Goal: Task Accomplishment & Management: Use online tool/utility

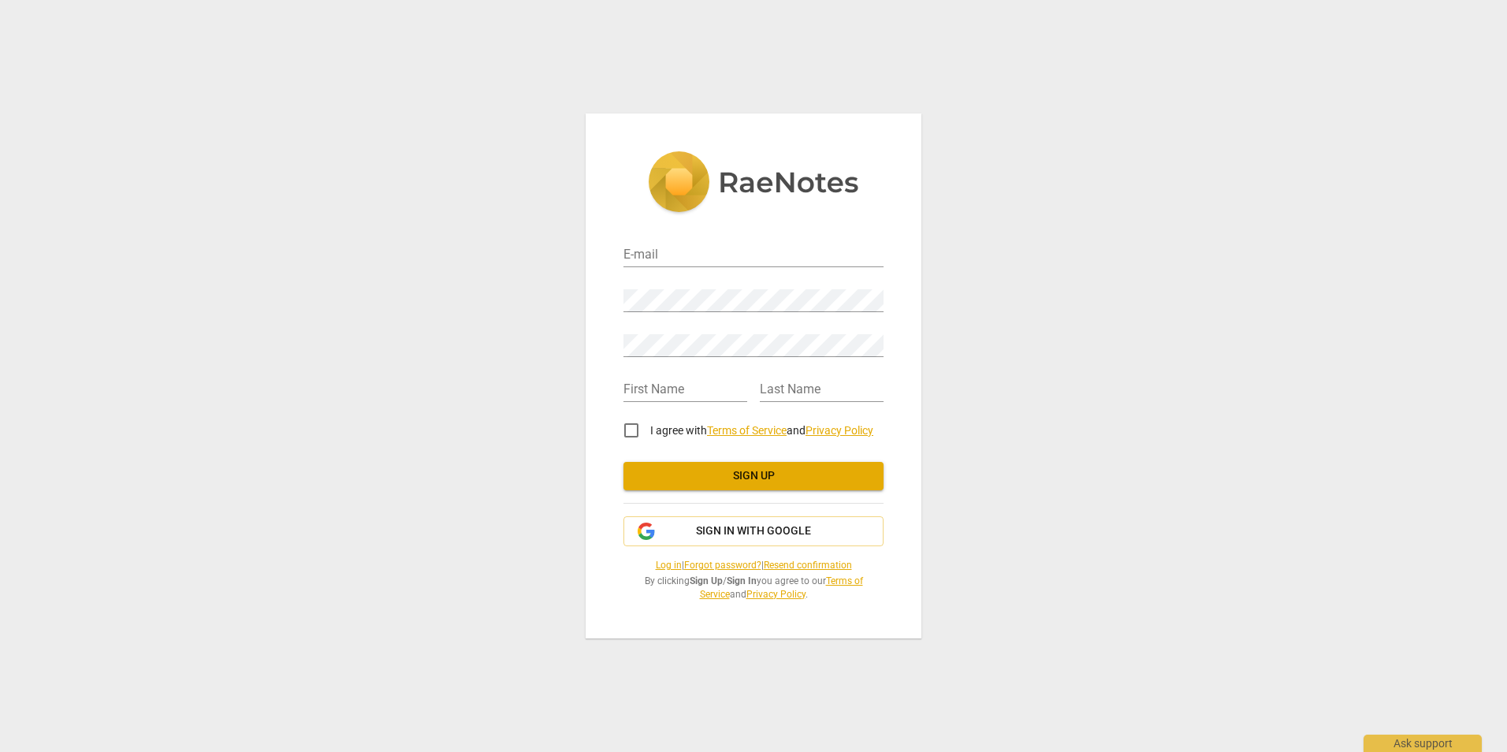
type input "casey.clewis@gmail.com"
click at [720, 521] on button "Sign in with Google" at bounding box center [754, 531] width 260 height 30
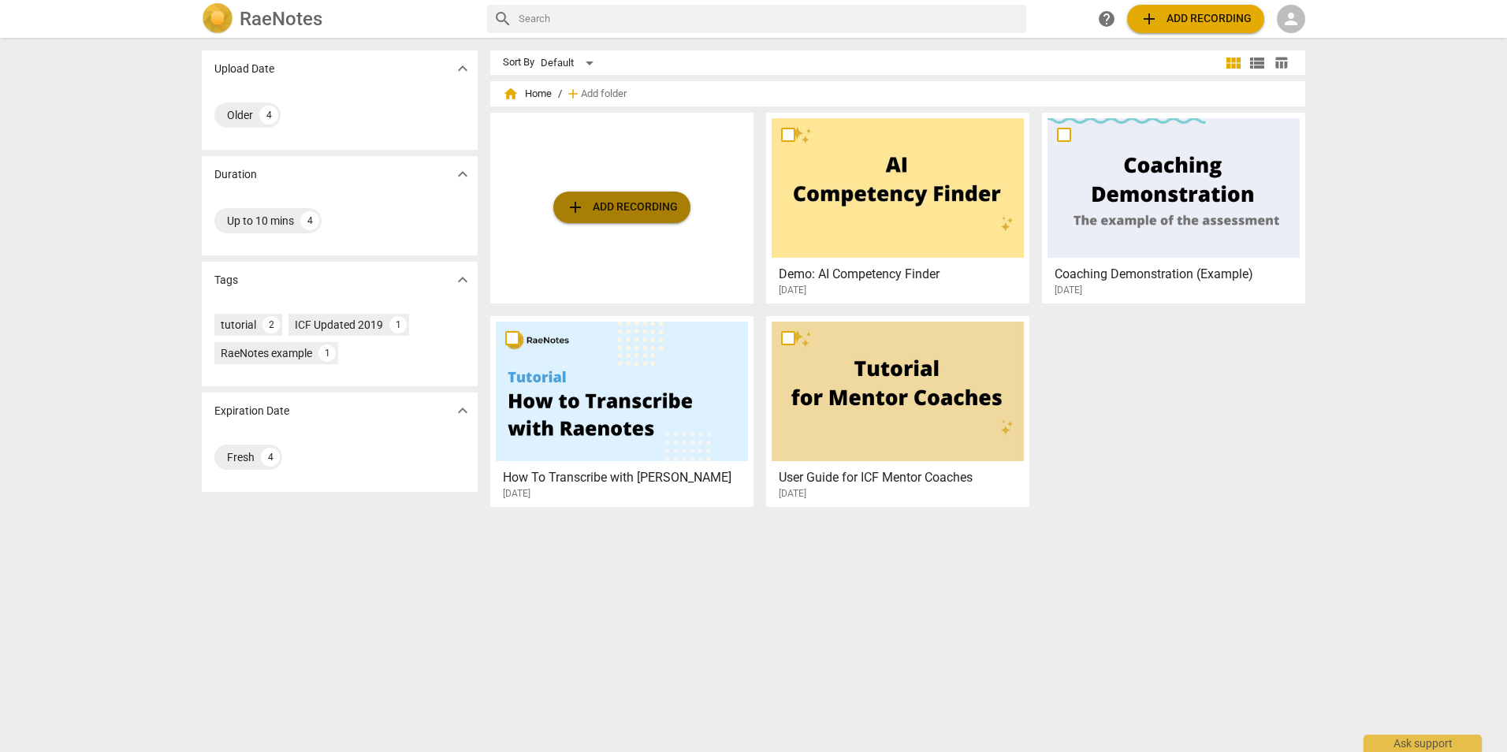
click at [622, 218] on button "add Add recording" at bounding box center [621, 208] width 137 height 32
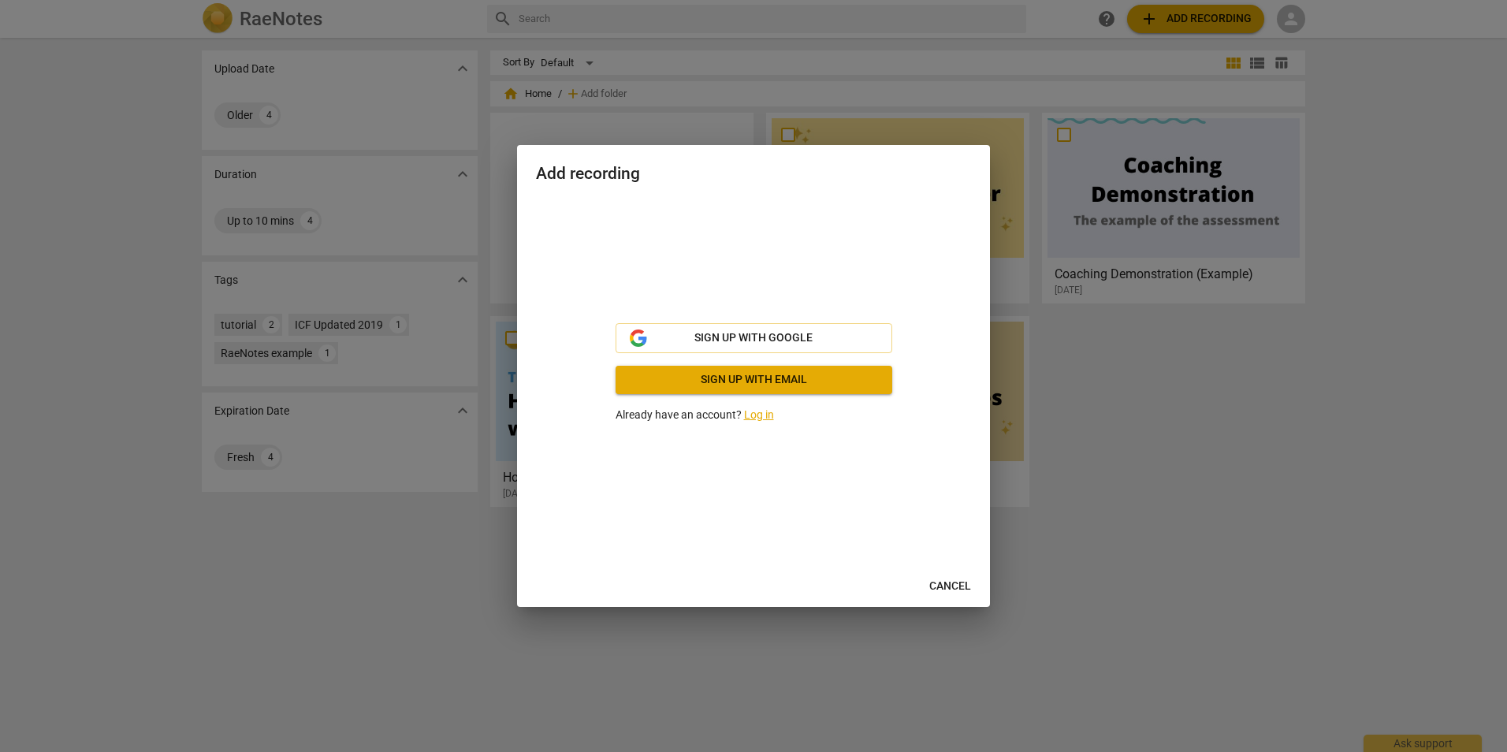
click at [762, 411] on link "Log in" at bounding box center [759, 414] width 30 height 13
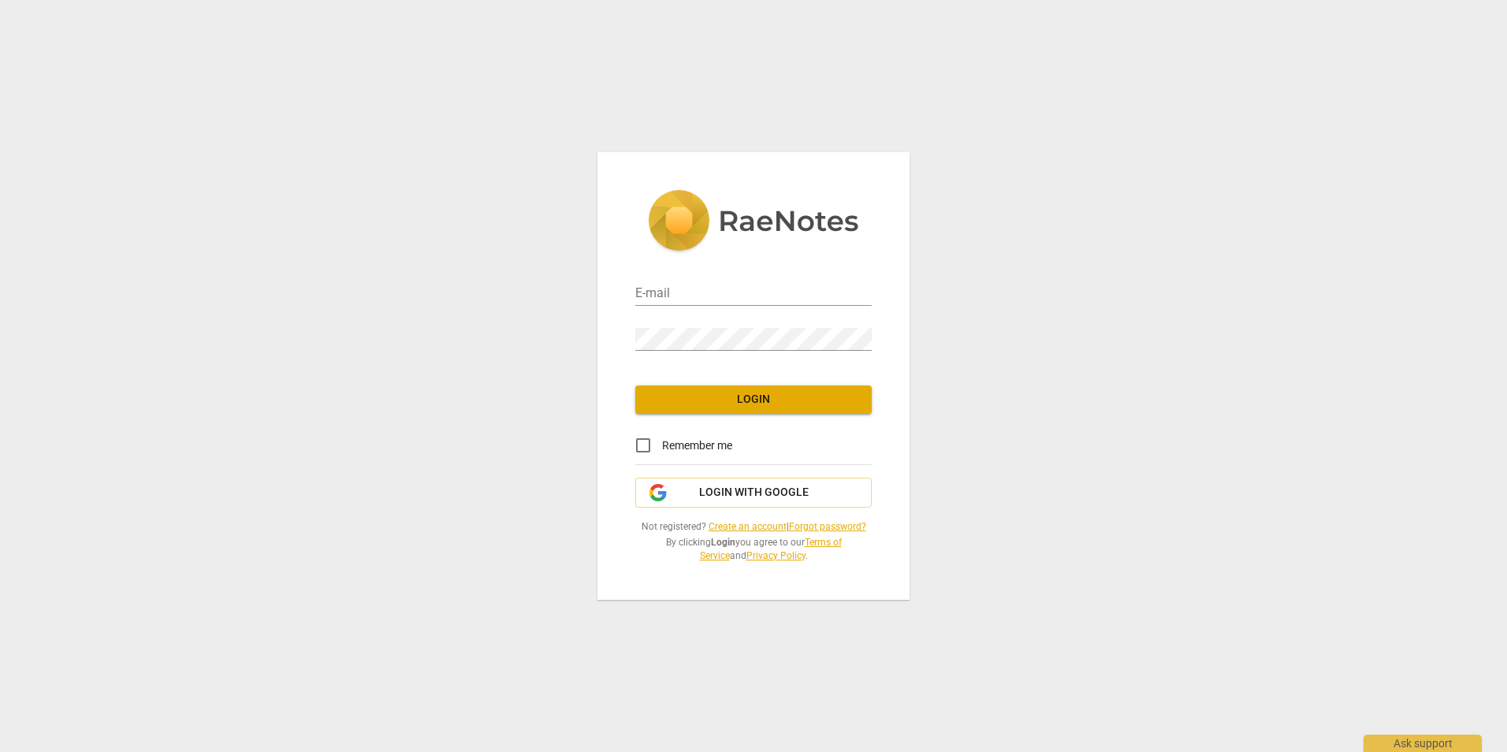
type input "[PERSON_NAME][EMAIL_ADDRESS][PERSON_NAME][DOMAIN_NAME]"
click at [726, 392] on span "Login" at bounding box center [753, 400] width 211 height 16
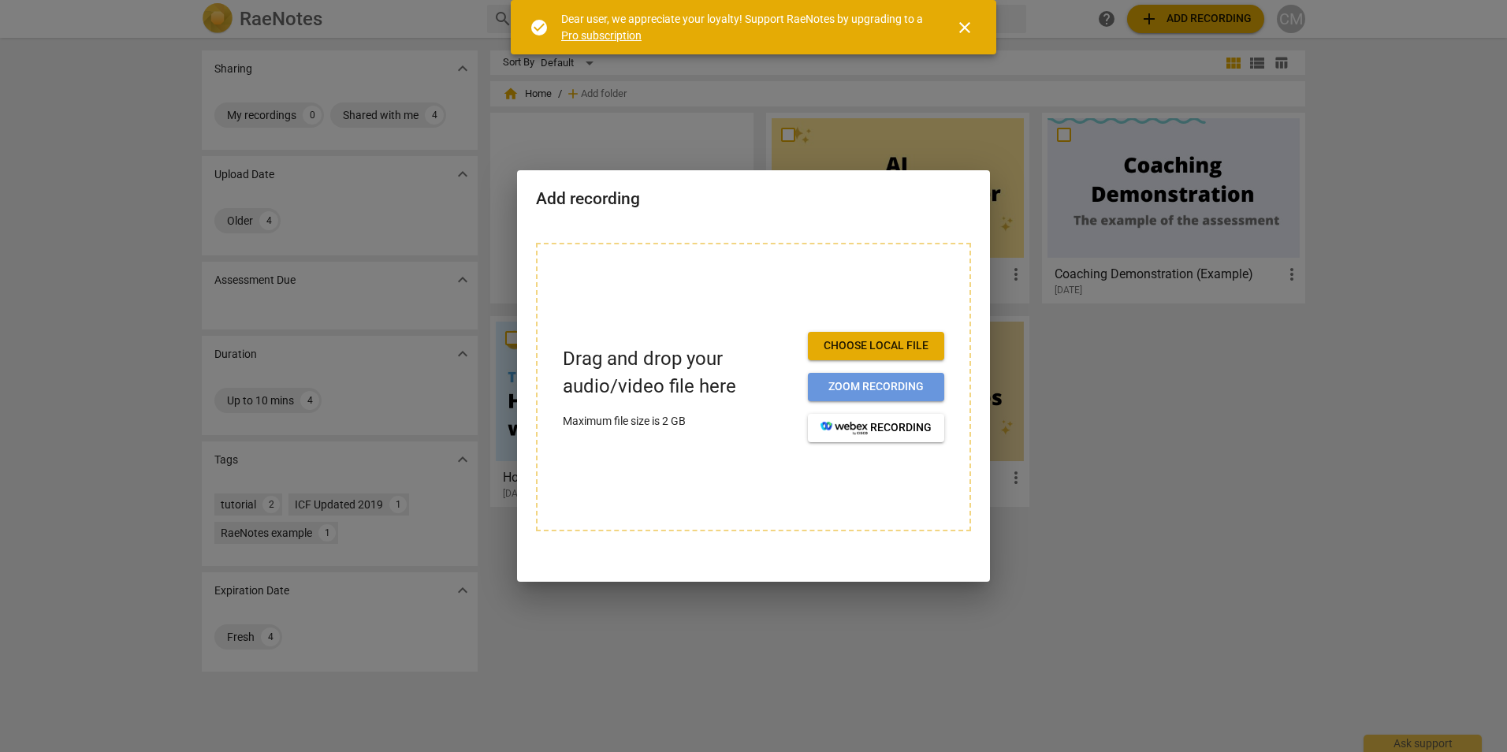
click at [852, 391] on span "Zoom recording" at bounding box center [876, 387] width 111 height 16
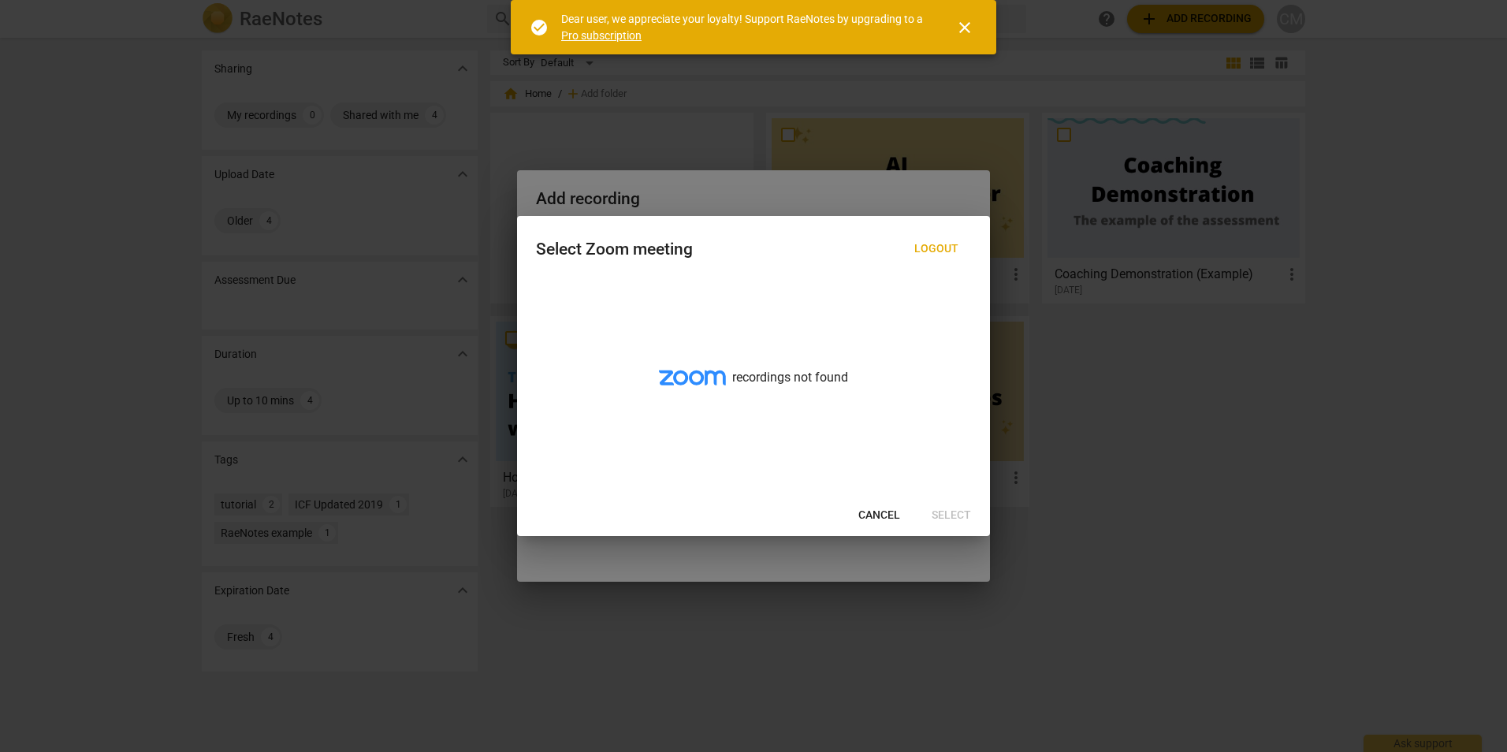
click at [881, 514] on span "Cancel" at bounding box center [879, 516] width 42 height 16
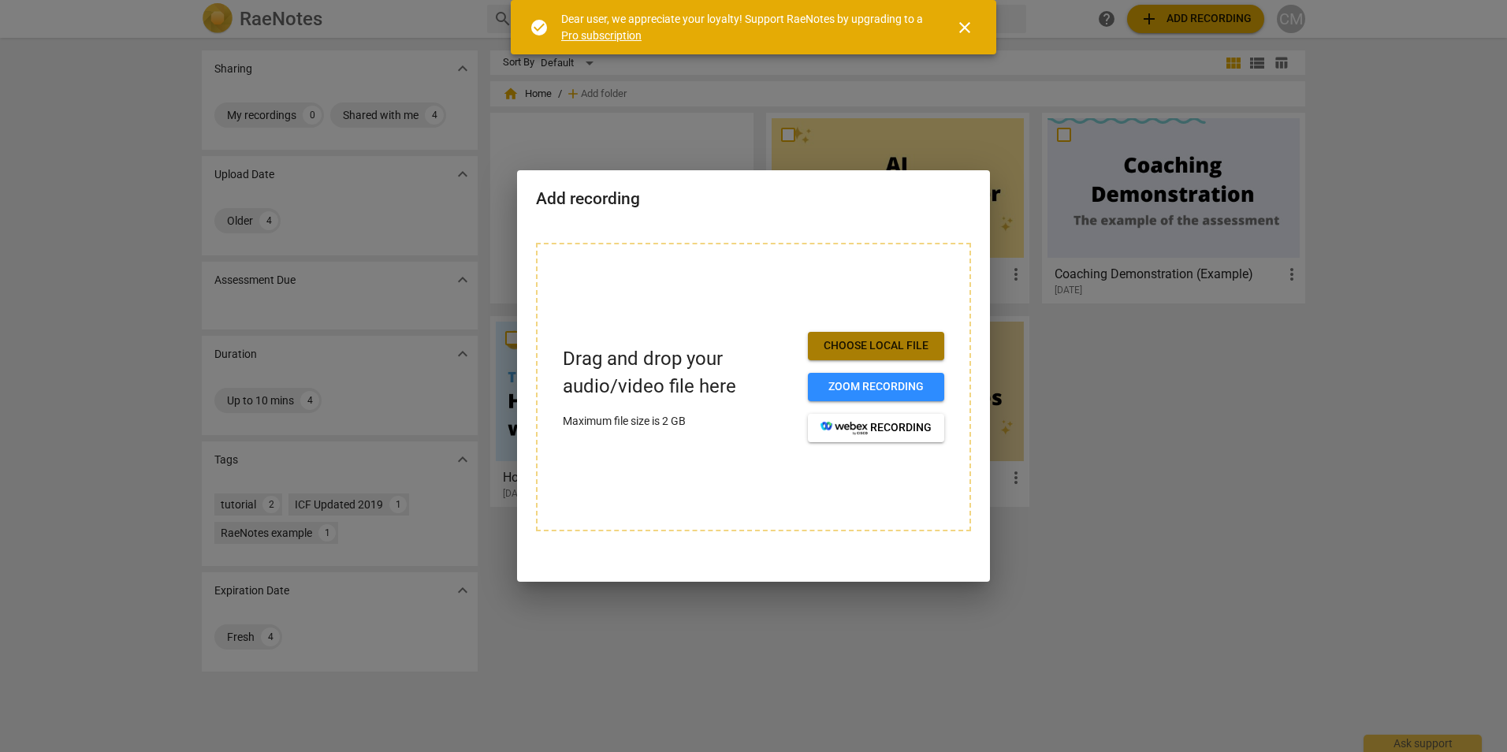
click at [870, 333] on button "Choose local file" at bounding box center [876, 346] width 136 height 28
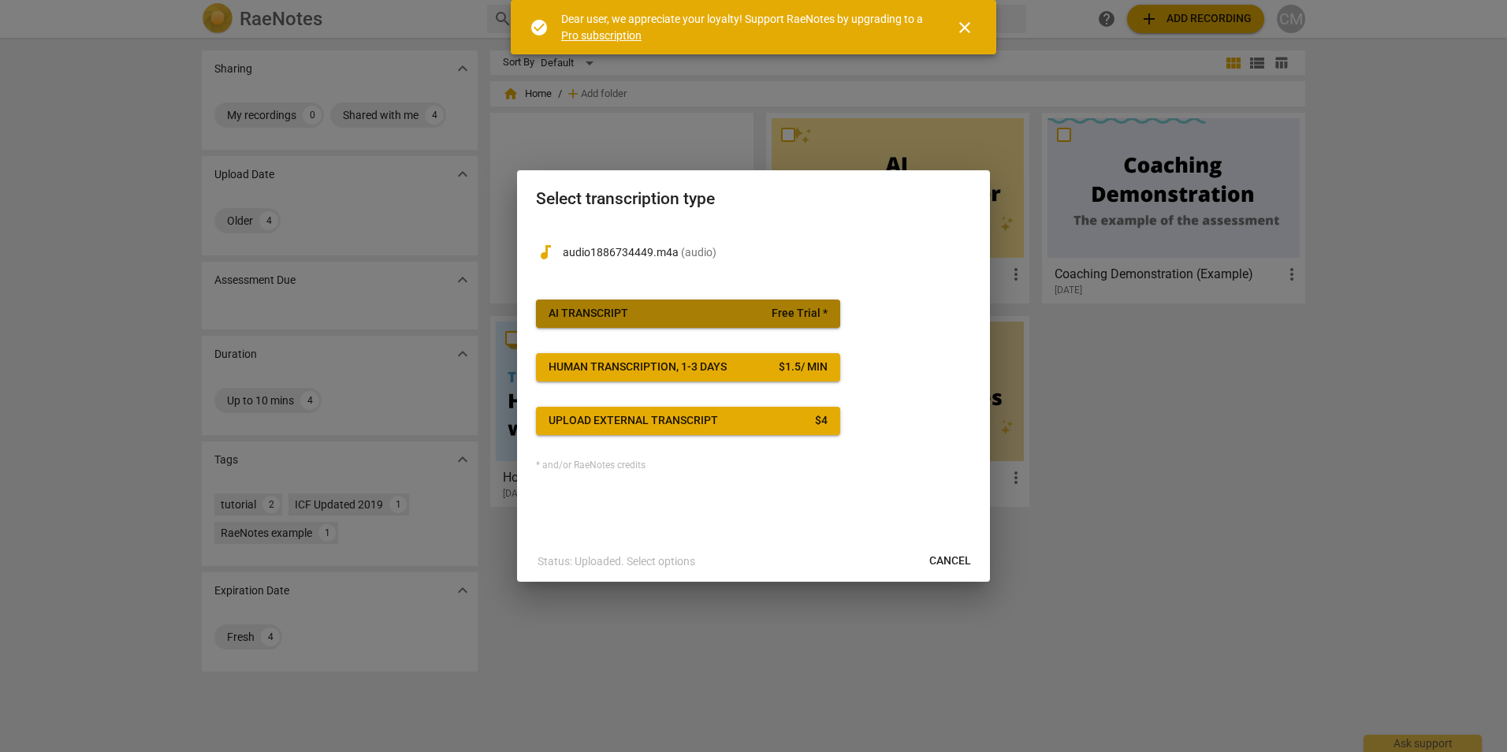
click at [705, 315] on span "AI Transcript Free Trial *" at bounding box center [688, 314] width 279 height 16
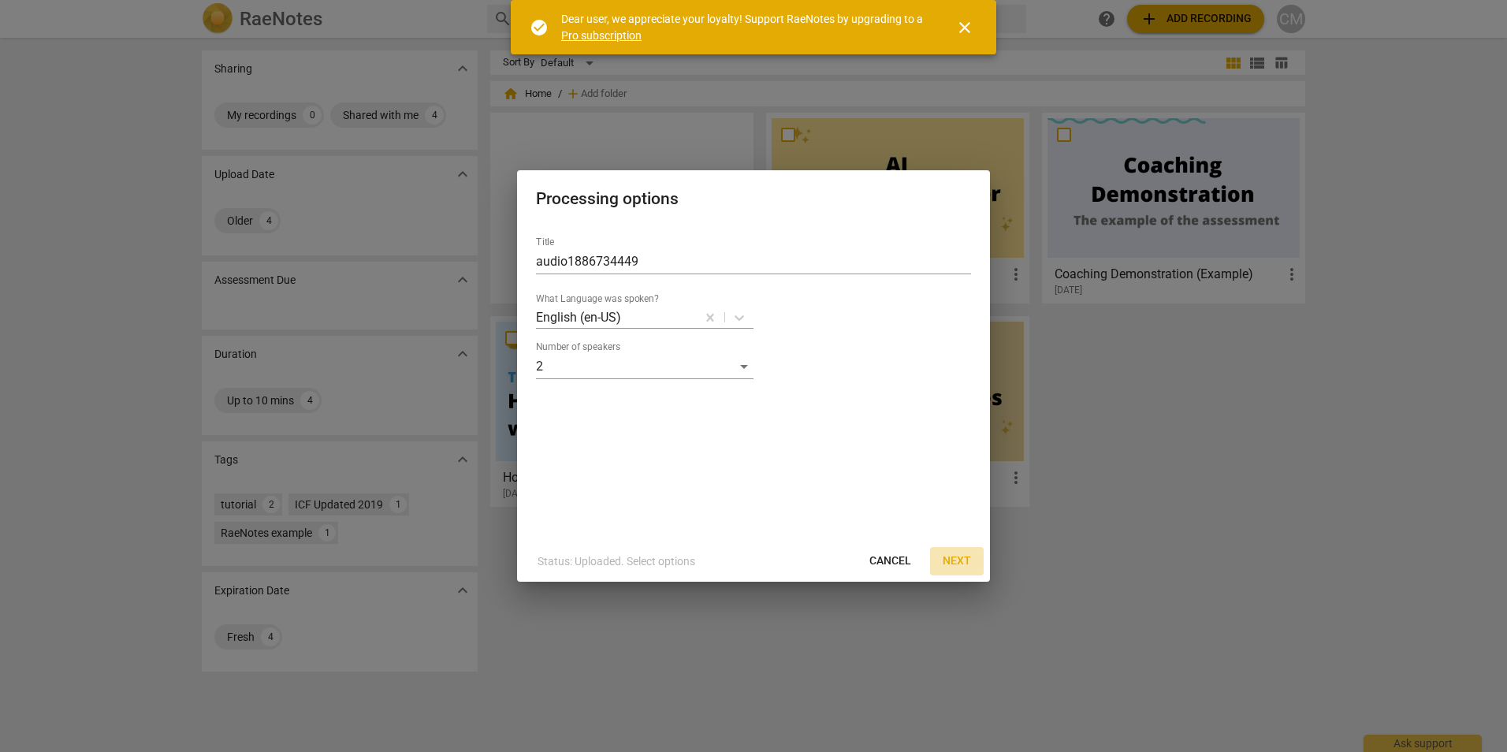
click at [966, 554] on span "Next" at bounding box center [957, 561] width 28 height 16
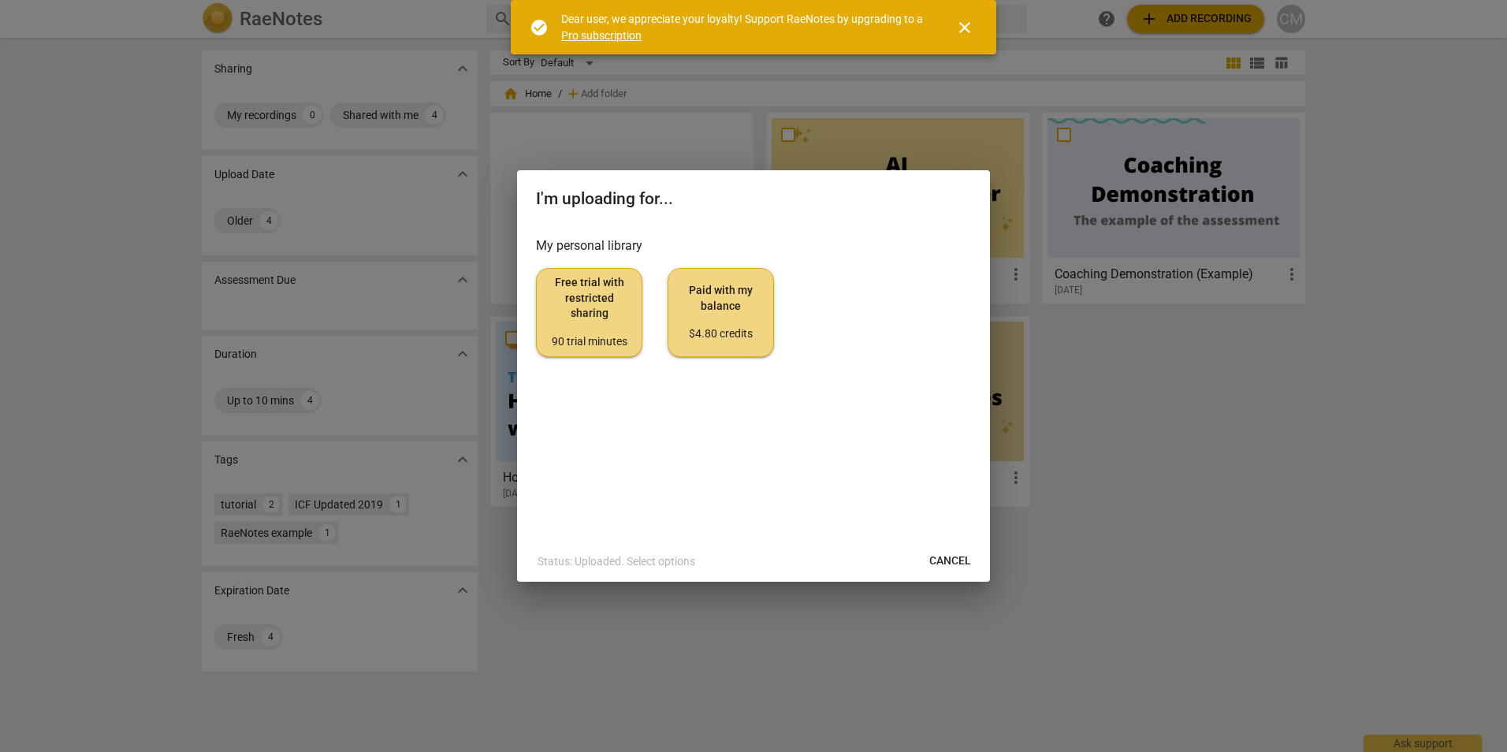
click at [695, 343] on button "Paid with my balance $4.80 credits" at bounding box center [721, 312] width 106 height 88
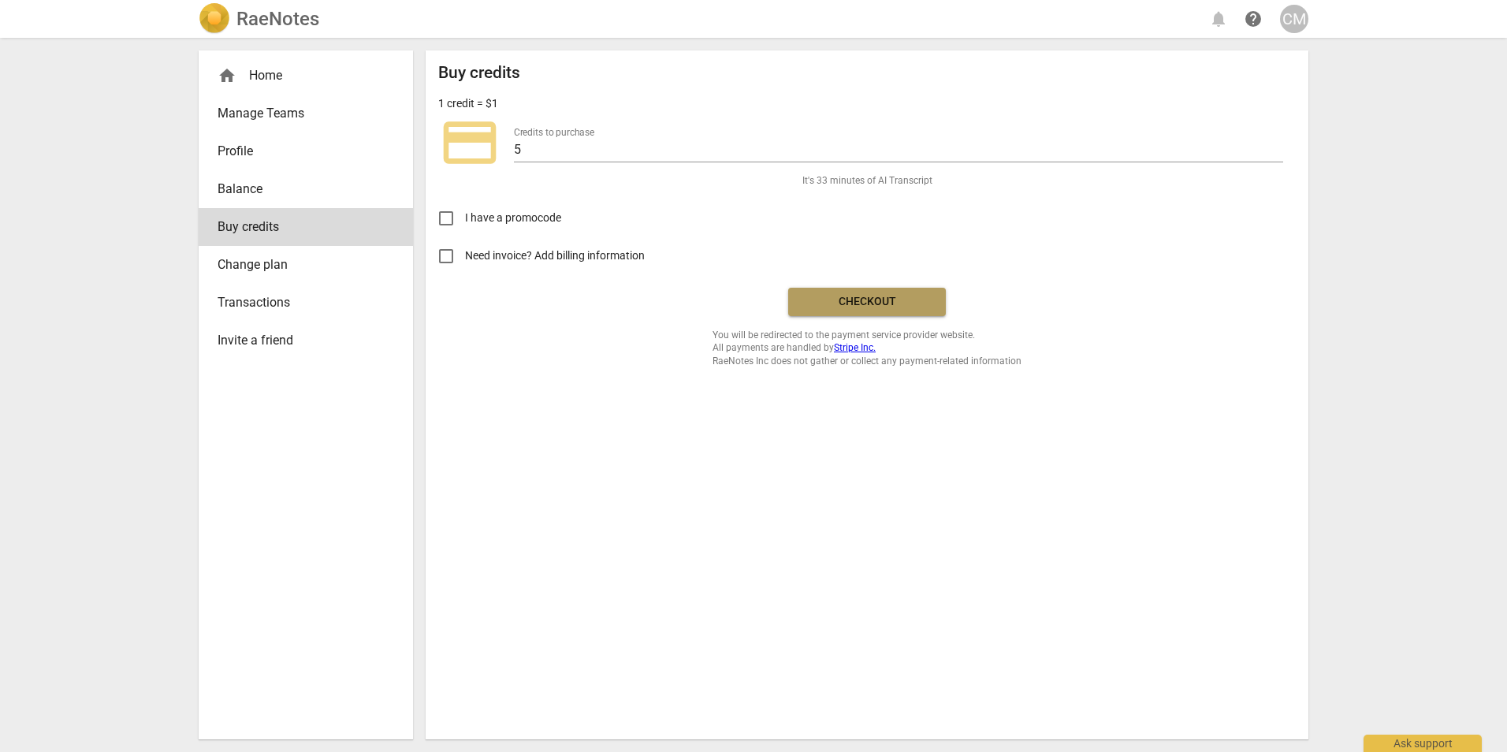
click at [828, 302] on span "Checkout" at bounding box center [867, 302] width 132 height 16
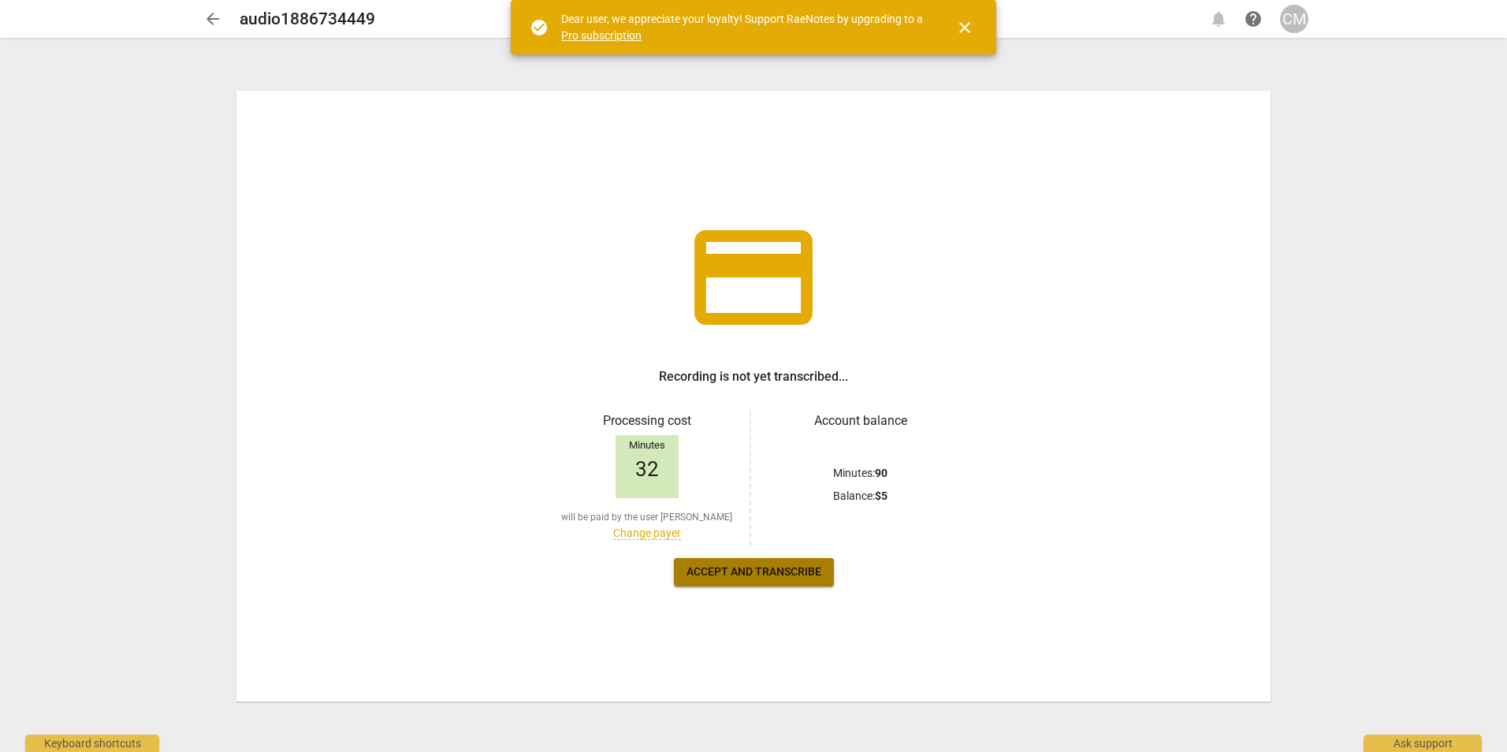
click at [756, 563] on button "Accept and transcribe" at bounding box center [754, 572] width 160 height 28
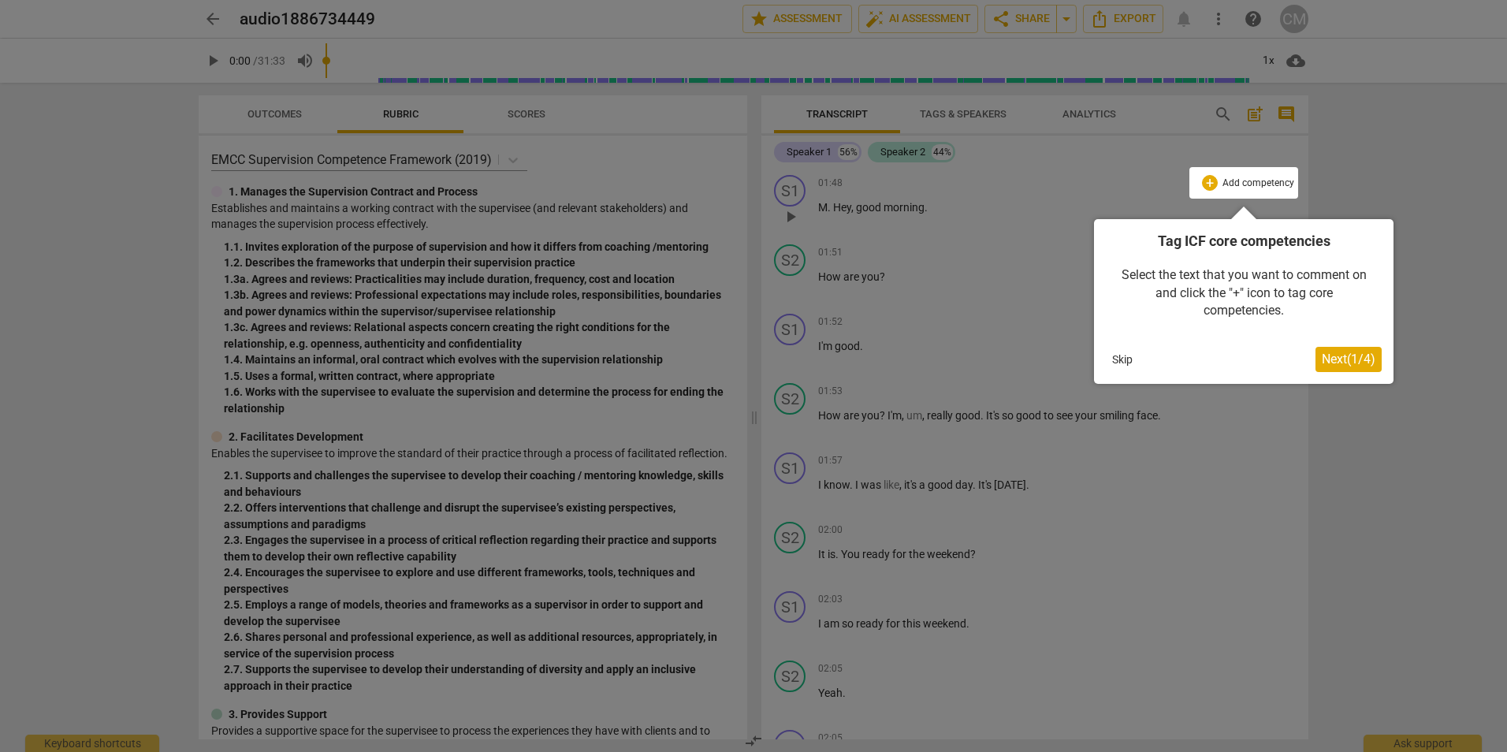
click at [1341, 357] on span "Next ( 1 / 4 )" at bounding box center [1349, 359] width 54 height 15
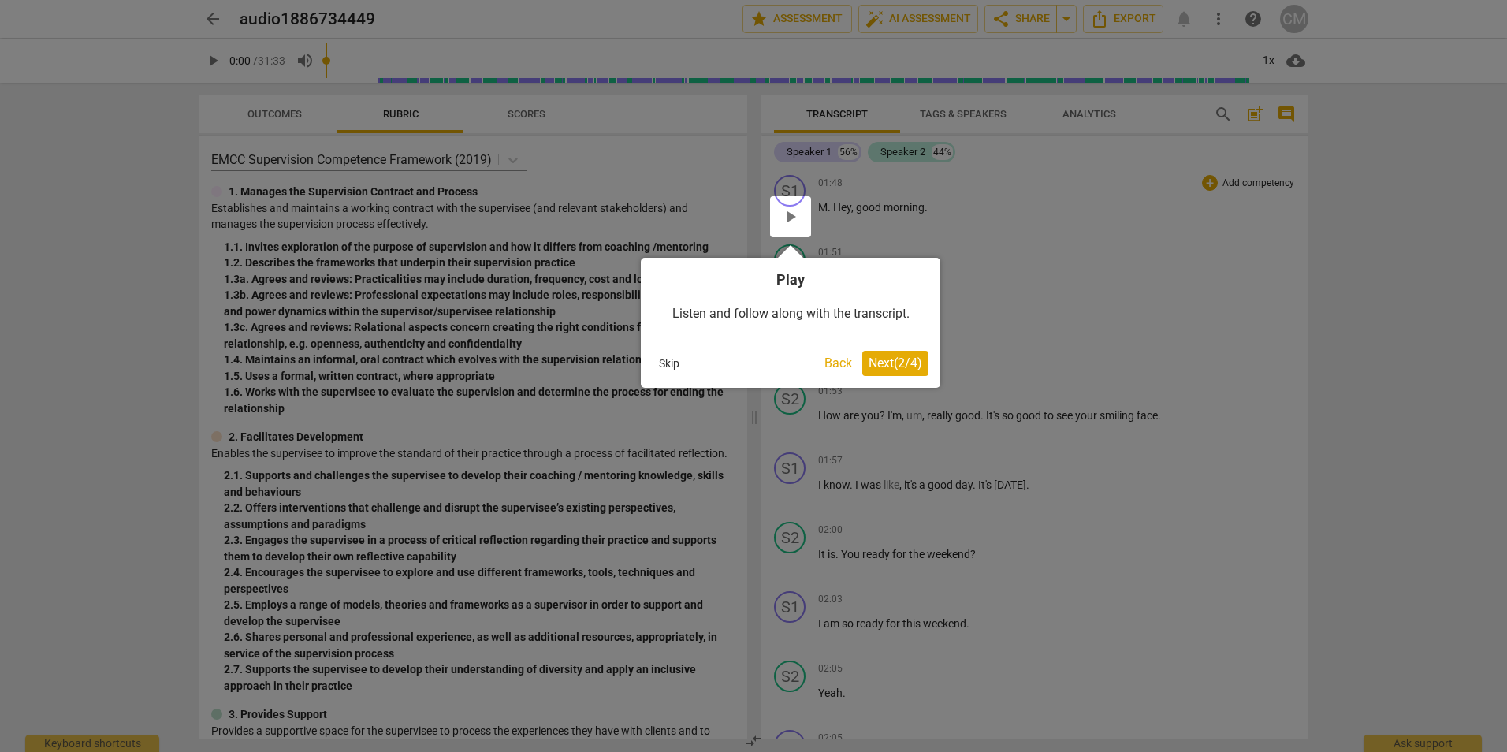
click at [899, 365] on span "Next ( 2 / 4 )" at bounding box center [896, 363] width 54 height 15
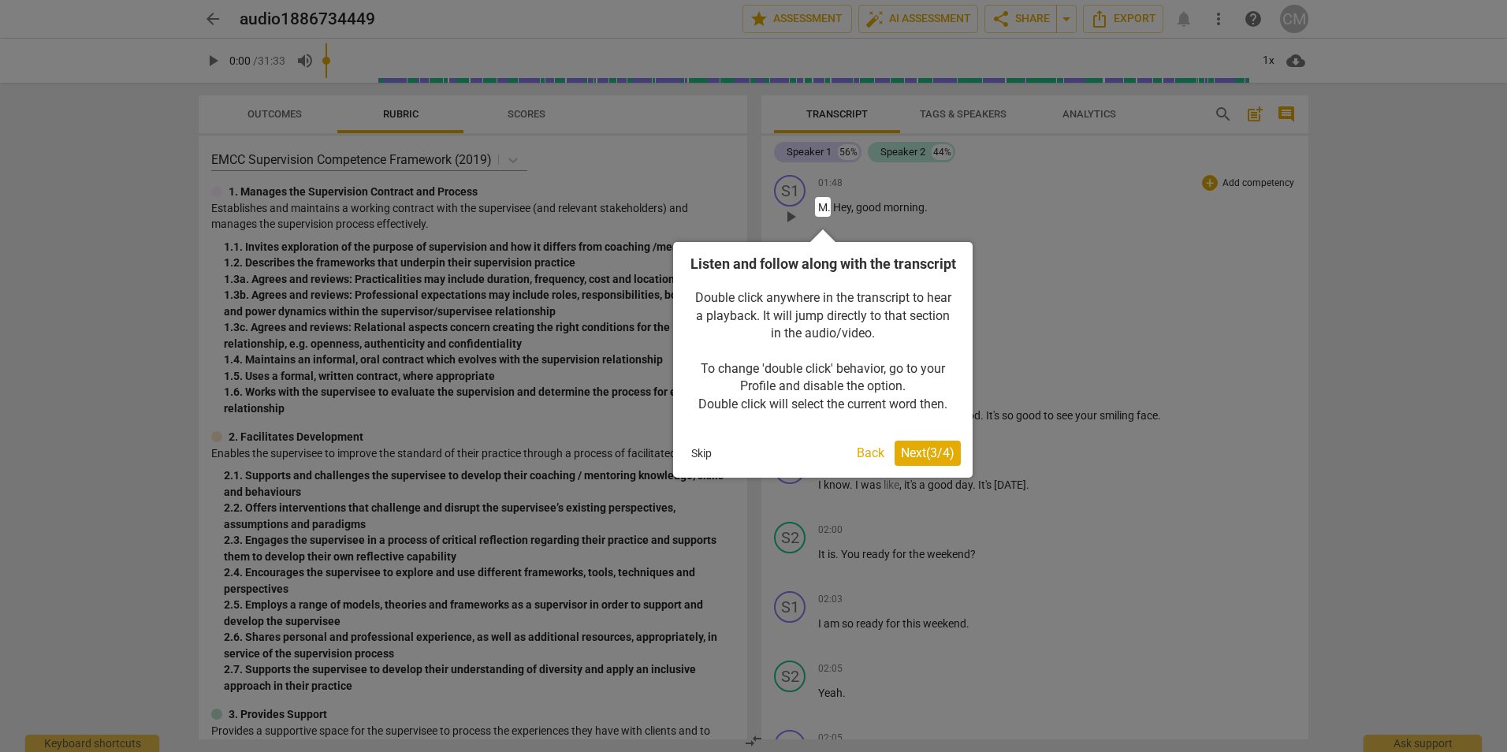
click at [693, 465] on button "Skip" at bounding box center [701, 453] width 33 height 24
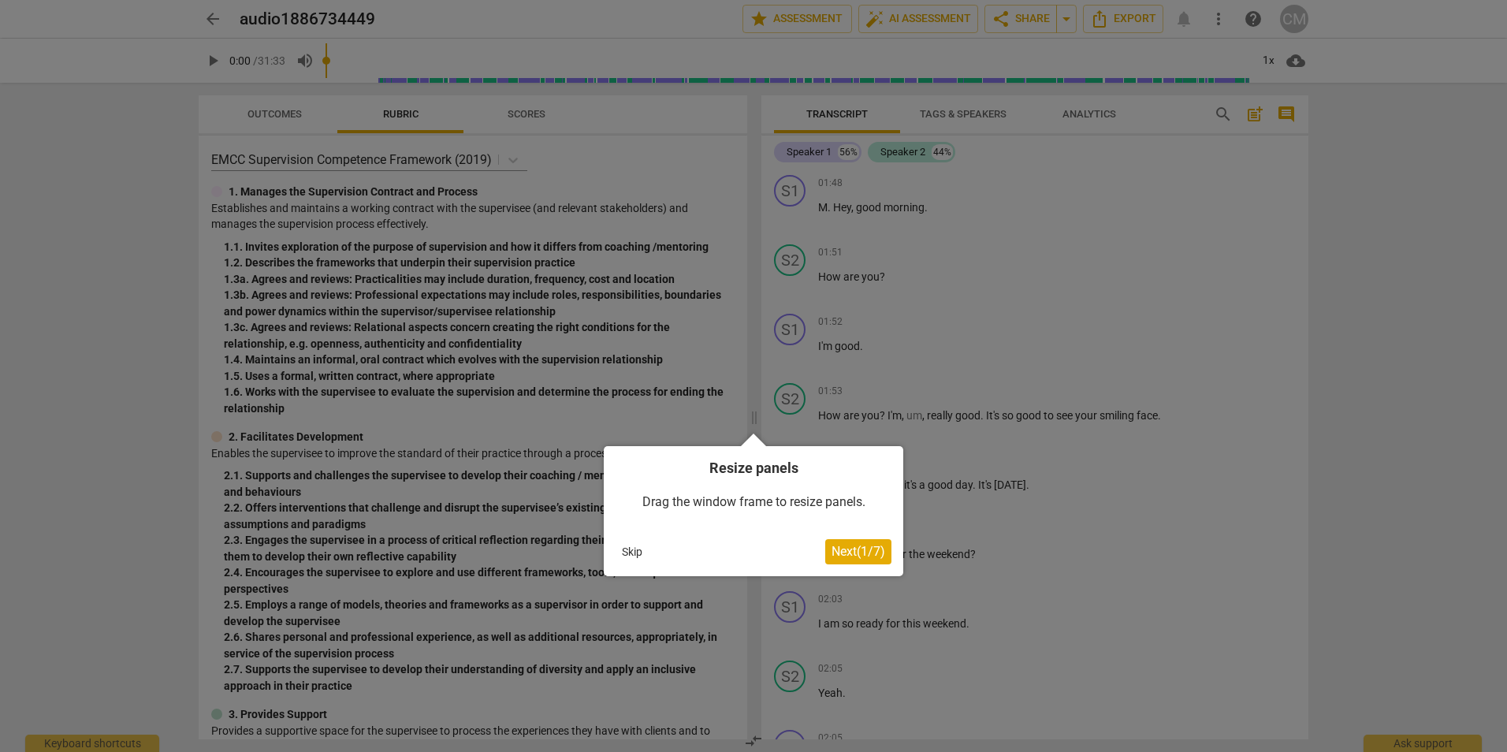
click at [846, 556] on span "Next ( 1 / 7 )" at bounding box center [859, 551] width 54 height 15
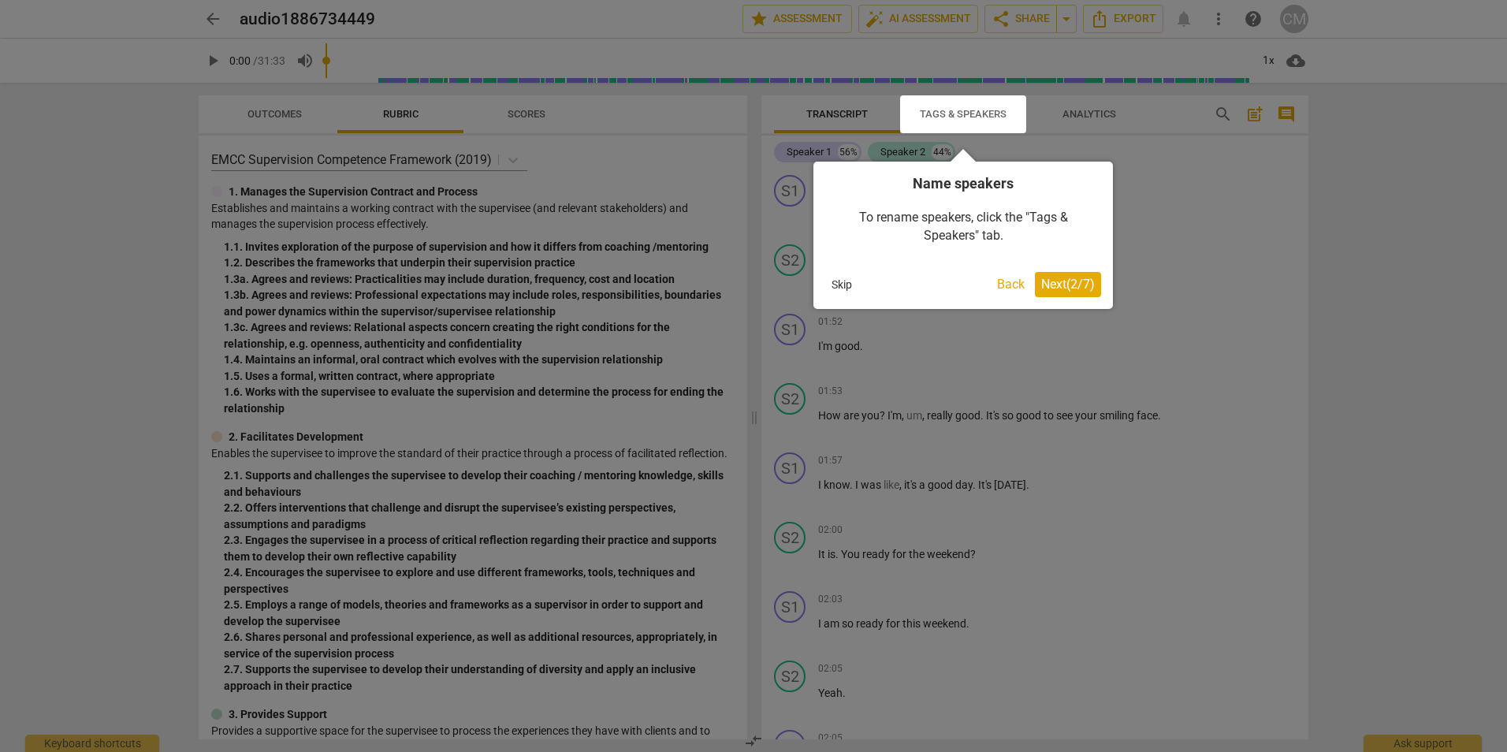
click at [1075, 283] on span "Next ( 2 / 7 )" at bounding box center [1068, 284] width 54 height 15
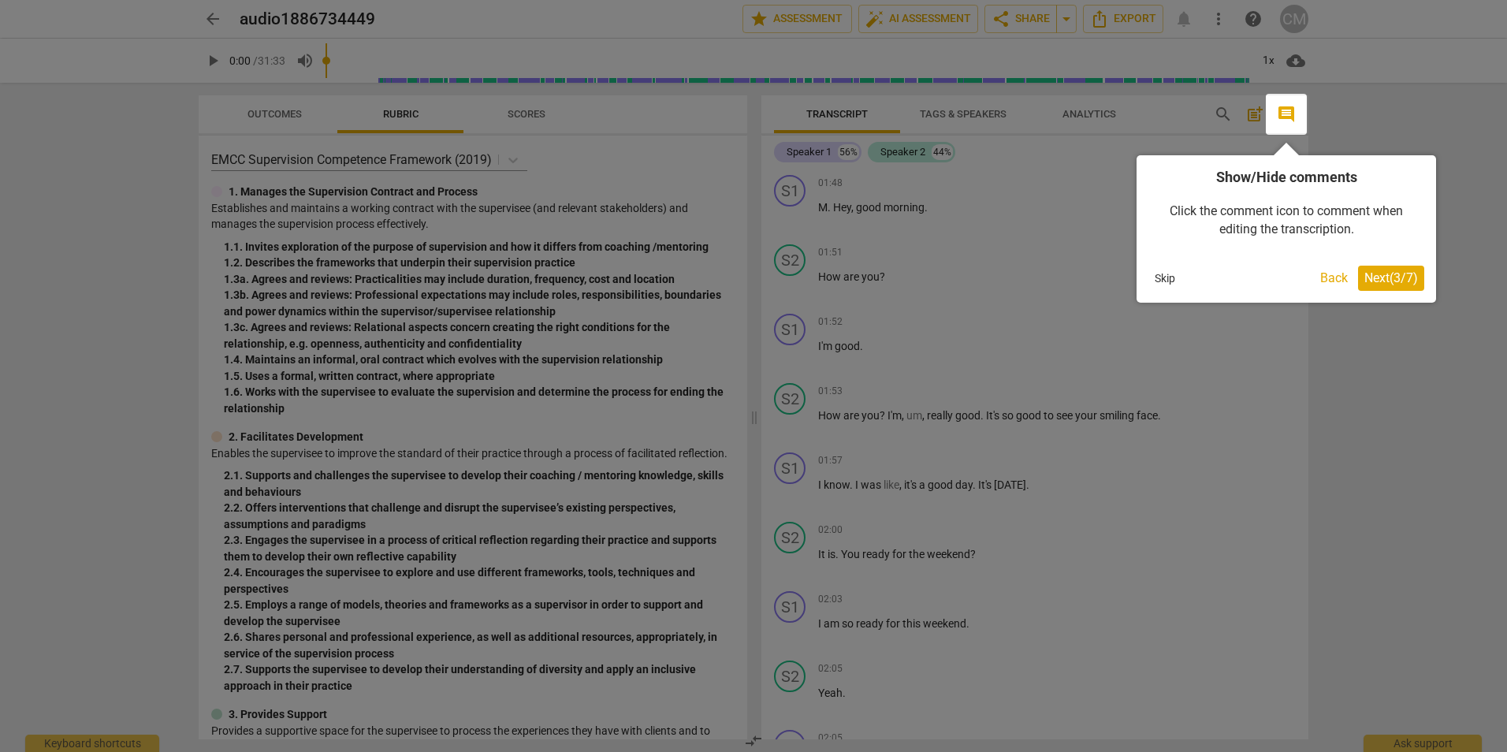
click at [1385, 283] on span "Next ( 3 / 7 )" at bounding box center [1392, 277] width 54 height 15
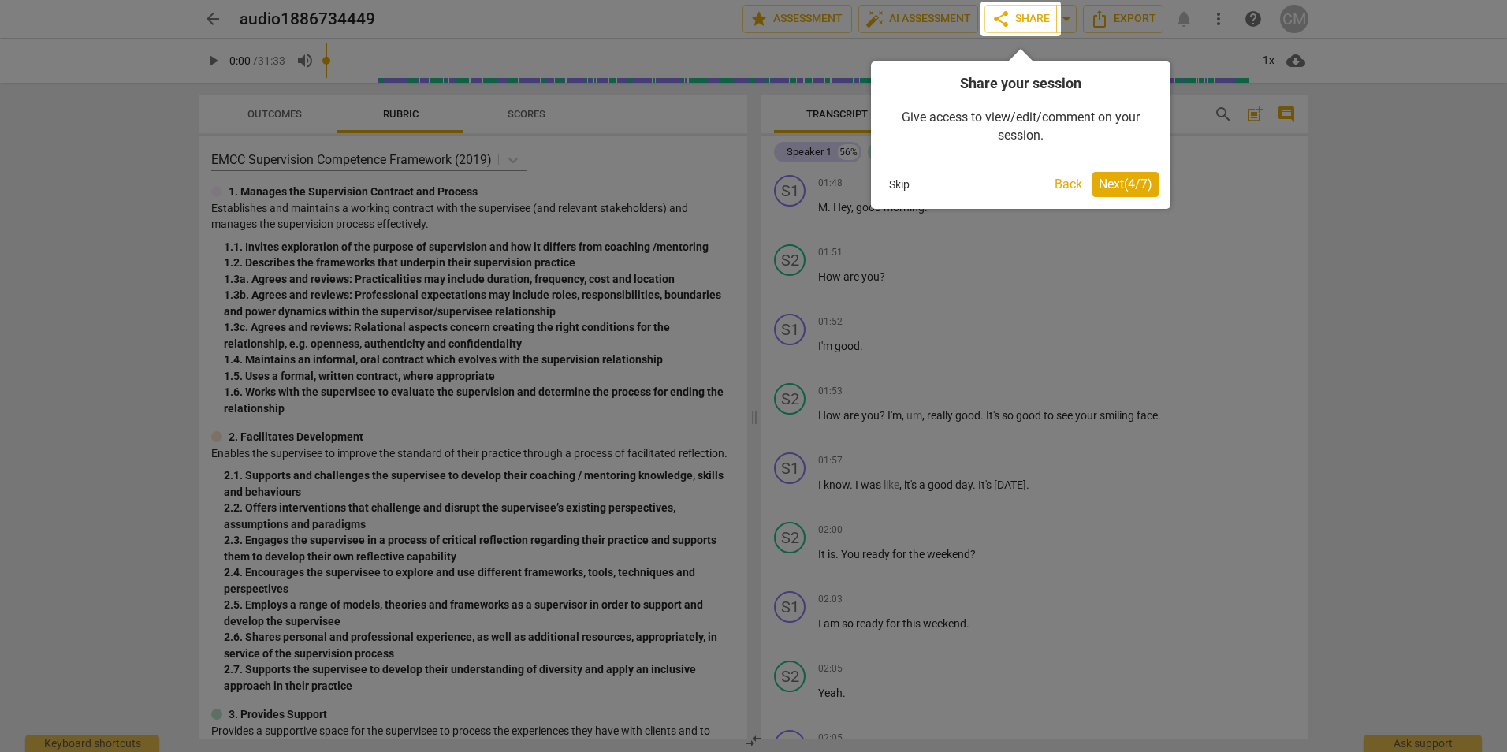
click at [1108, 181] on span "Next ( 4 / 7 )" at bounding box center [1126, 184] width 54 height 15
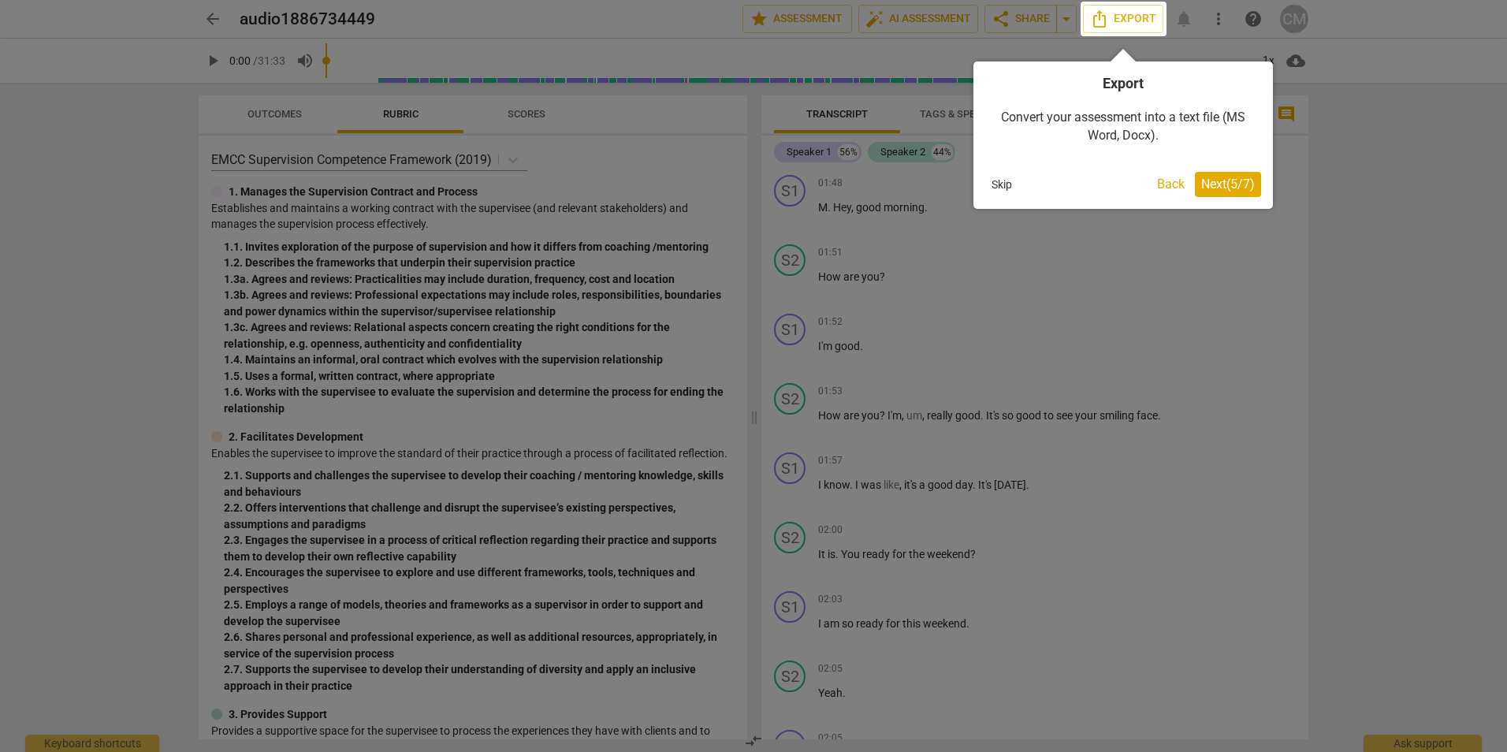
click at [1216, 192] on button "Next ( 5 / 7 )" at bounding box center [1228, 184] width 66 height 25
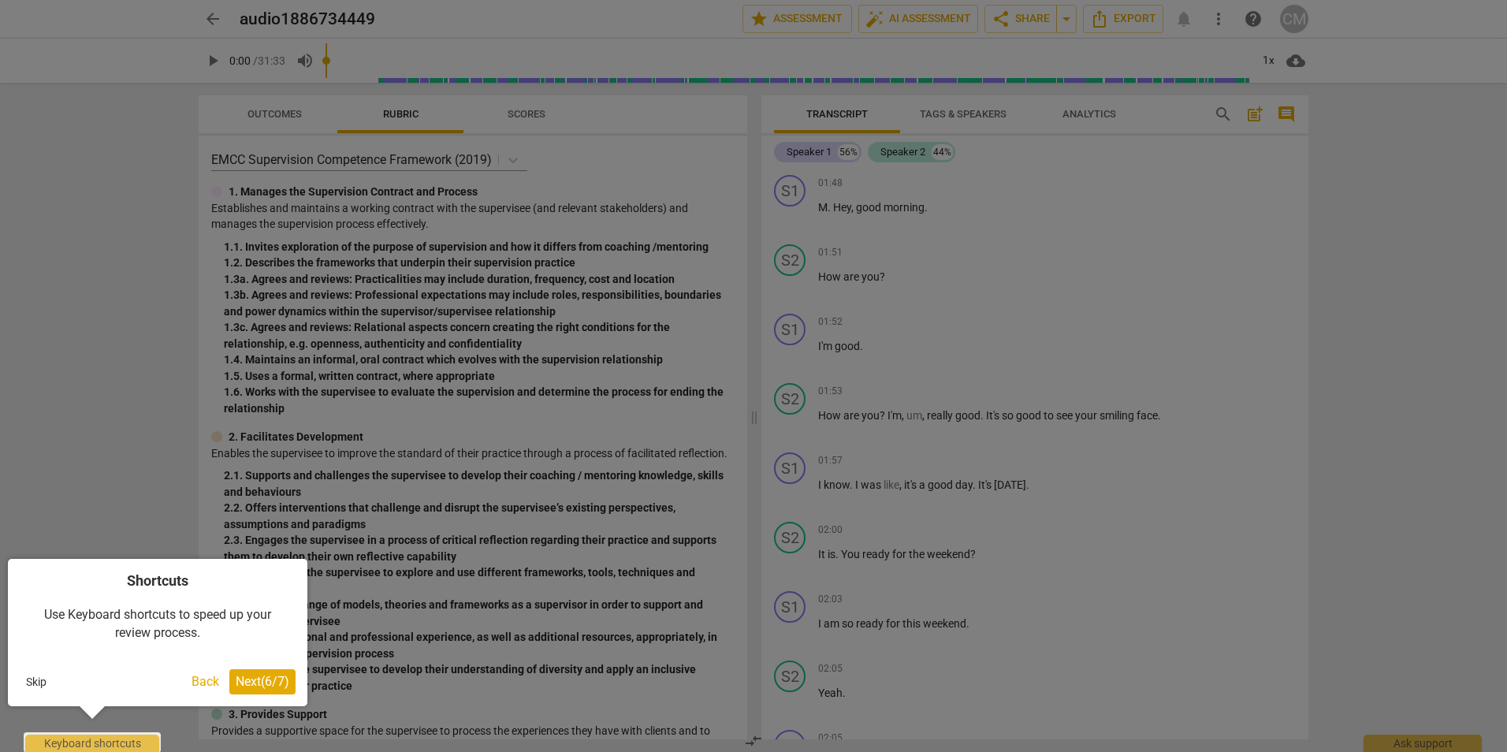
click at [249, 691] on button "Next ( 6 / 7 )" at bounding box center [262, 681] width 66 height 25
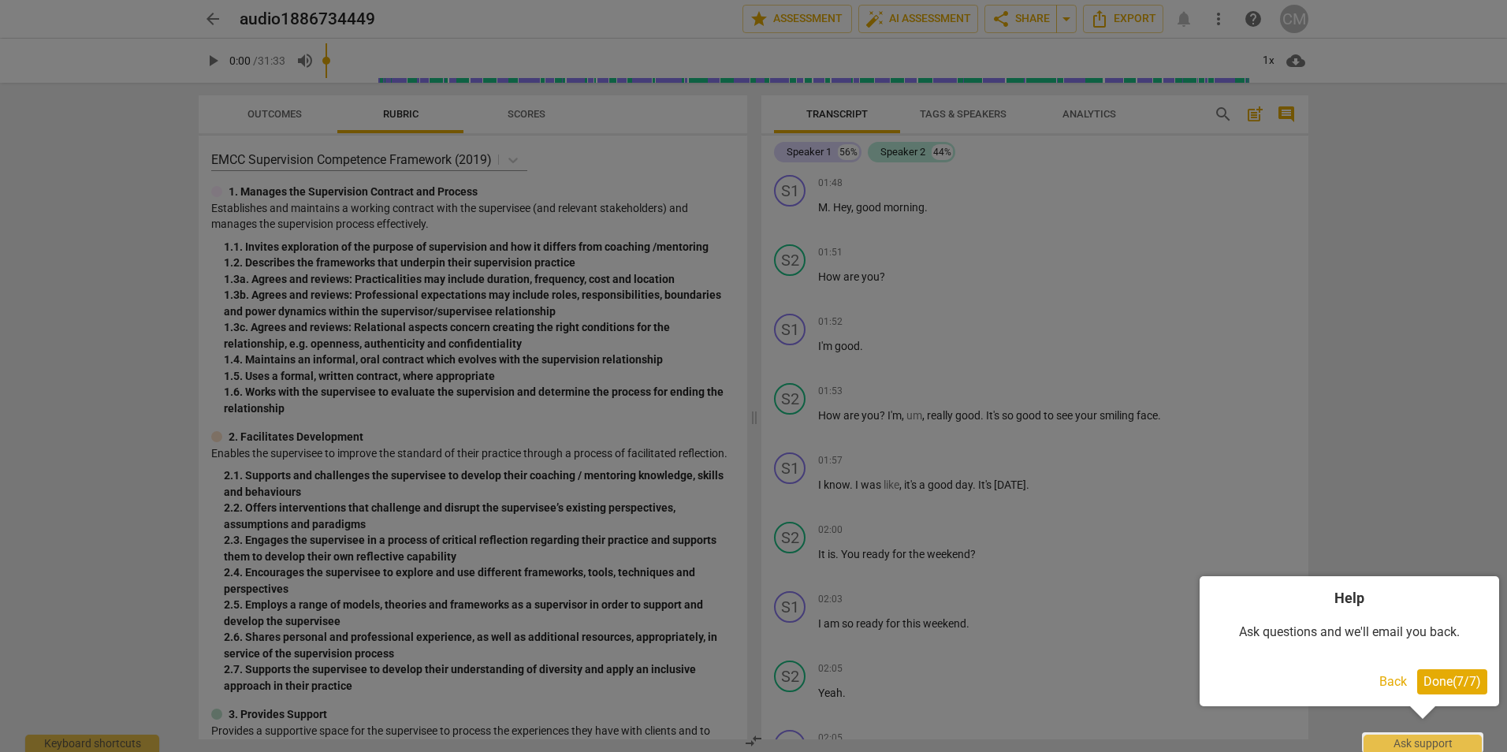
click at [1447, 677] on span "Done ( 7 / 7 )" at bounding box center [1453, 681] width 58 height 15
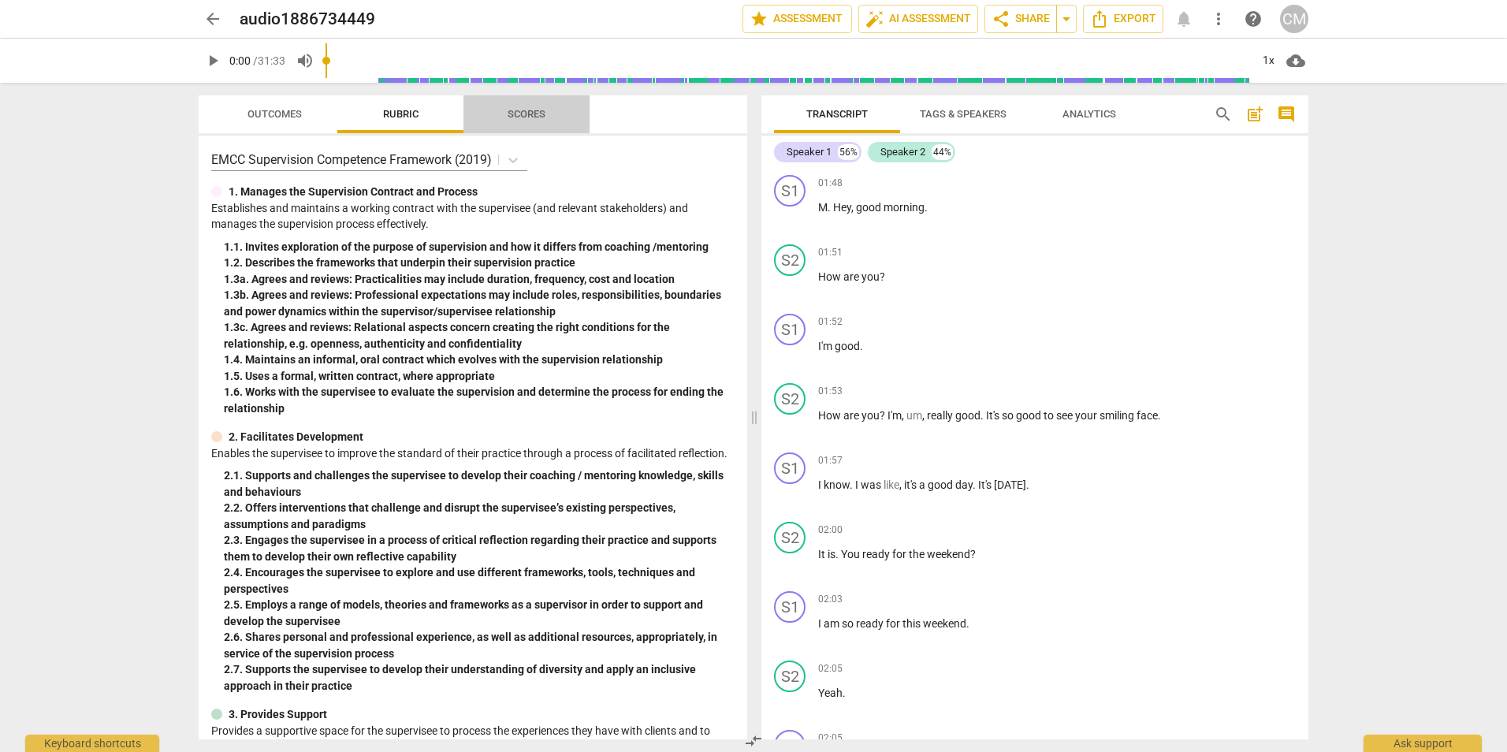
click at [542, 116] on span "Scores" at bounding box center [527, 114] width 38 height 12
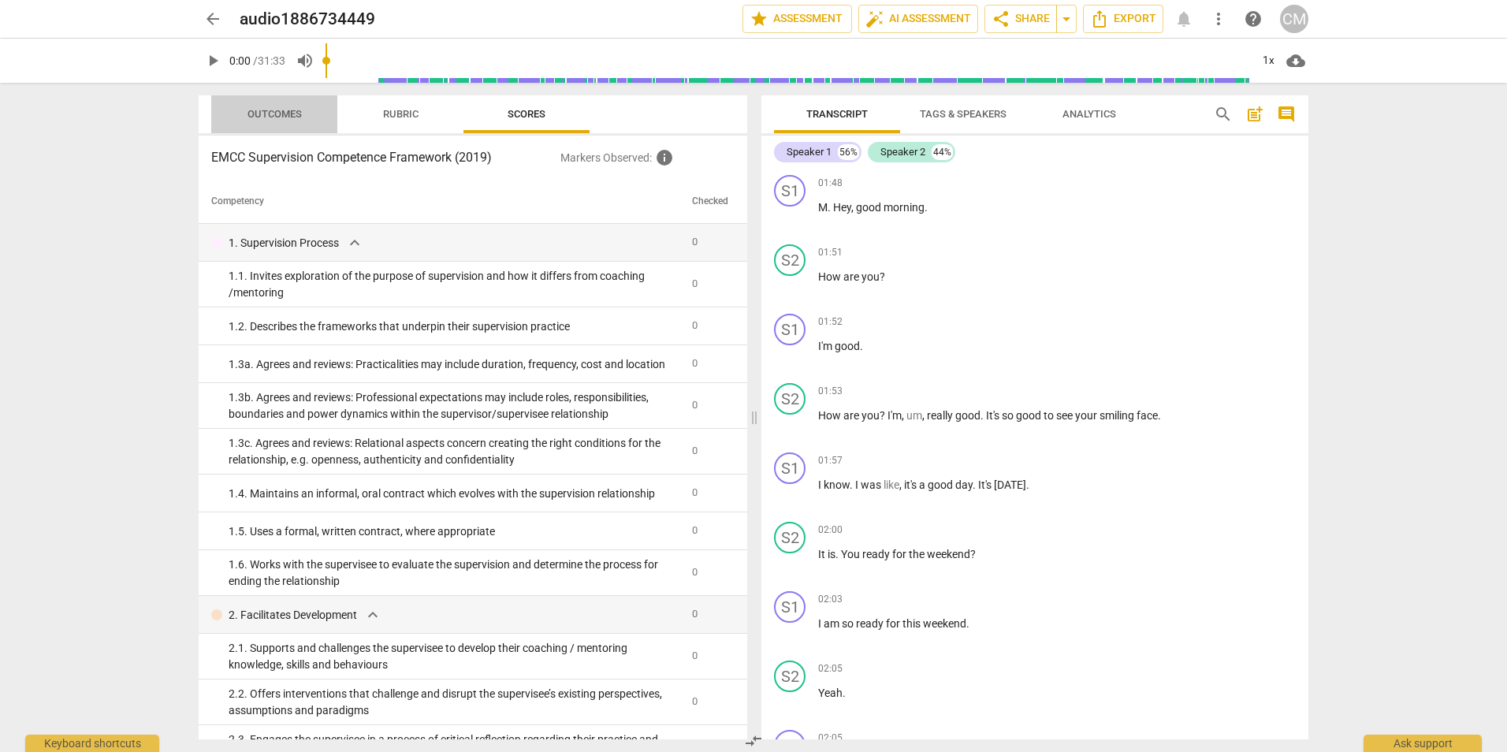
click at [285, 108] on span "Outcomes" at bounding box center [275, 114] width 54 height 12
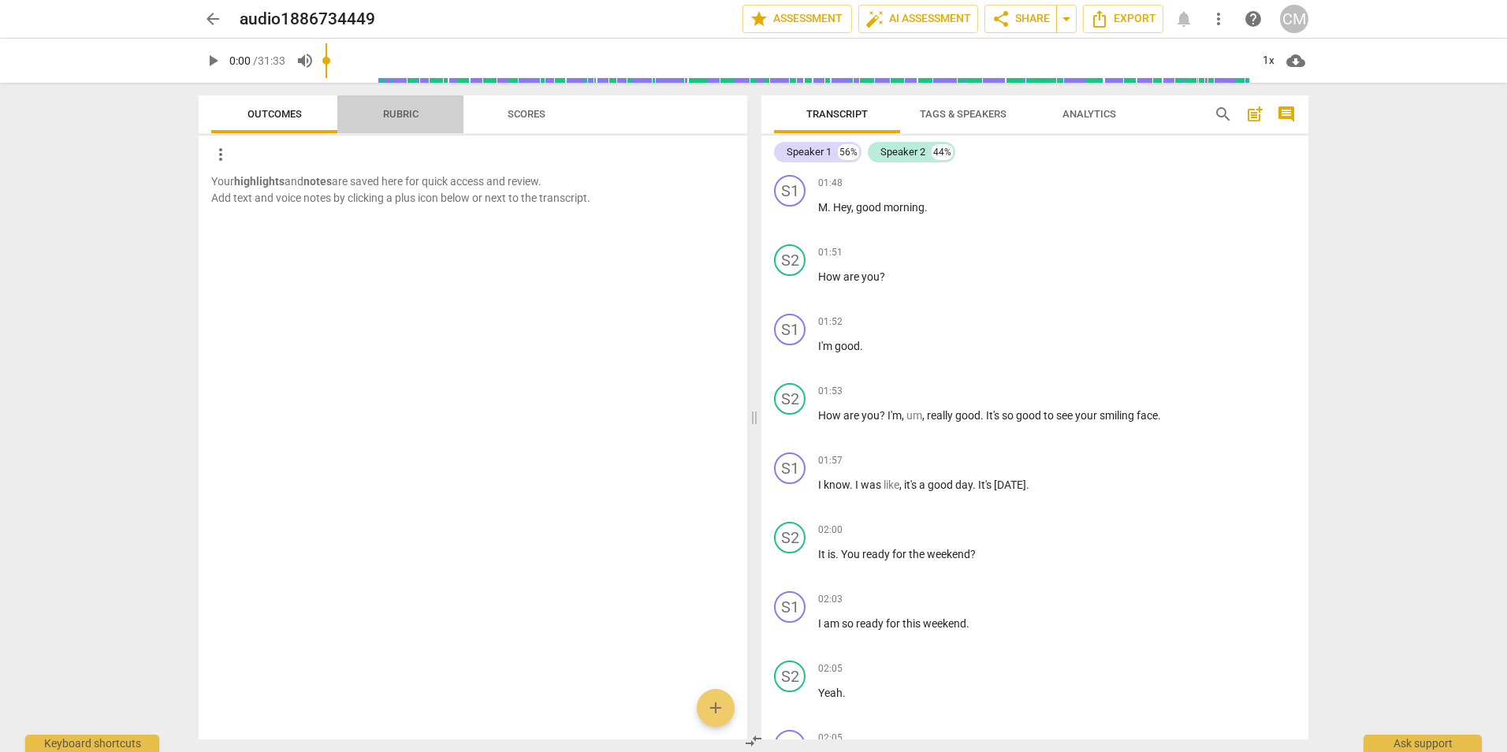
click at [383, 119] on span "Rubric" at bounding box center [400, 114] width 35 height 12
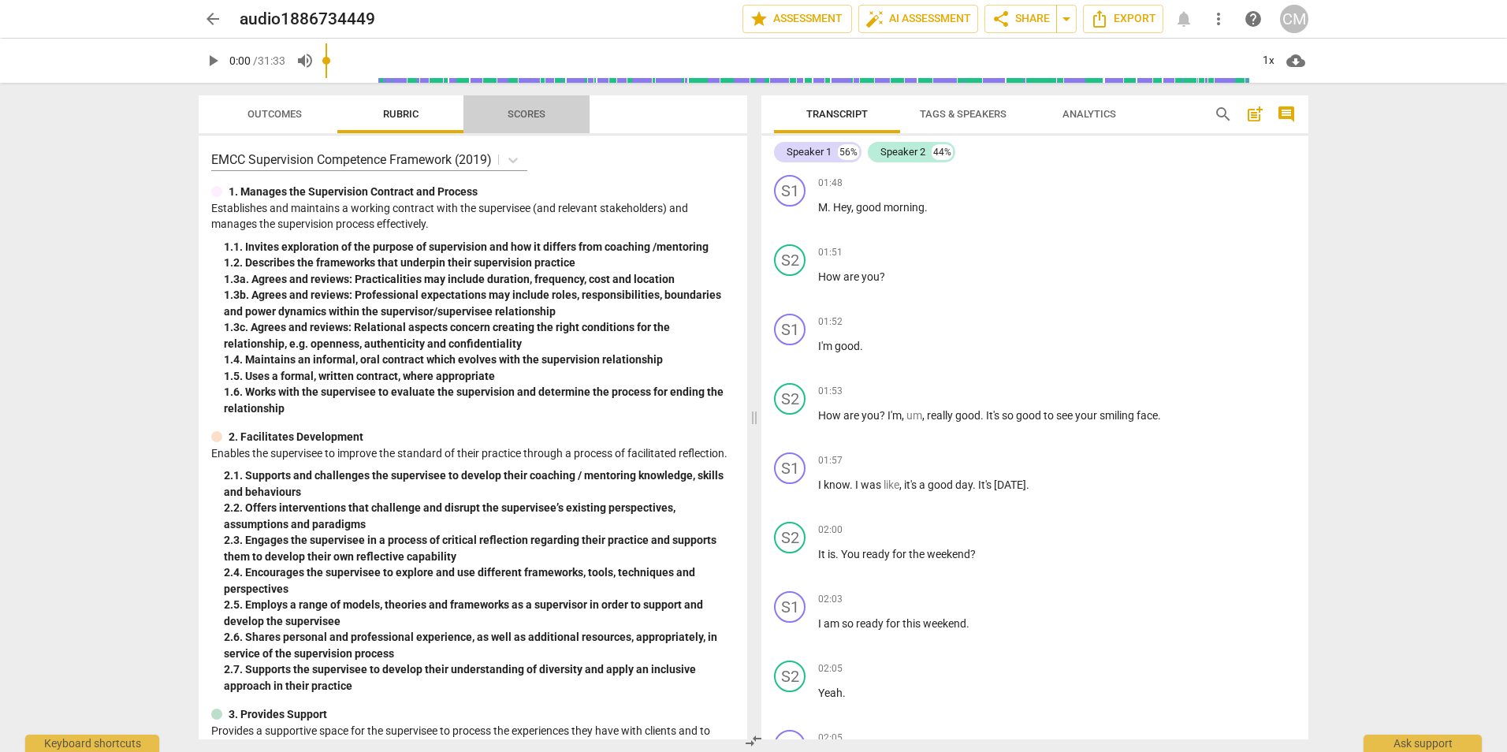
click at [534, 112] on span "Scores" at bounding box center [527, 114] width 38 height 12
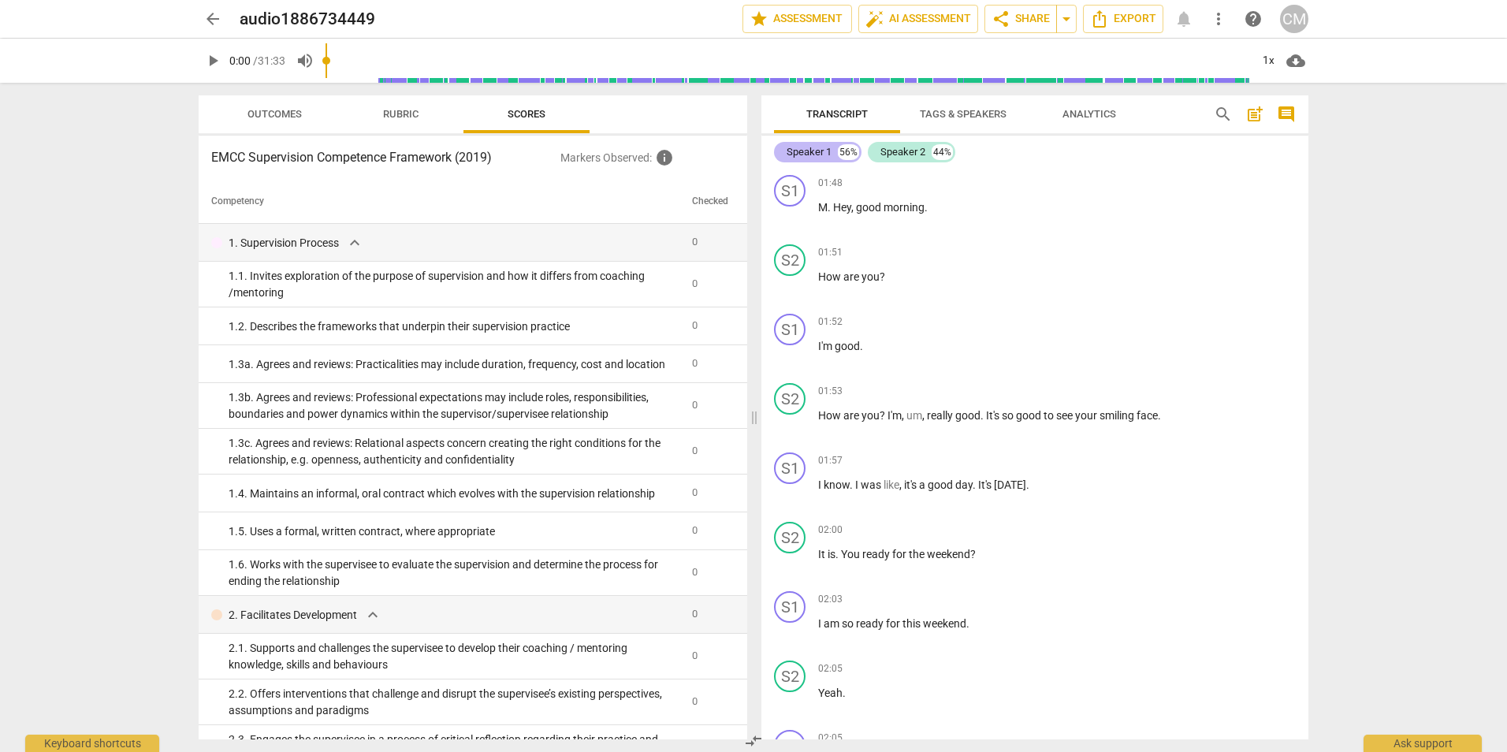
click at [802, 152] on div "Speaker 1" at bounding box center [809, 152] width 45 height 16
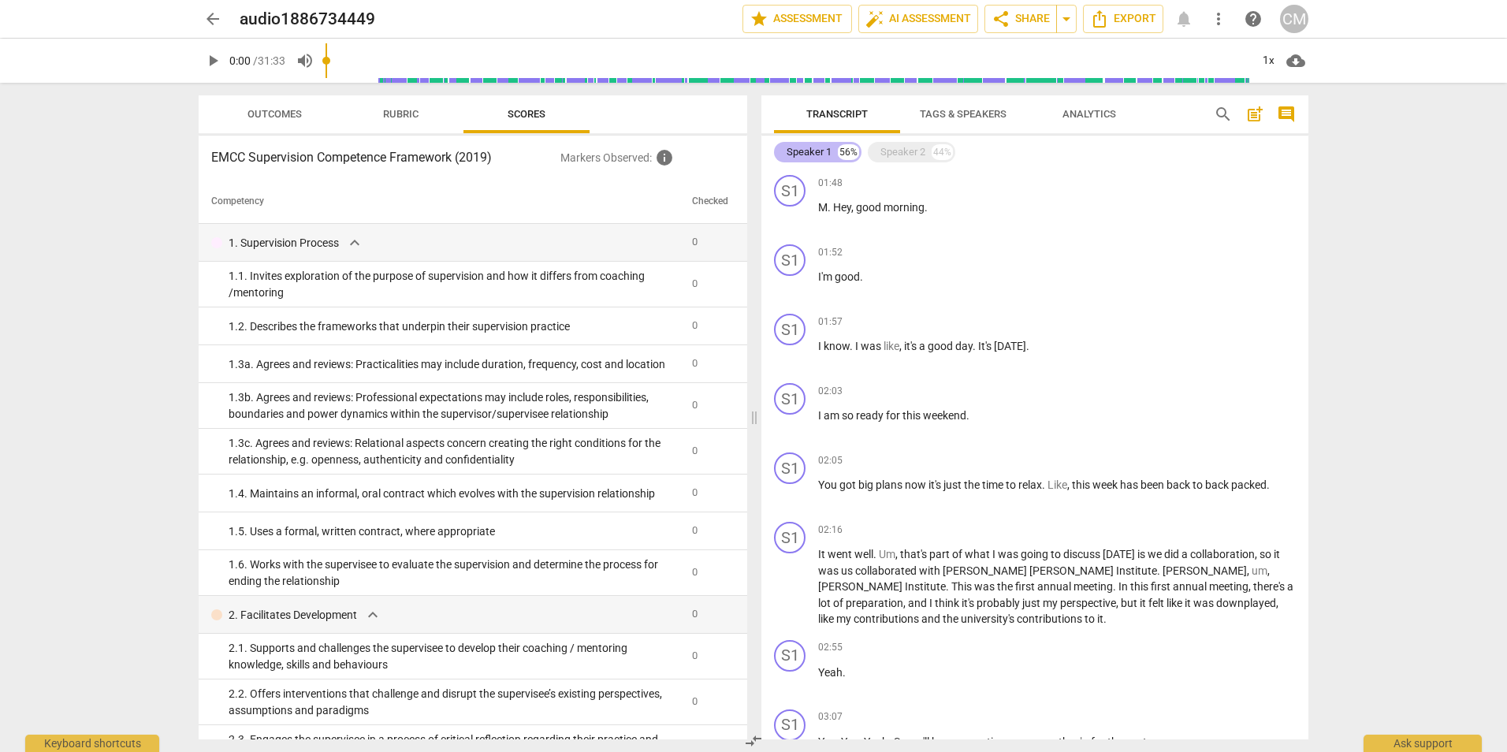
click at [802, 152] on div "Speaker 1" at bounding box center [809, 152] width 45 height 16
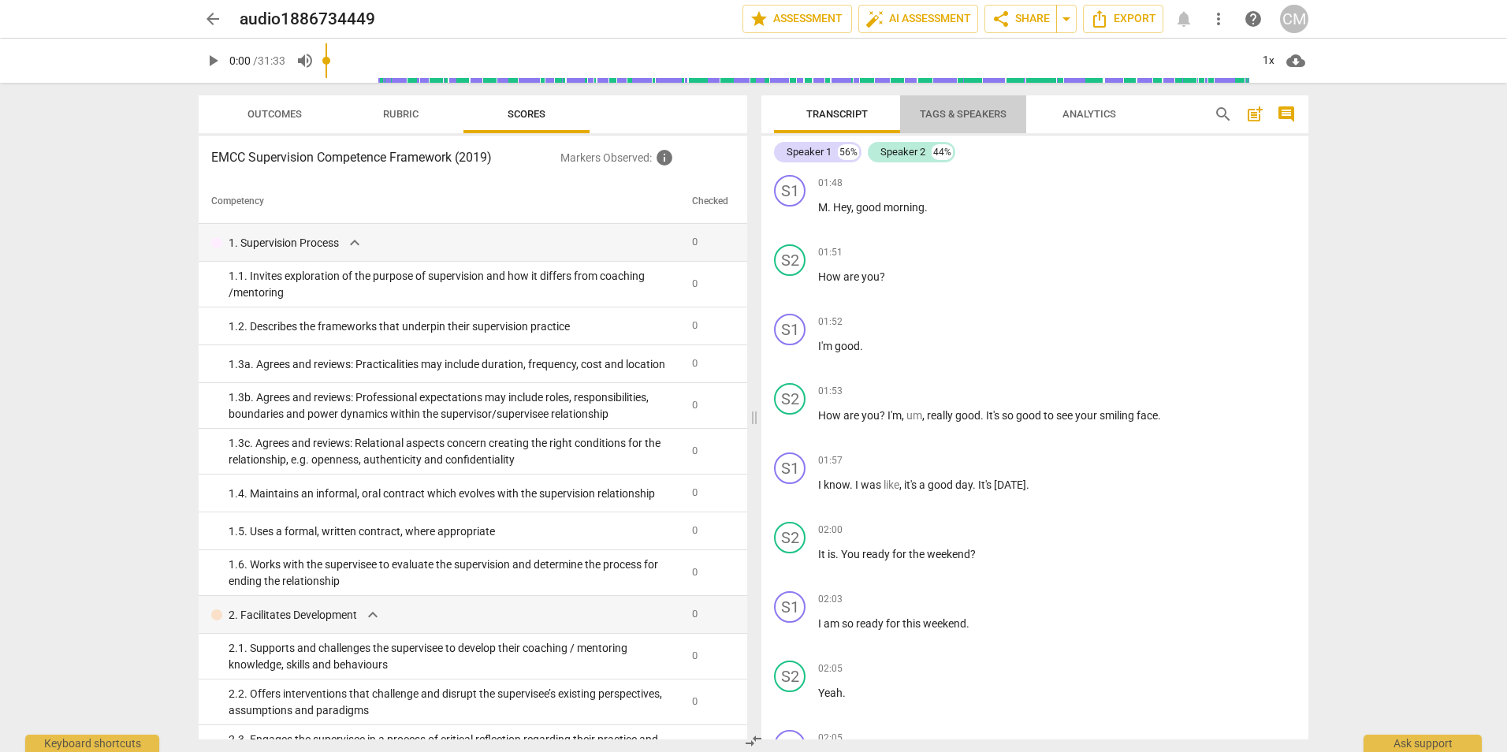
click at [992, 117] on span "Tags & Speakers" at bounding box center [963, 114] width 87 height 12
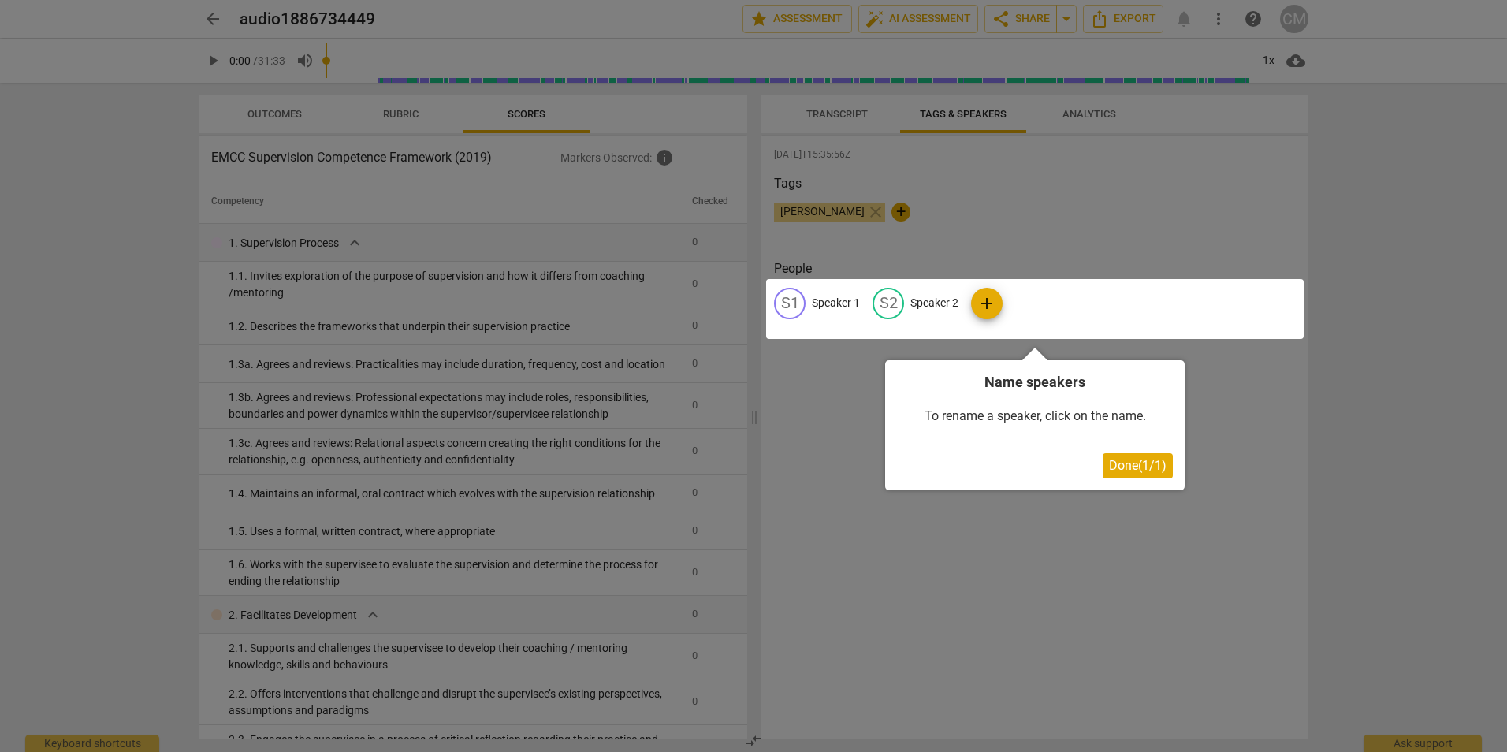
click at [813, 305] on div at bounding box center [1035, 309] width 538 height 60
click at [1128, 478] on button "Done ( 1 / 1 )" at bounding box center [1138, 465] width 70 height 25
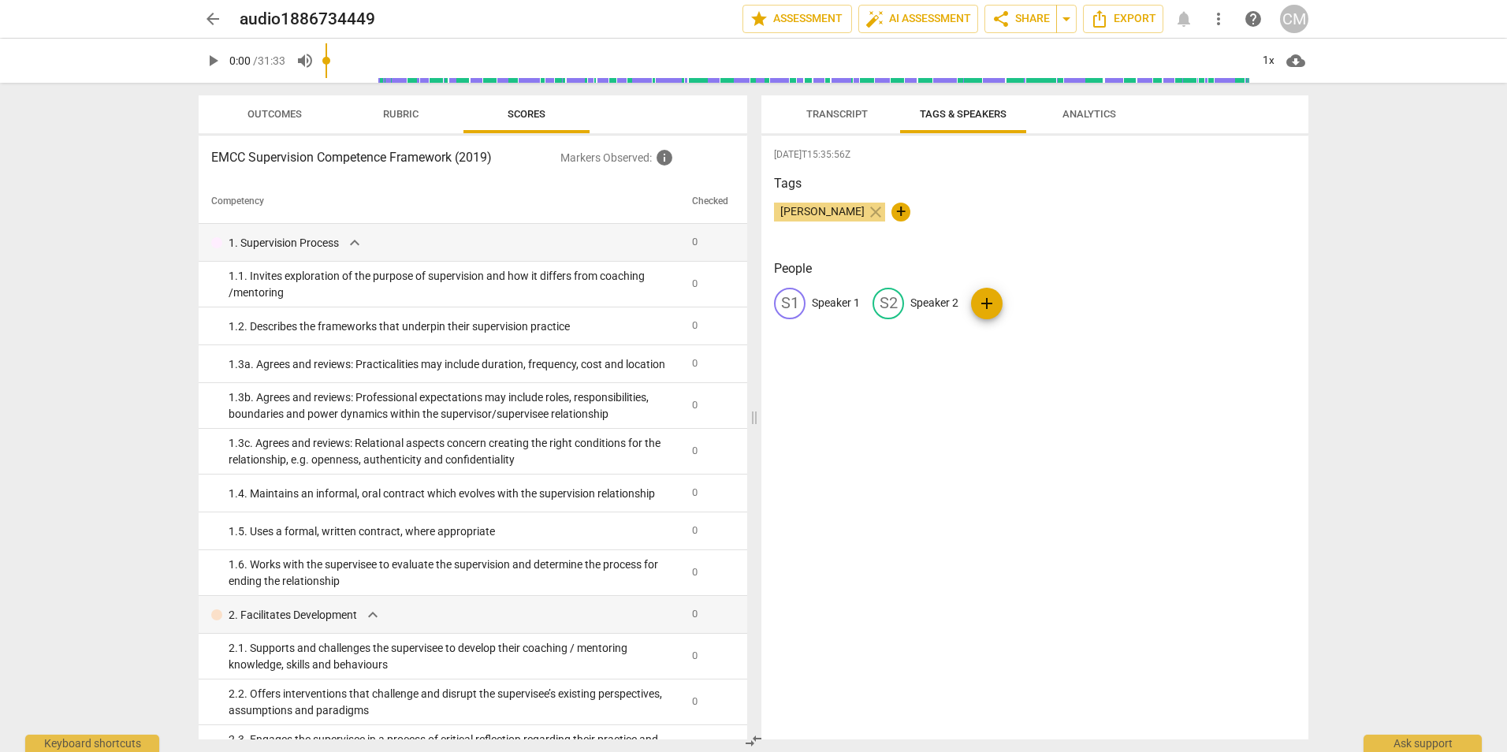
click at [838, 296] on p "Speaker 1" at bounding box center [836, 303] width 48 height 17
type input "Casey"
click at [1033, 299] on p "Speaker 2" at bounding box center [1037, 303] width 48 height 17
type input "Rudy"
click at [986, 333] on div "People CA Casey edit Rudy delete add" at bounding box center [1035, 301] width 522 height 85
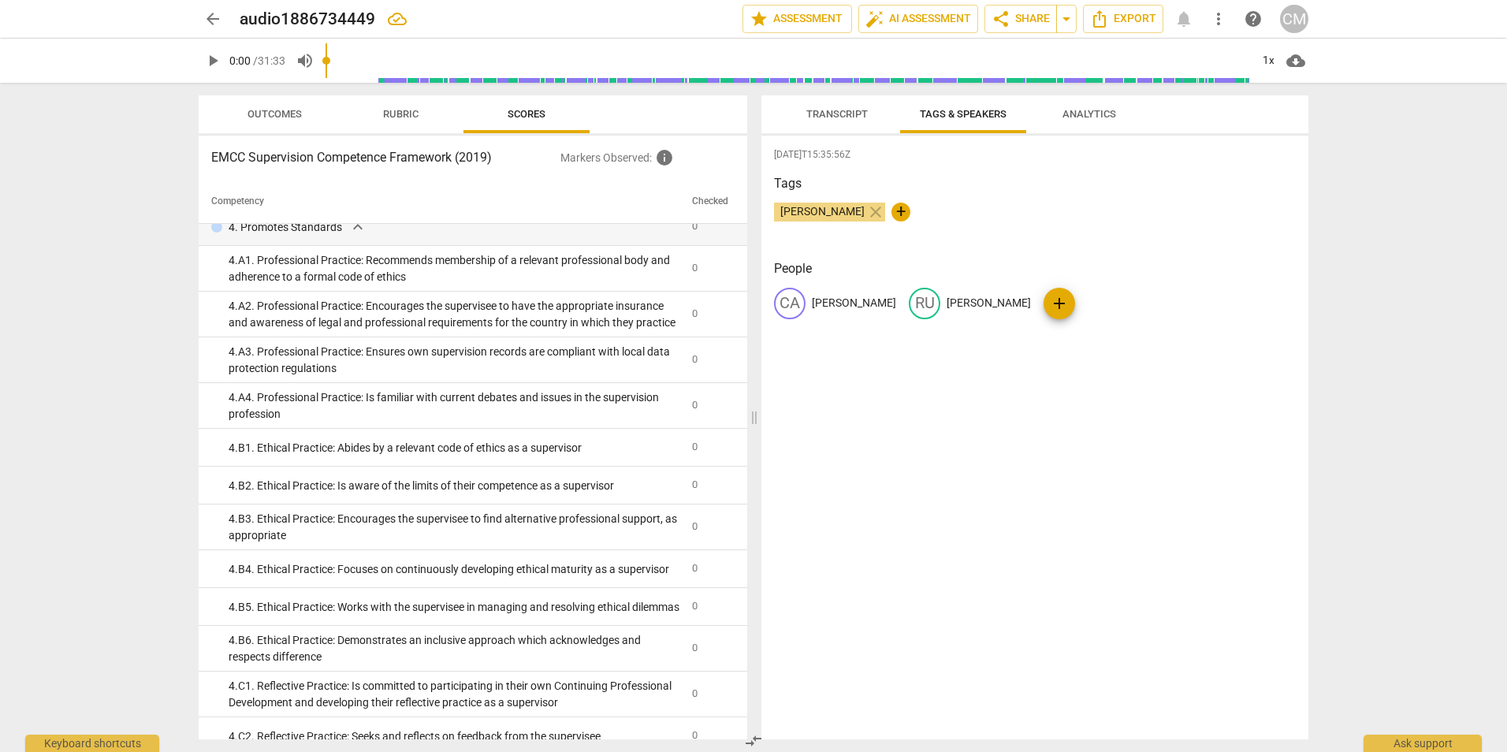
scroll to position [1095, 0]
click at [787, 20] on span "star Assessment" at bounding box center [797, 18] width 95 height 19
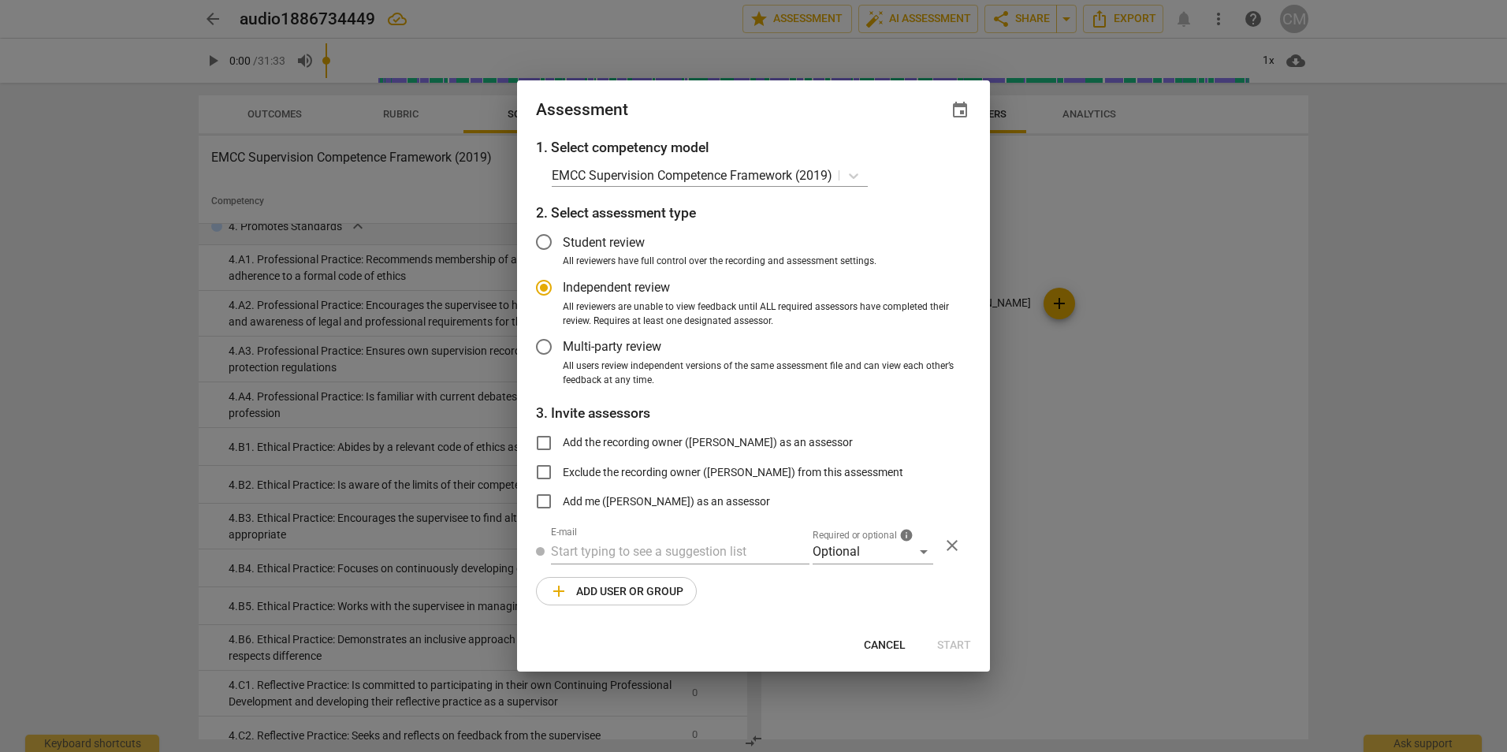
radio input "false"
click at [545, 497] on input "Add me (Casey Mirlohi) as an assessor" at bounding box center [544, 501] width 38 height 38
checkbox input "true"
click at [614, 553] on input "text" at bounding box center [680, 551] width 259 height 25
radio input "false"
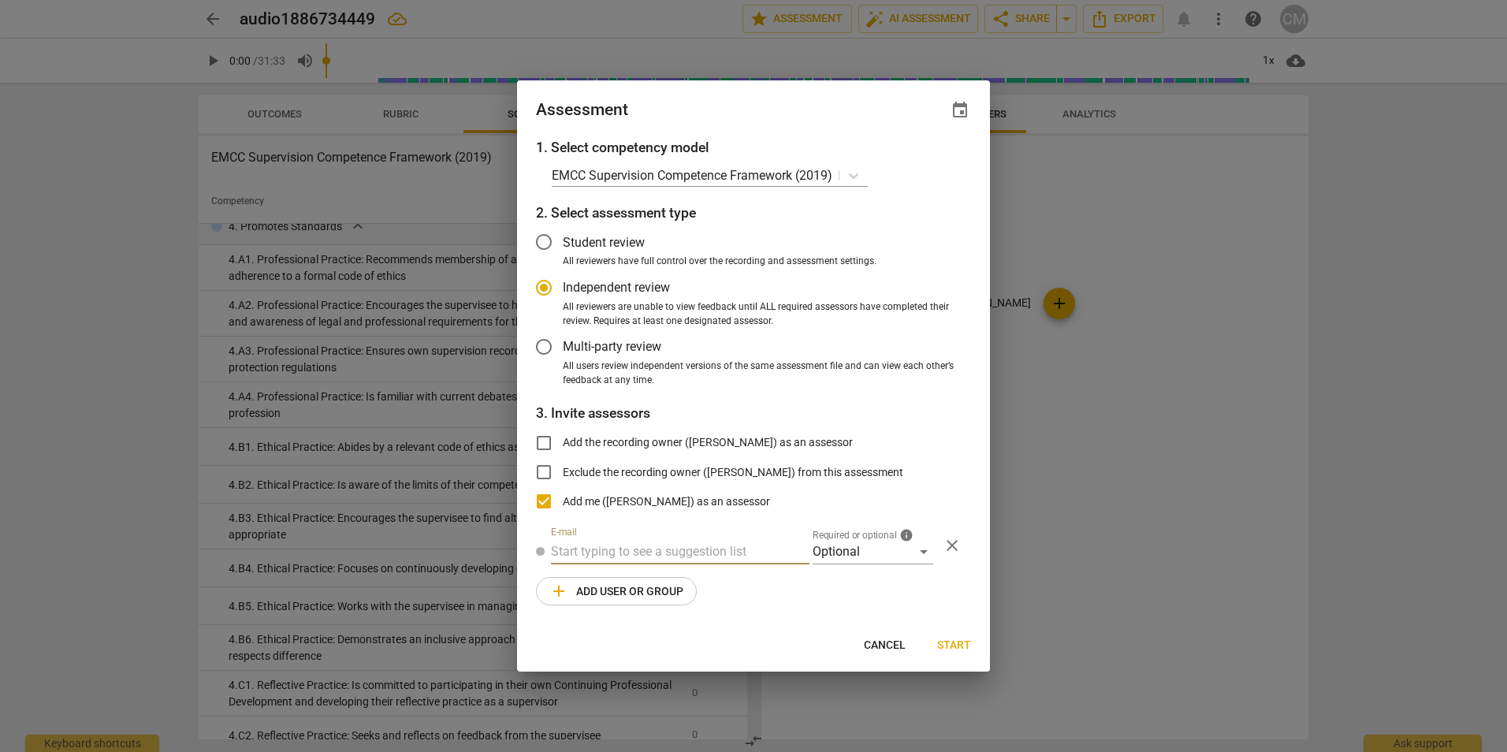
click at [602, 549] on input "text" at bounding box center [680, 551] width 259 height 25
paste input "jason@inspirediterations.com"
type input "jason@inspirediterations.com"
radio input "false"
click at [546, 467] on input "Exclude the recording owner (Casey Mirlohi) from this assessment" at bounding box center [544, 472] width 38 height 38
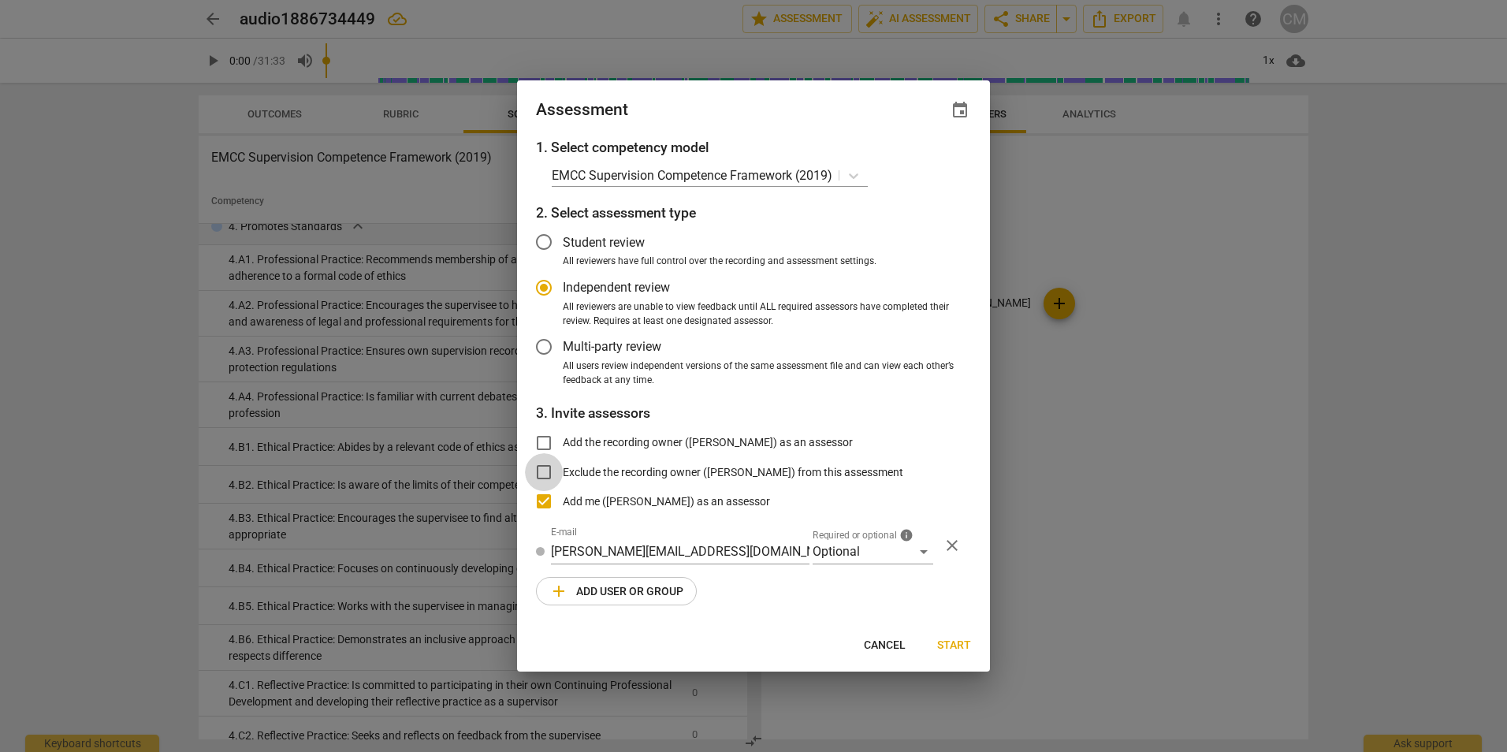
checkbox input "true"
radio input "false"
click at [546, 497] on input "Add me (Casey Mirlohi) as an assessor" at bounding box center [544, 501] width 38 height 38
checkbox input "false"
radio input "false"
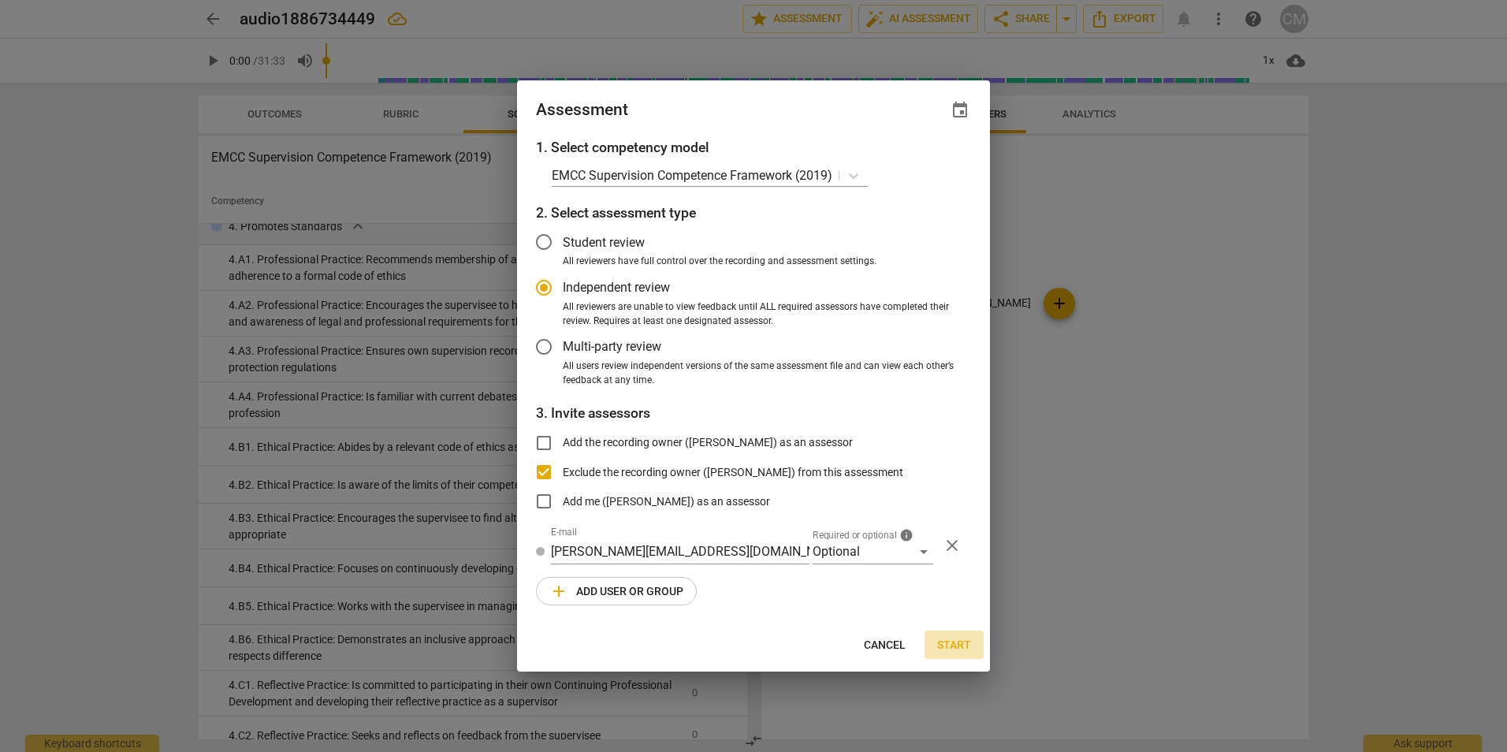
click at [955, 645] on span "Start" at bounding box center [954, 646] width 34 height 16
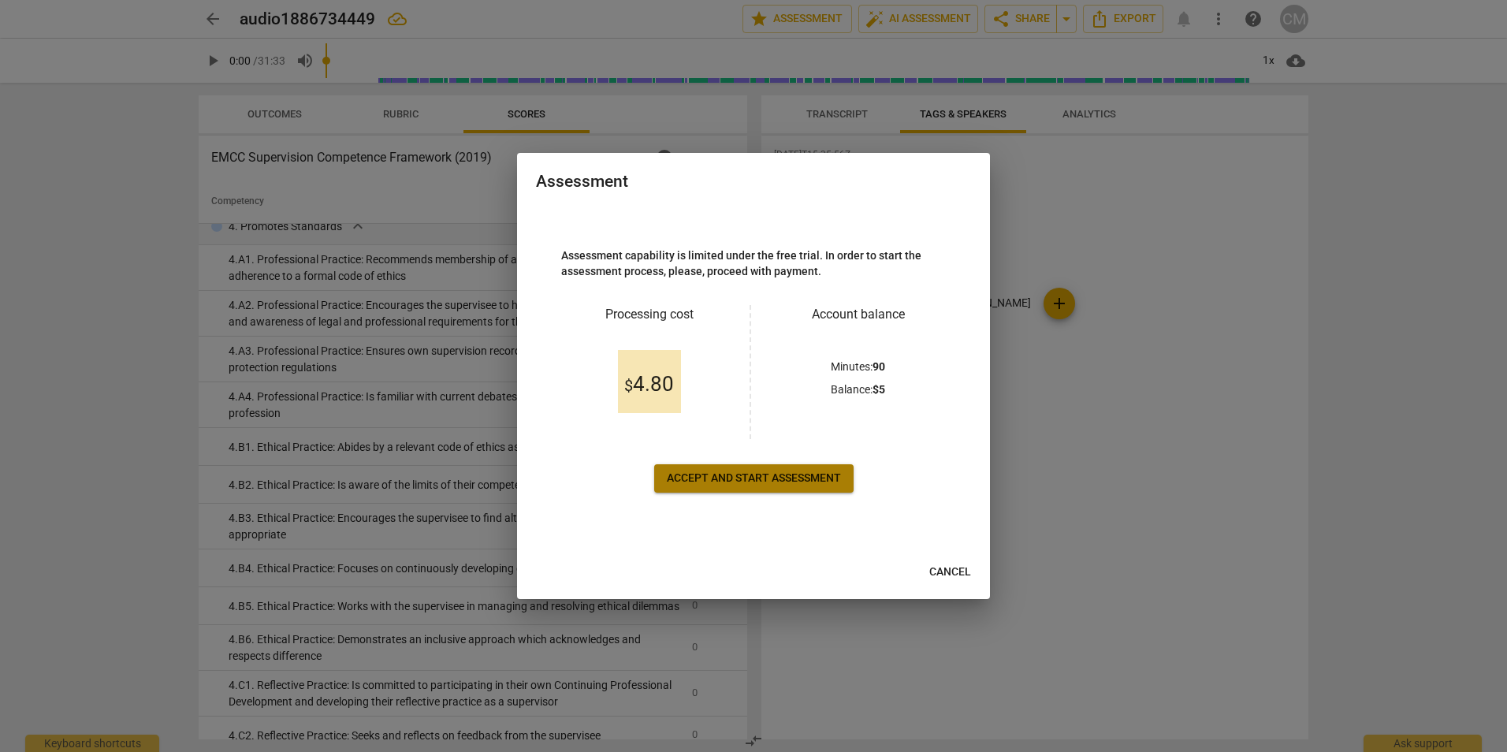
click at [780, 477] on span "Accept and start assessment" at bounding box center [754, 479] width 174 height 16
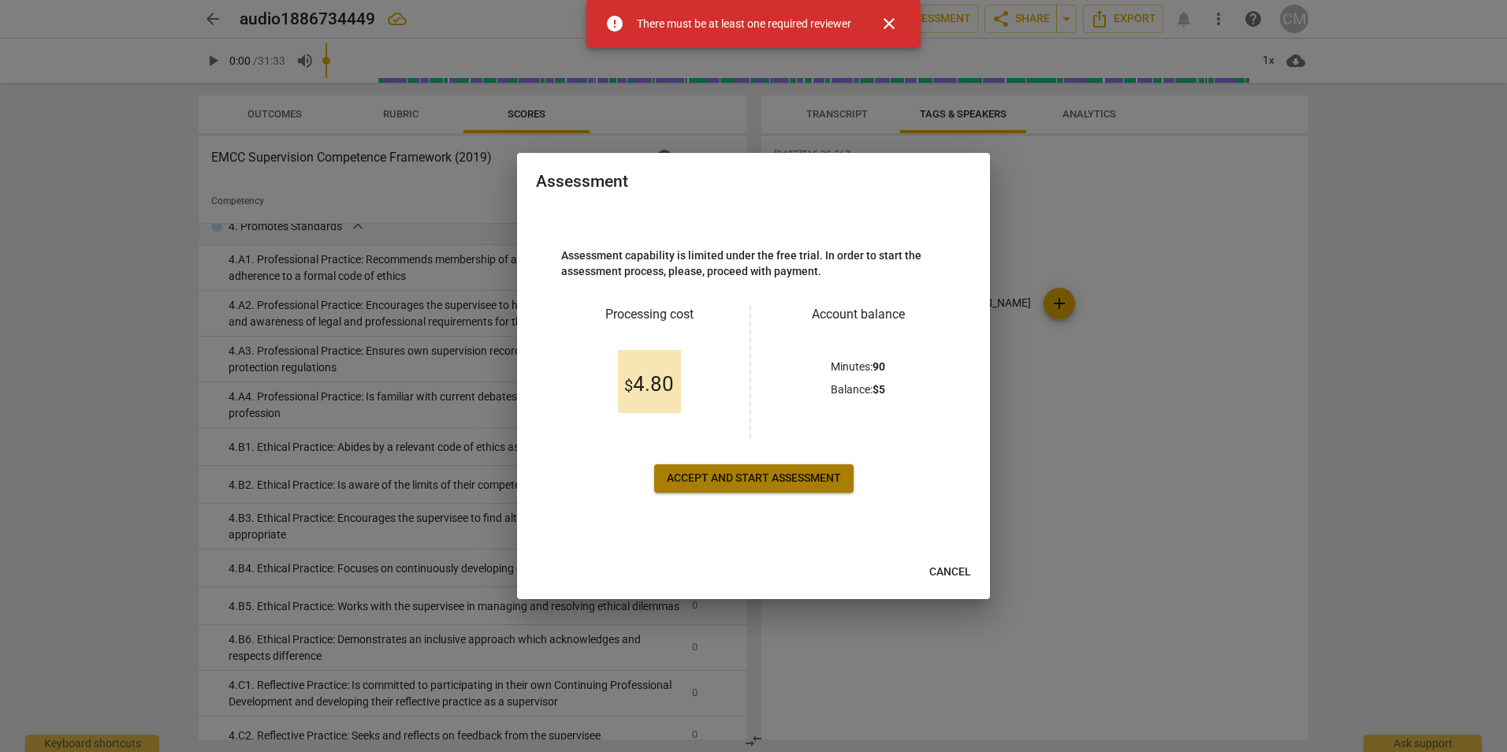
click at [780, 477] on span "Accept and start assessment" at bounding box center [754, 479] width 174 height 16
click at [747, 35] on div "error There must be at least one required reviewer" at bounding box center [728, 24] width 246 height 32
click at [892, 23] on span "close" at bounding box center [889, 23] width 19 height 19
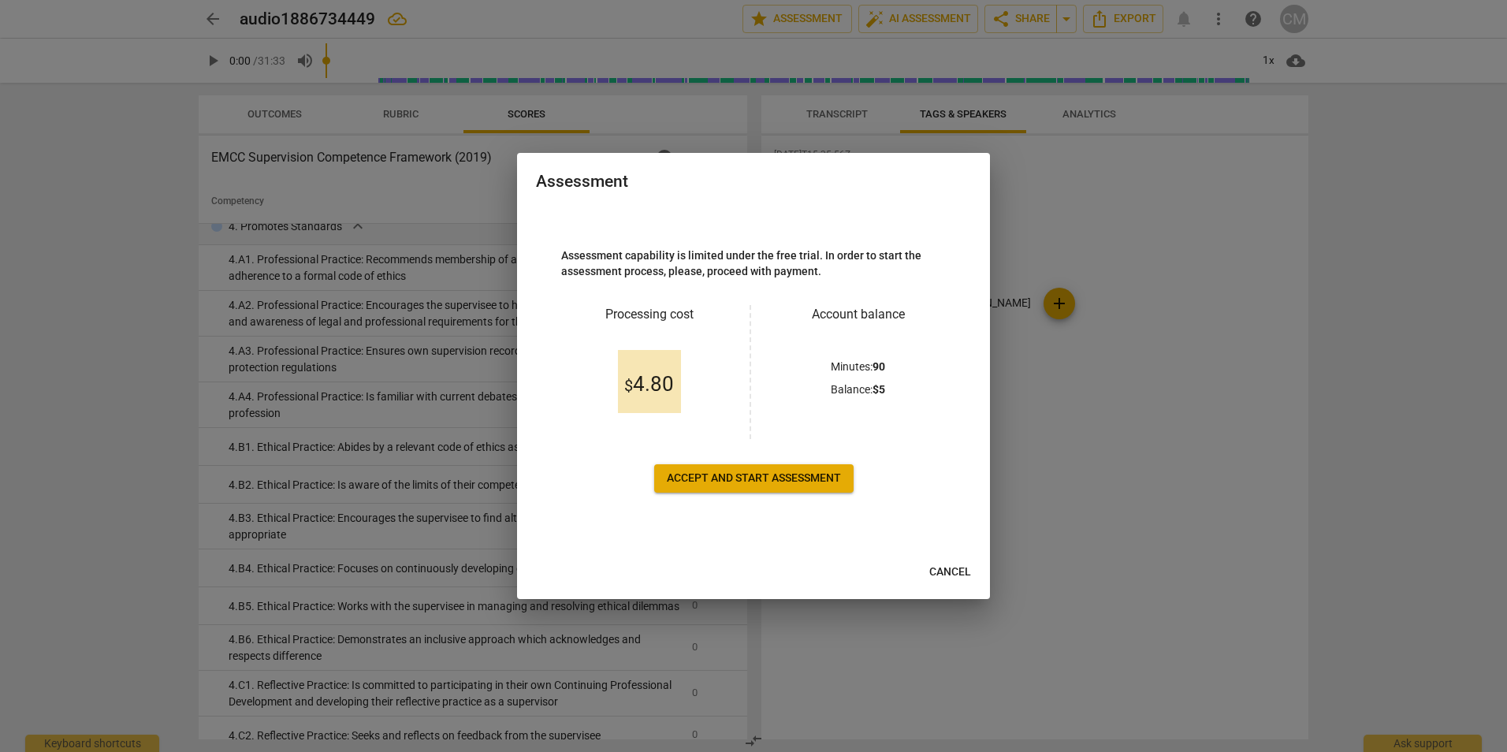
click at [965, 572] on span "Cancel" at bounding box center [950, 572] width 42 height 16
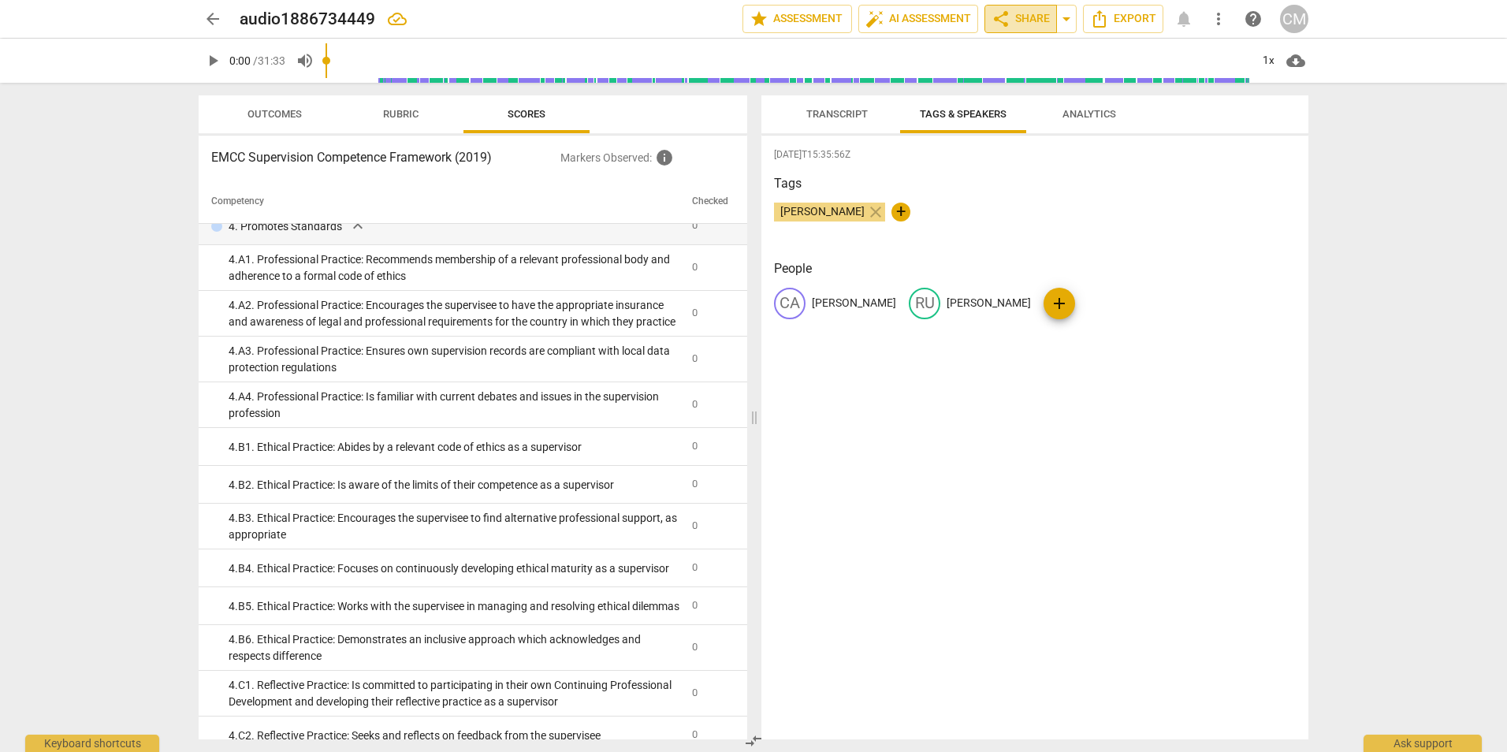
click at [1030, 18] on span "share Share" at bounding box center [1021, 18] width 58 height 19
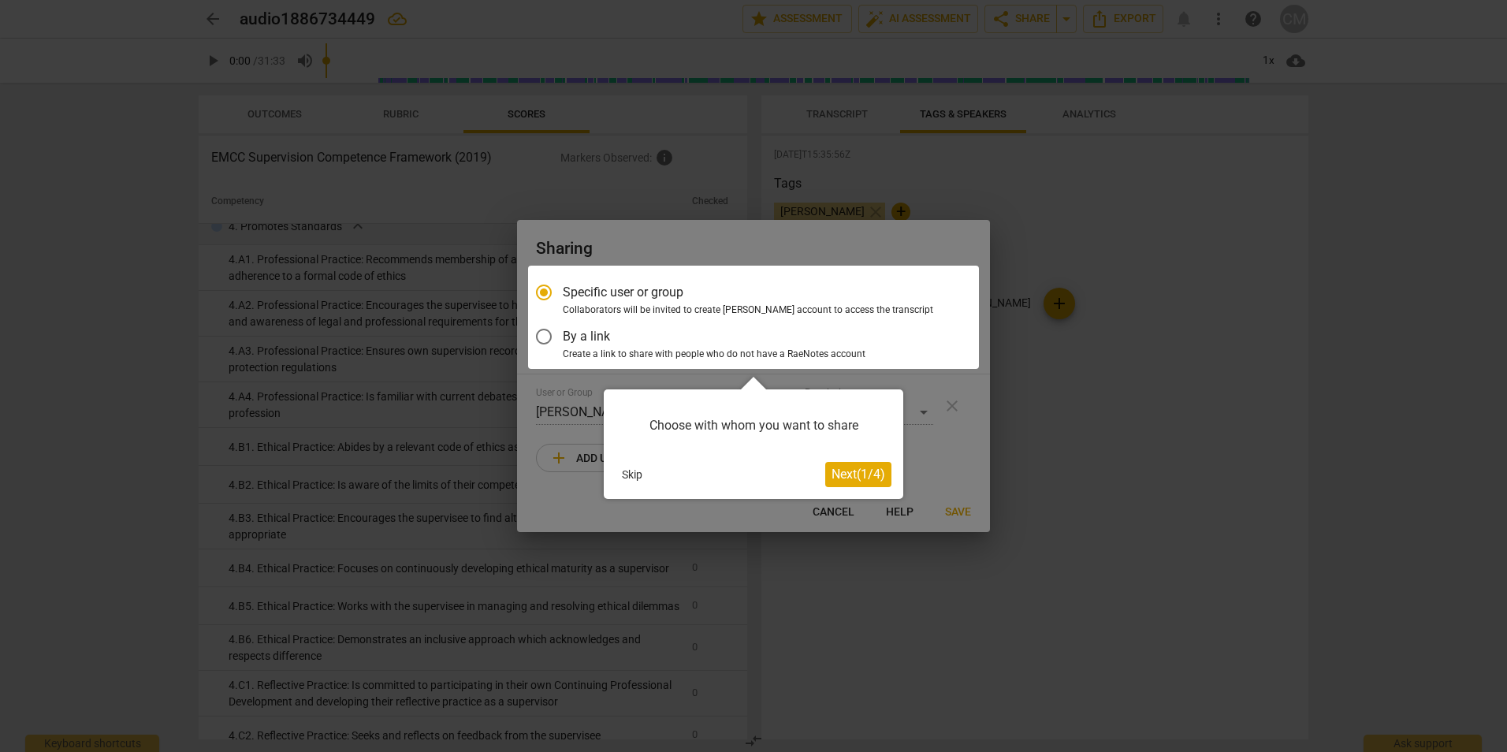
click at [1001, 251] on div at bounding box center [753, 376] width 1507 height 752
click at [1062, 296] on div at bounding box center [753, 376] width 1507 height 752
click at [634, 478] on button "Skip" at bounding box center [632, 475] width 33 height 24
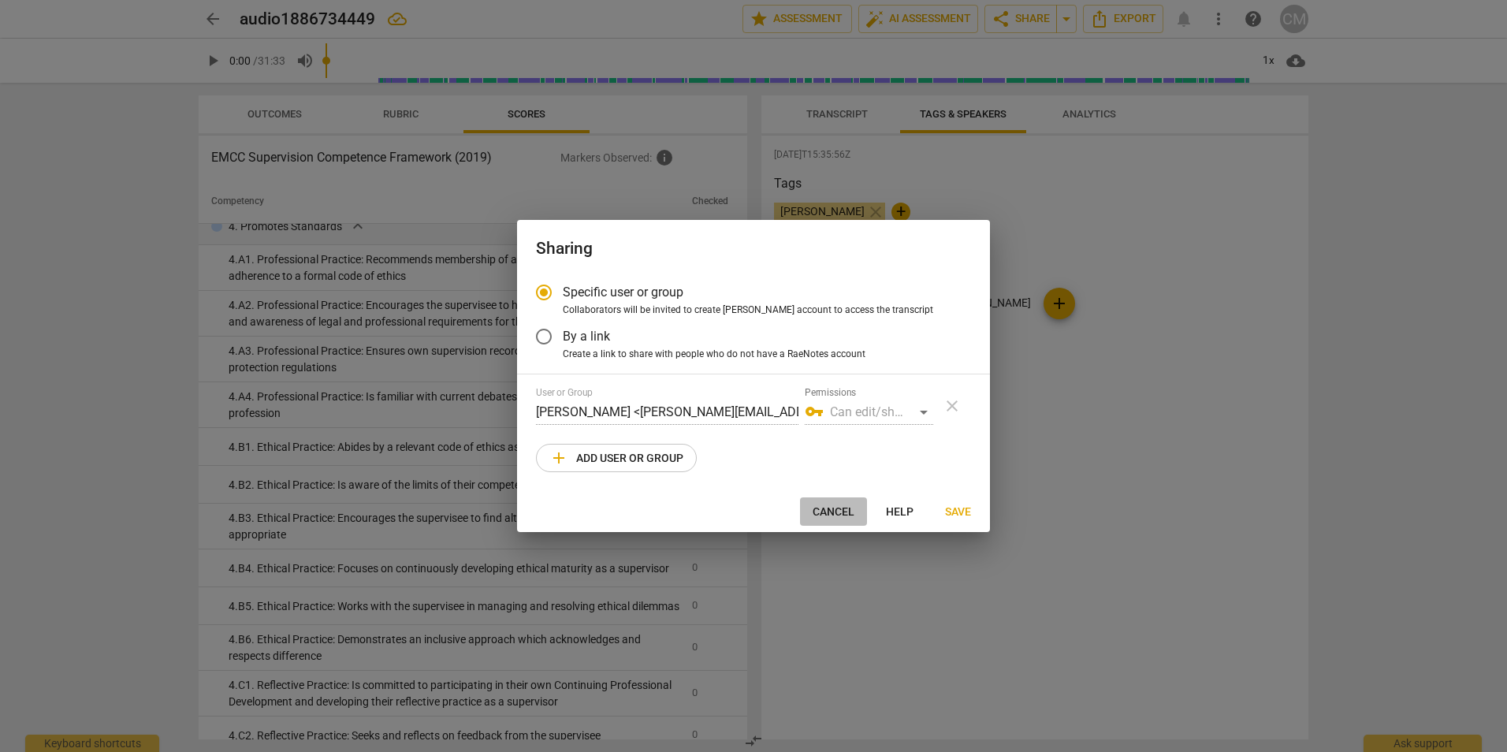
click at [840, 508] on span "Cancel" at bounding box center [834, 512] width 42 height 16
radio input "false"
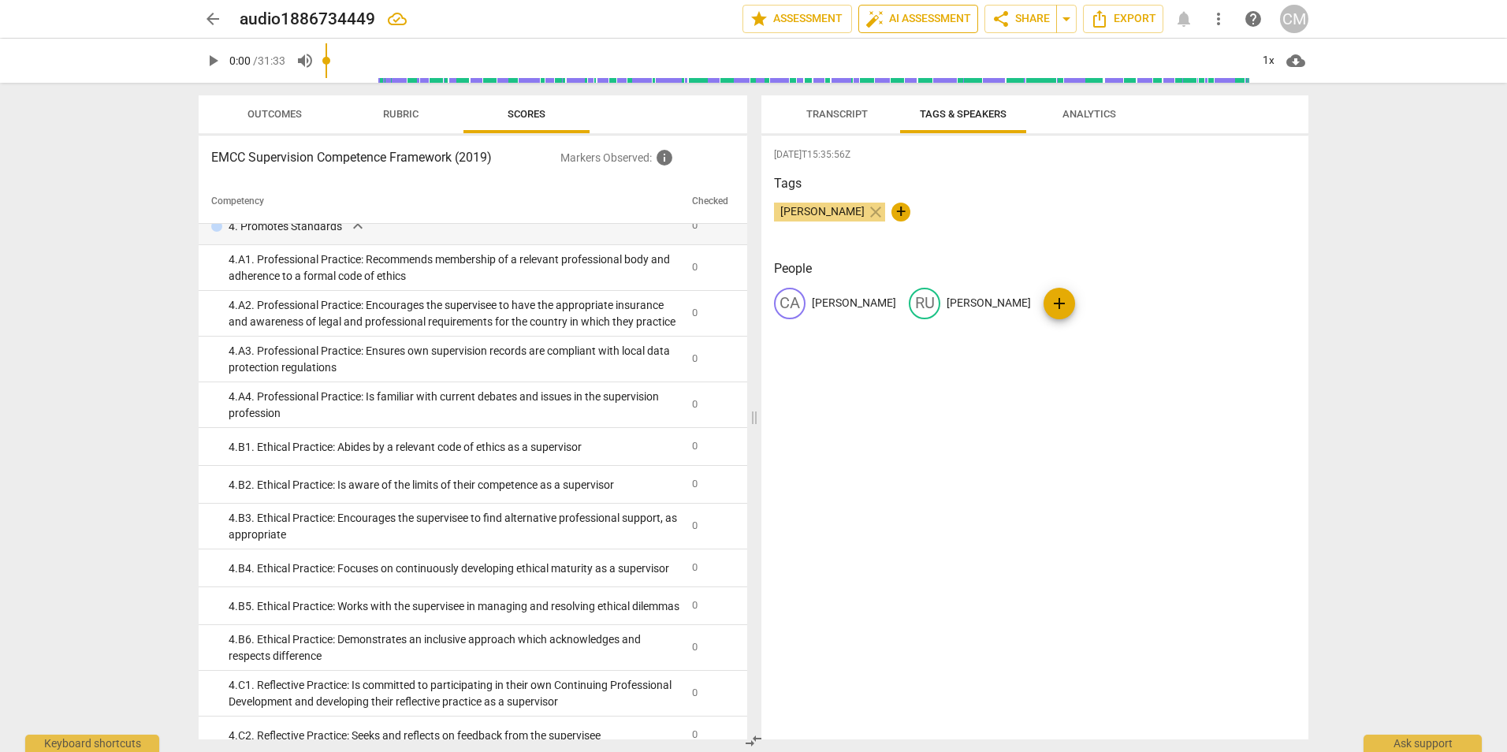
click at [901, 18] on span "auto_fix_high AI Assessment" at bounding box center [919, 18] width 106 height 19
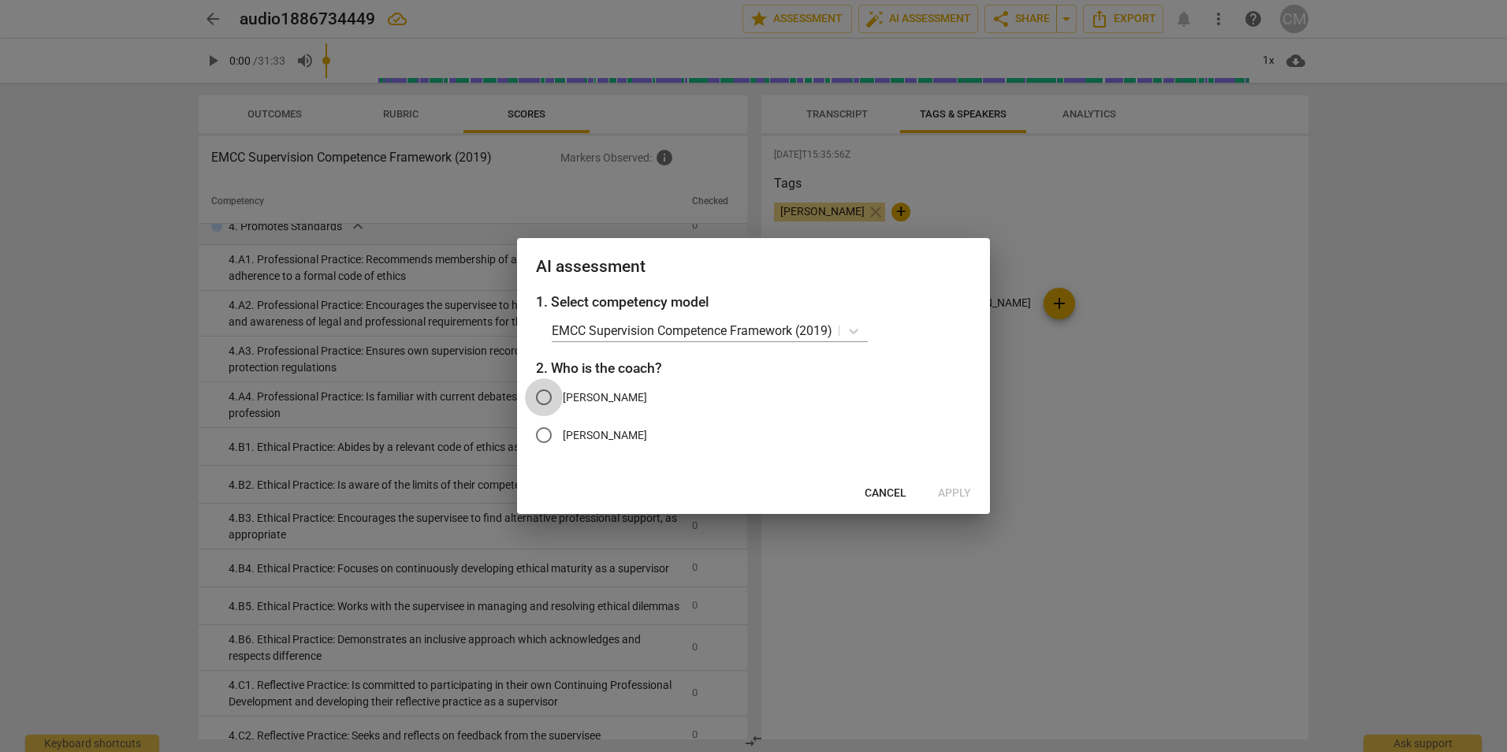
click at [546, 395] on input "Casey" at bounding box center [544, 397] width 38 height 38
radio input "true"
click at [955, 491] on span "Apply" at bounding box center [954, 494] width 33 height 16
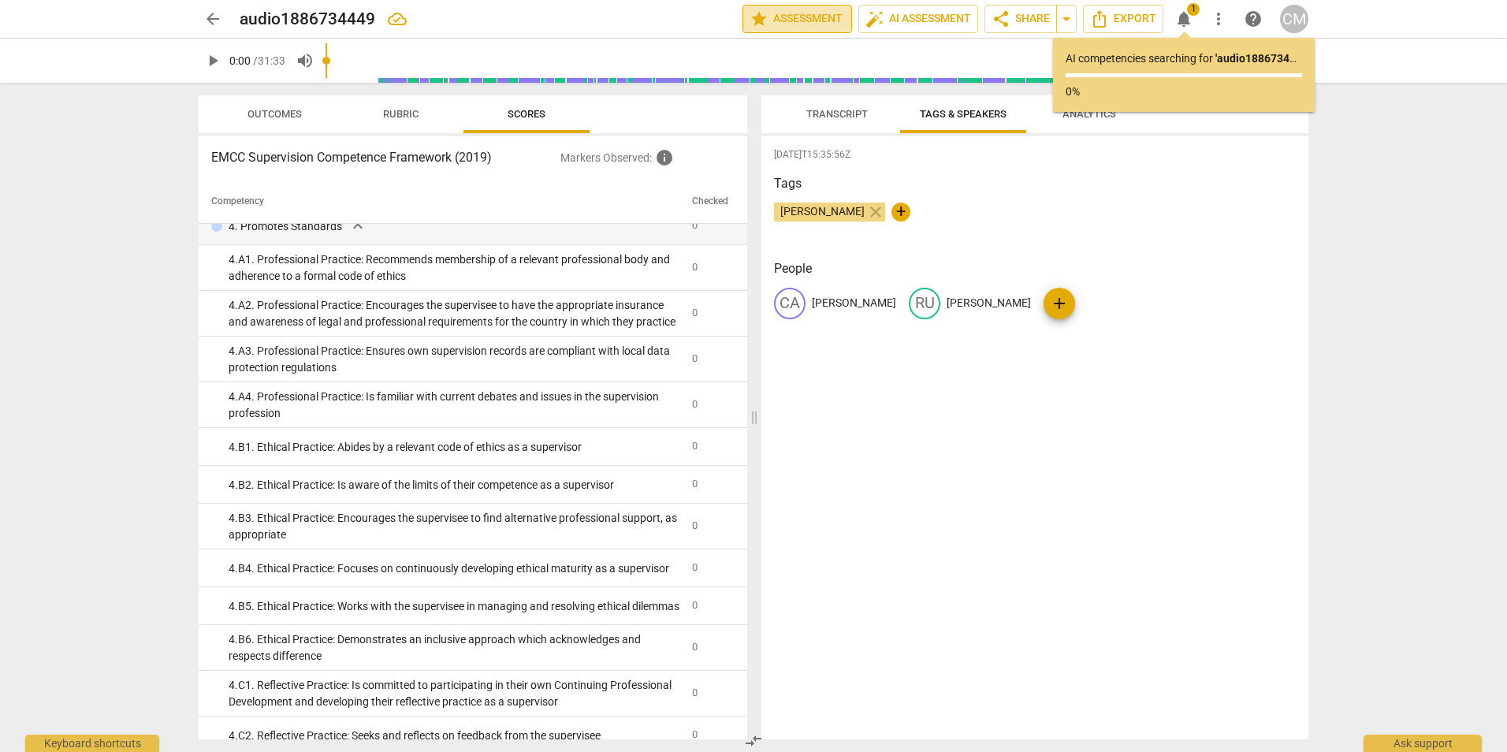
click at [829, 14] on span "star Assessment" at bounding box center [797, 18] width 95 height 19
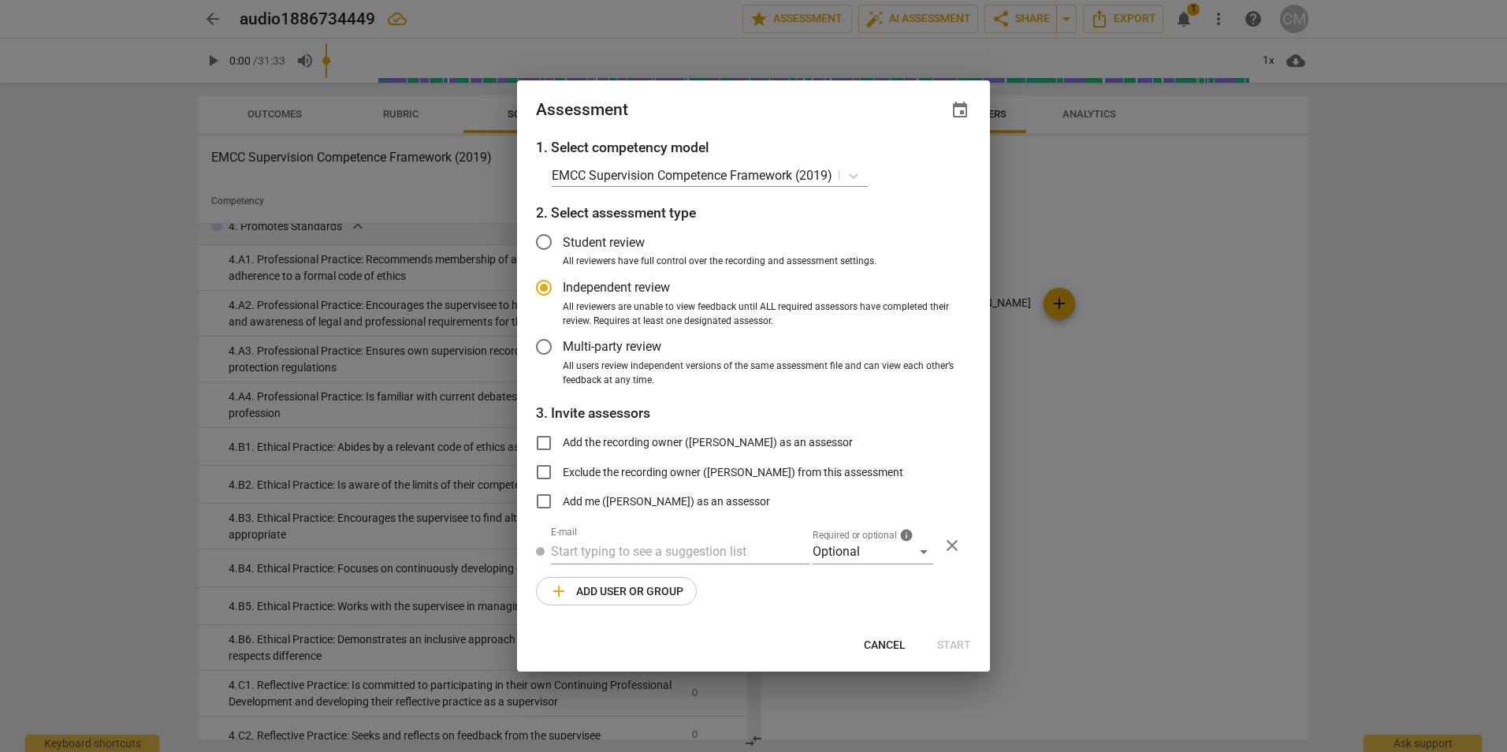
radio input "false"
click at [542, 471] on input "Exclude the recording owner (Casey Mirlohi) from this assessment" at bounding box center [544, 472] width 38 height 38
checkbox input "true"
radio input "false"
click at [569, 549] on input "text" at bounding box center [680, 551] width 259 height 25
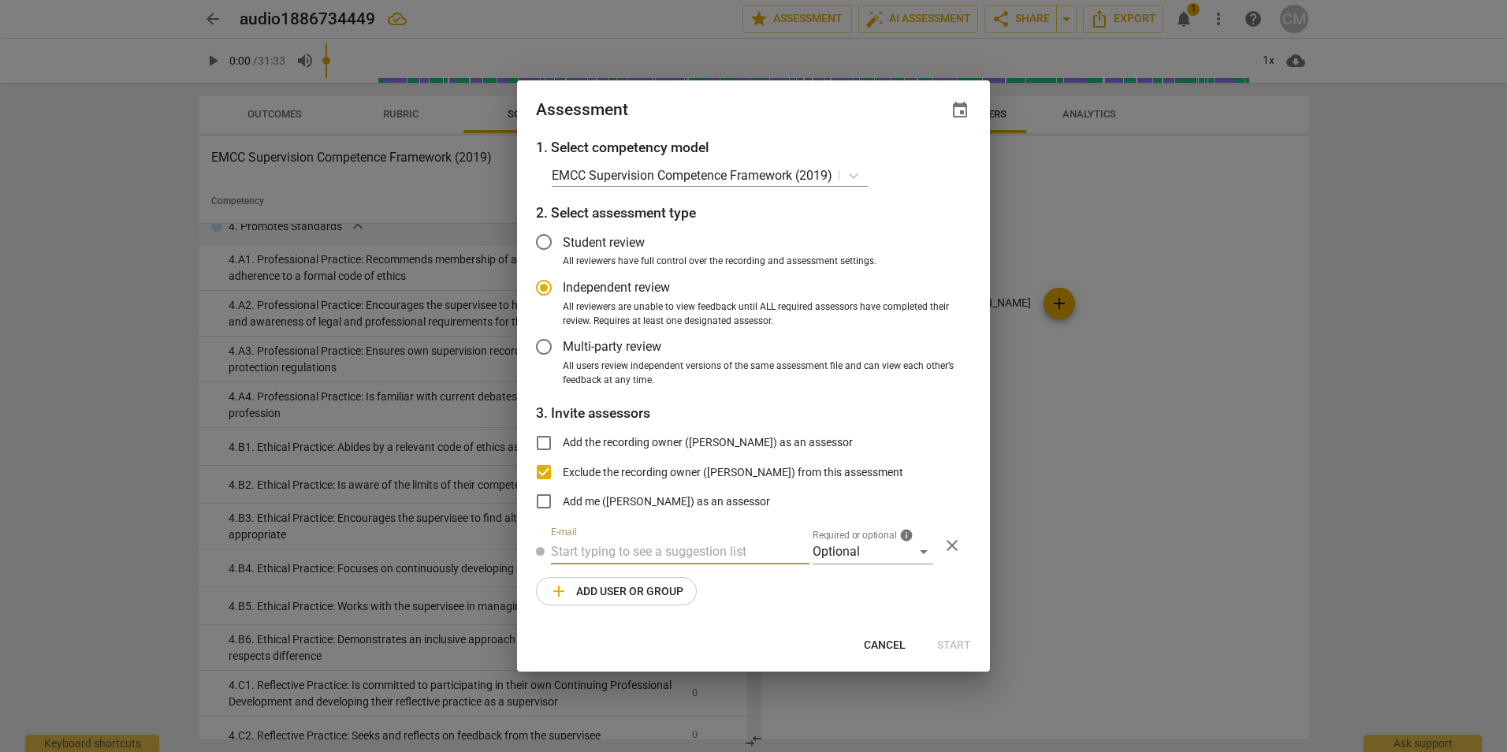
click at [569, 549] on input "text" at bounding box center [680, 551] width 259 height 25
paste input "jason@inspirediterations.com"
type input "jason@inspirediterations.com"
click at [642, 593] on span "add Add user or group" at bounding box center [616, 591] width 134 height 19
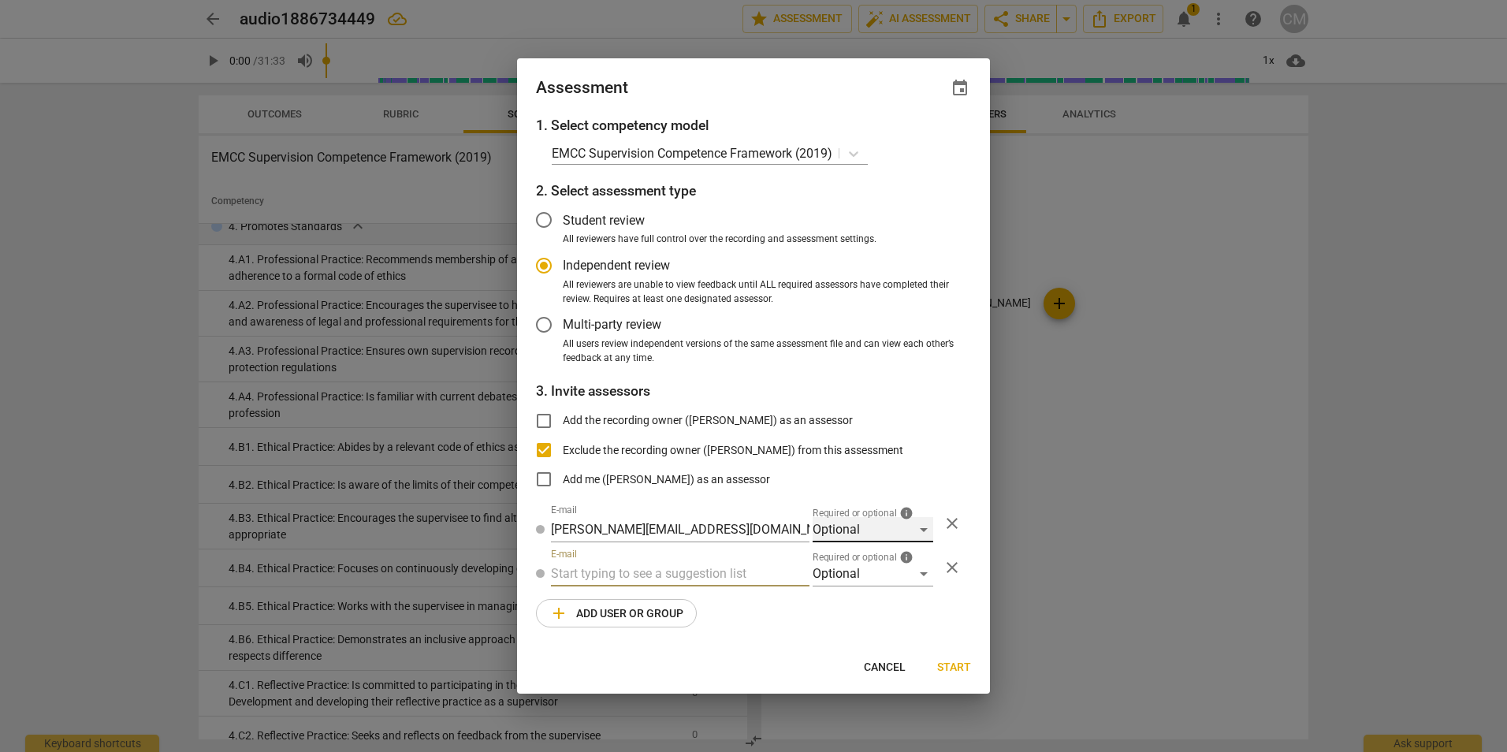
click at [924, 530] on div "Optional" at bounding box center [873, 529] width 121 height 25
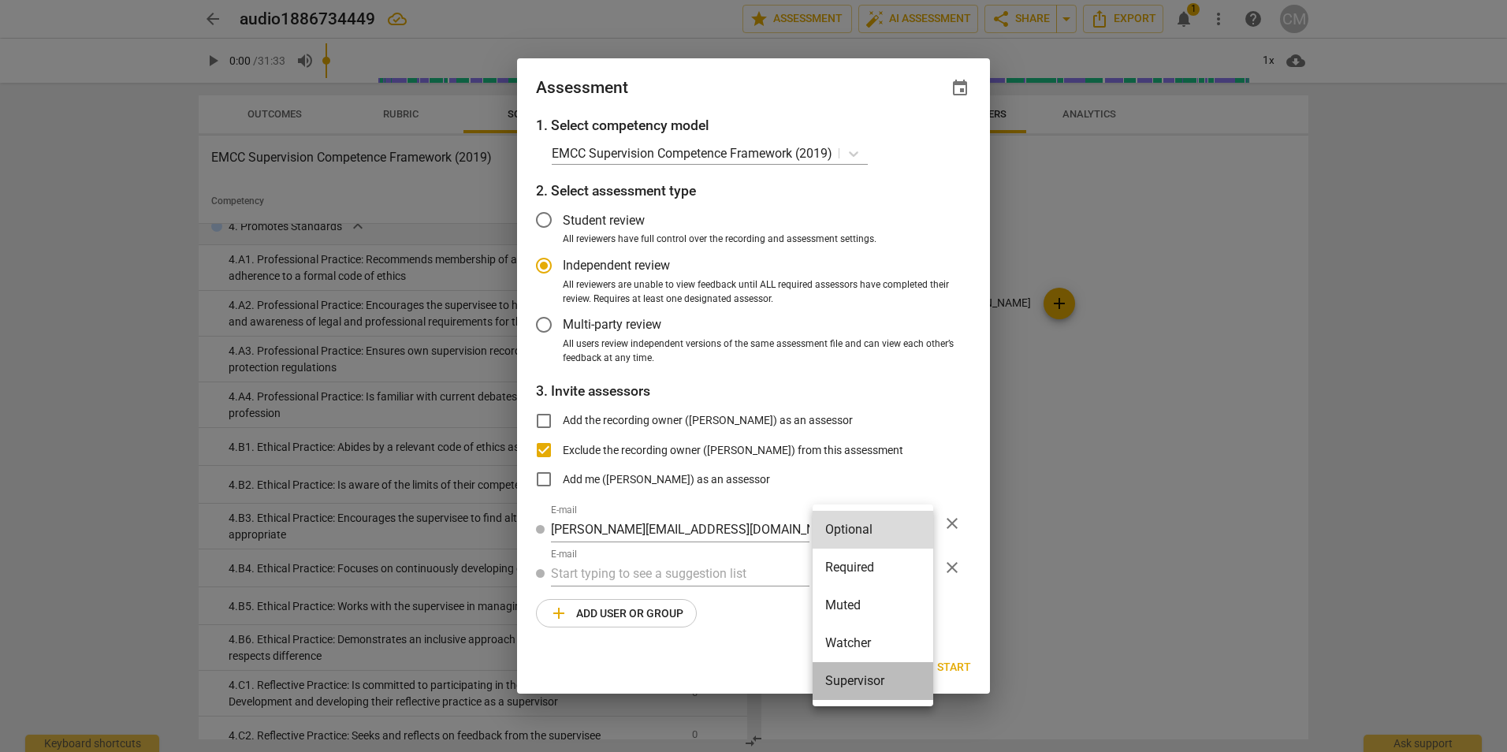
click at [871, 695] on li "Supervisor" at bounding box center [873, 681] width 121 height 38
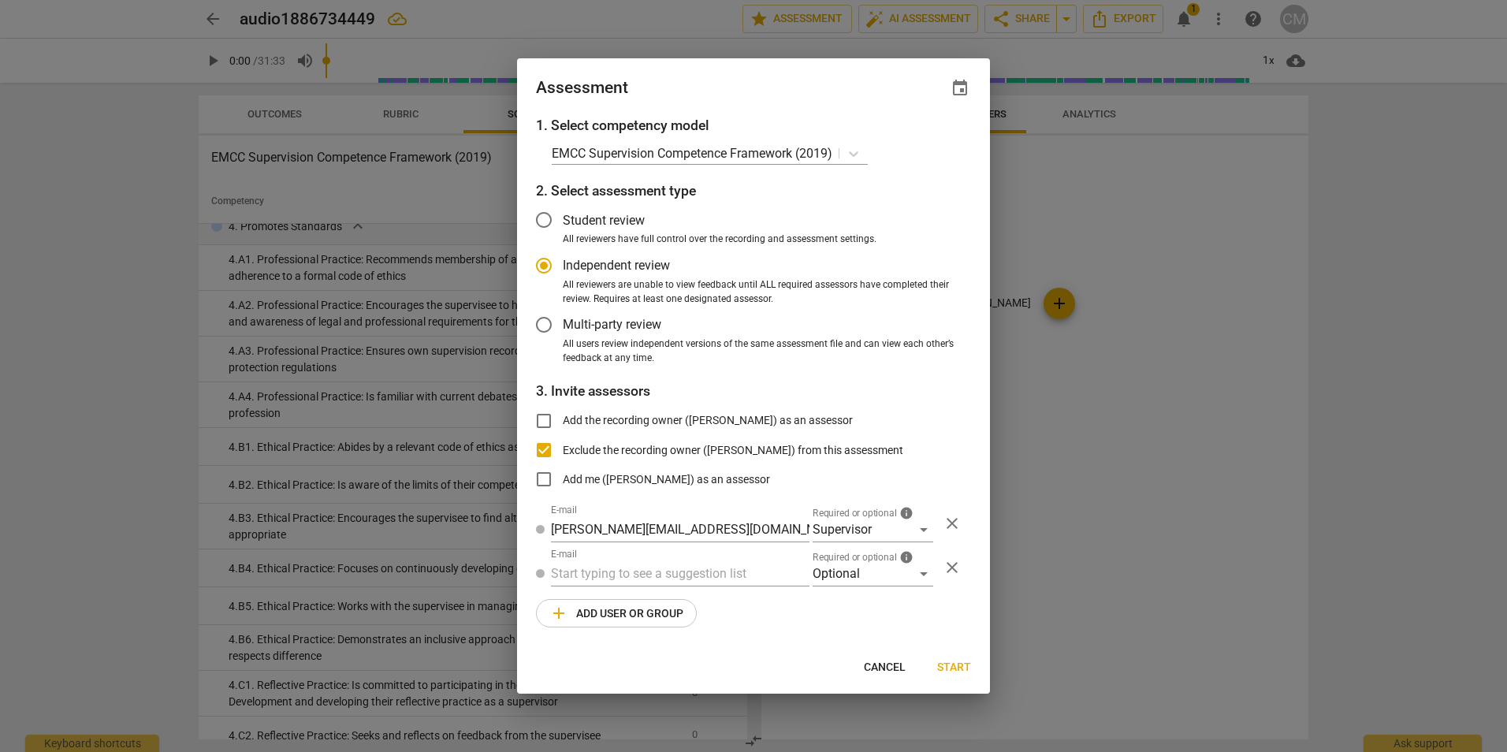
click at [782, 651] on div "Assessment event 1. Select competency model EMCC Supervision Competence Framewo…" at bounding box center [753, 376] width 473 height 636
click at [945, 662] on span "Start" at bounding box center [954, 668] width 34 height 16
radio input "false"
type input "Inspired Iterations <jason@inspirediterations.com>"
type input "Casey Mirlohi <casey.clewis@gmail.com>"
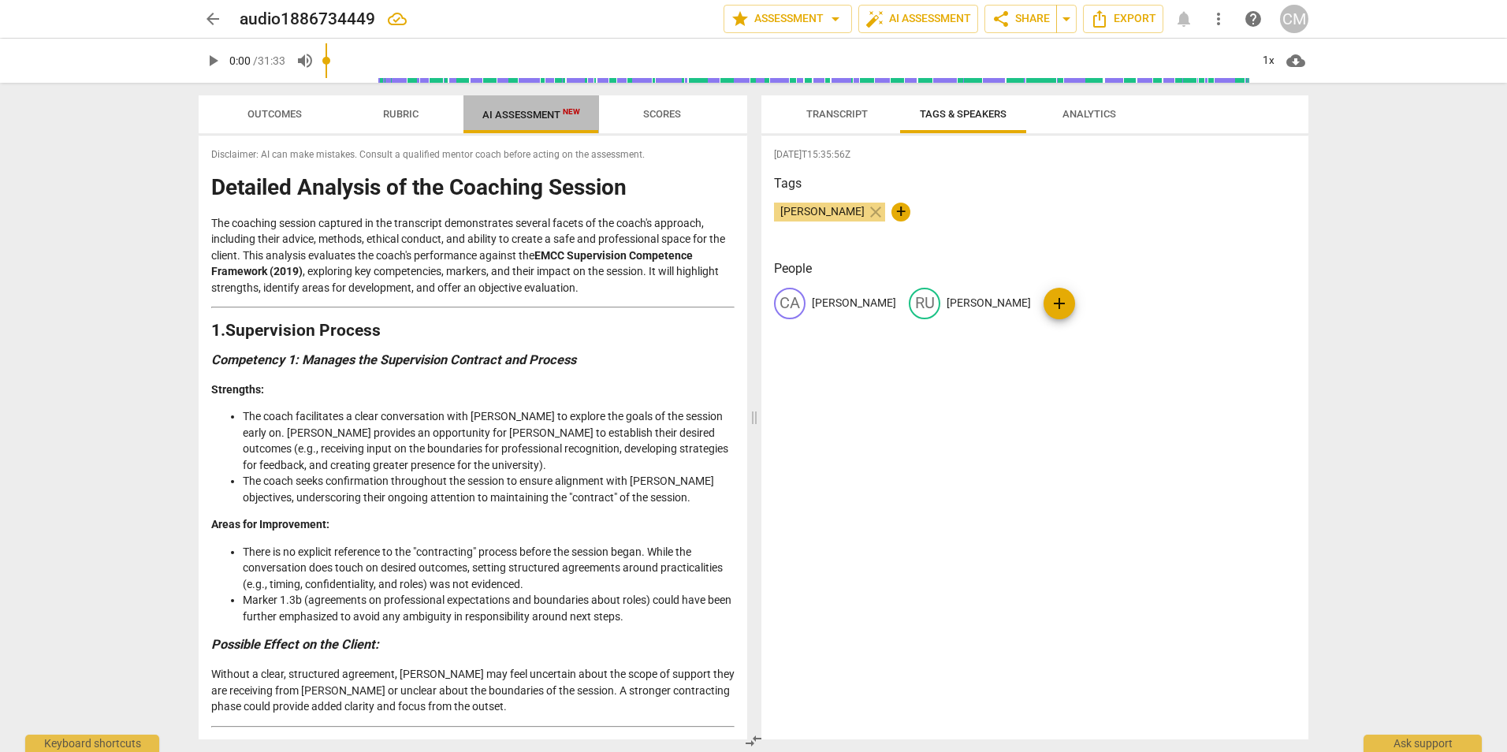
click at [535, 111] on span "AI Assessment New" at bounding box center [531, 115] width 98 height 12
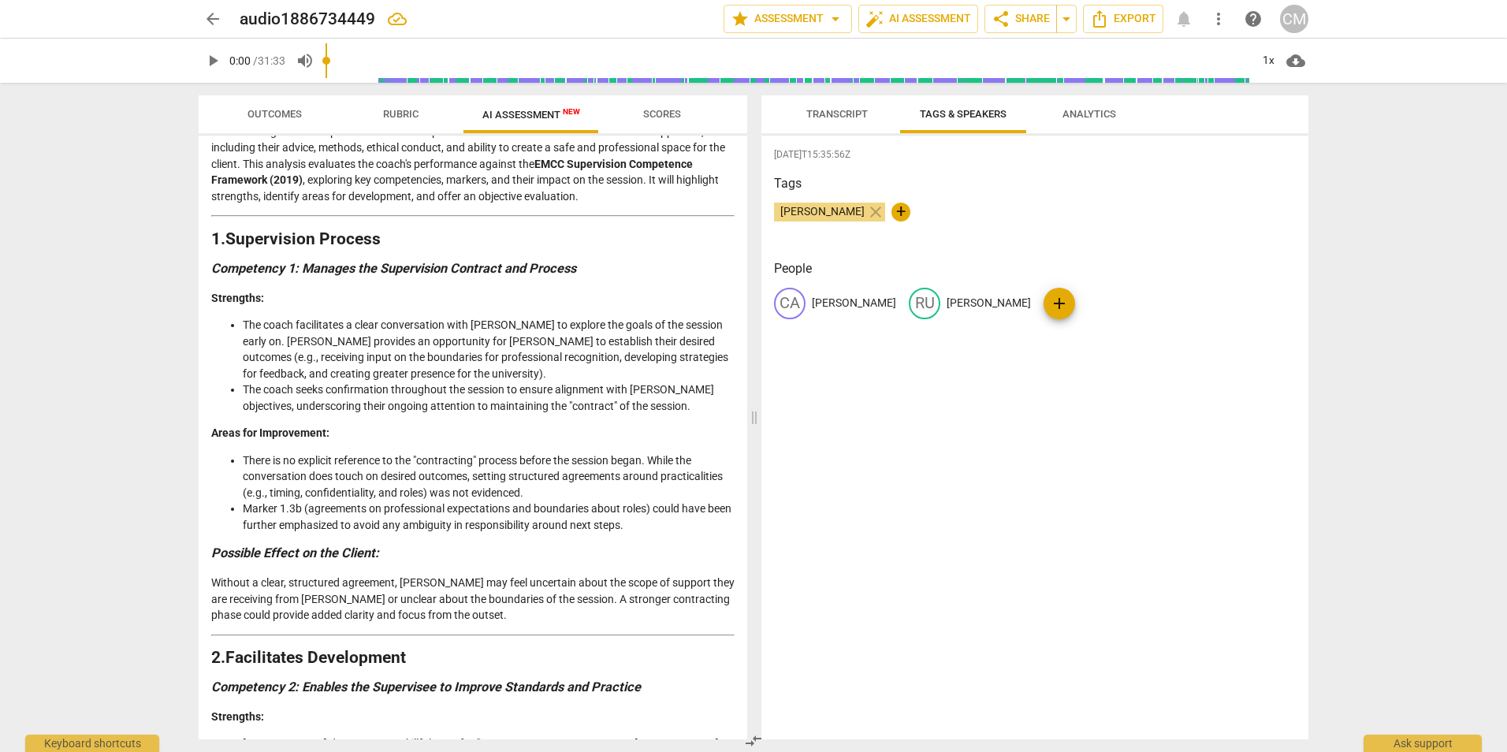
scroll to position [0, 0]
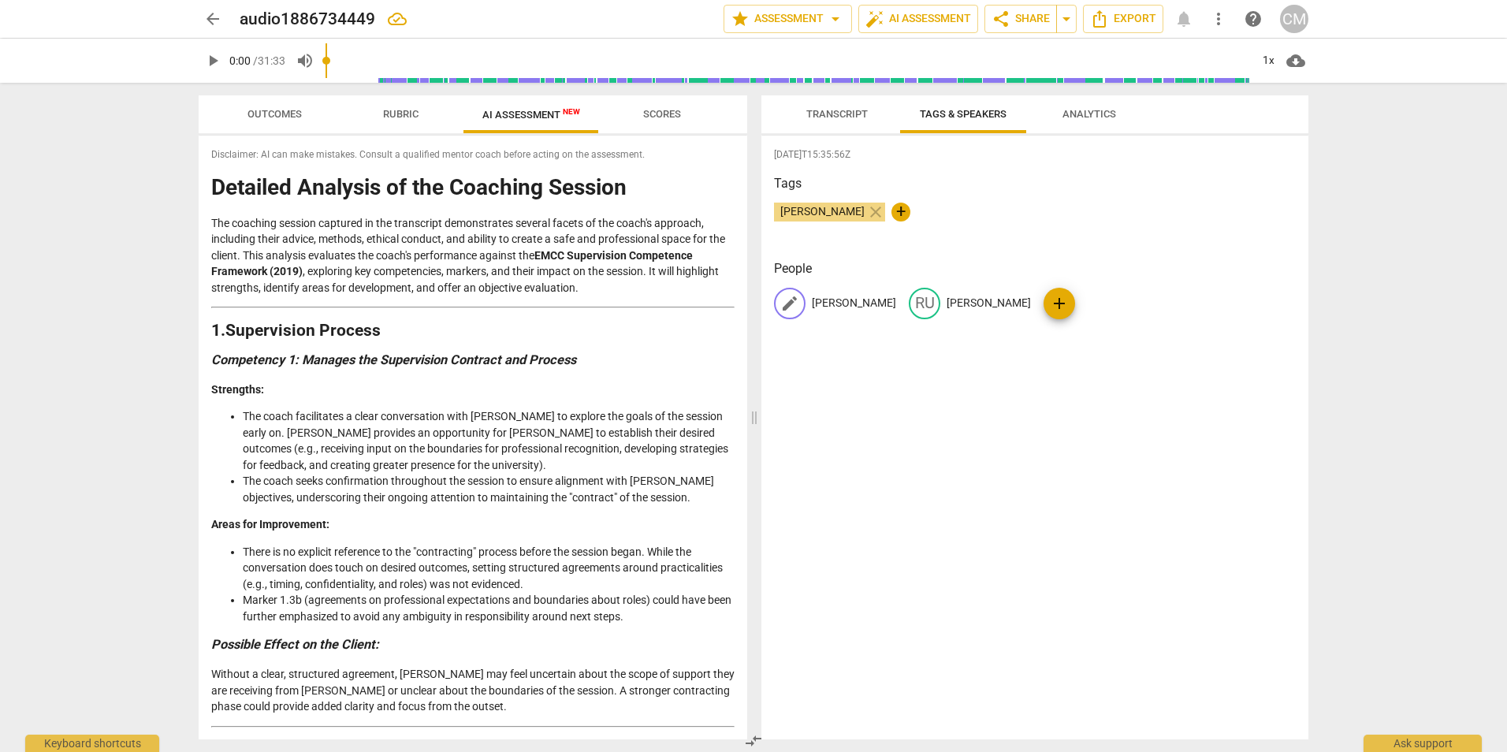
click at [825, 304] on p "Casey" at bounding box center [854, 303] width 84 height 17
click at [820, 118] on span "Transcript" at bounding box center [836, 114] width 61 height 12
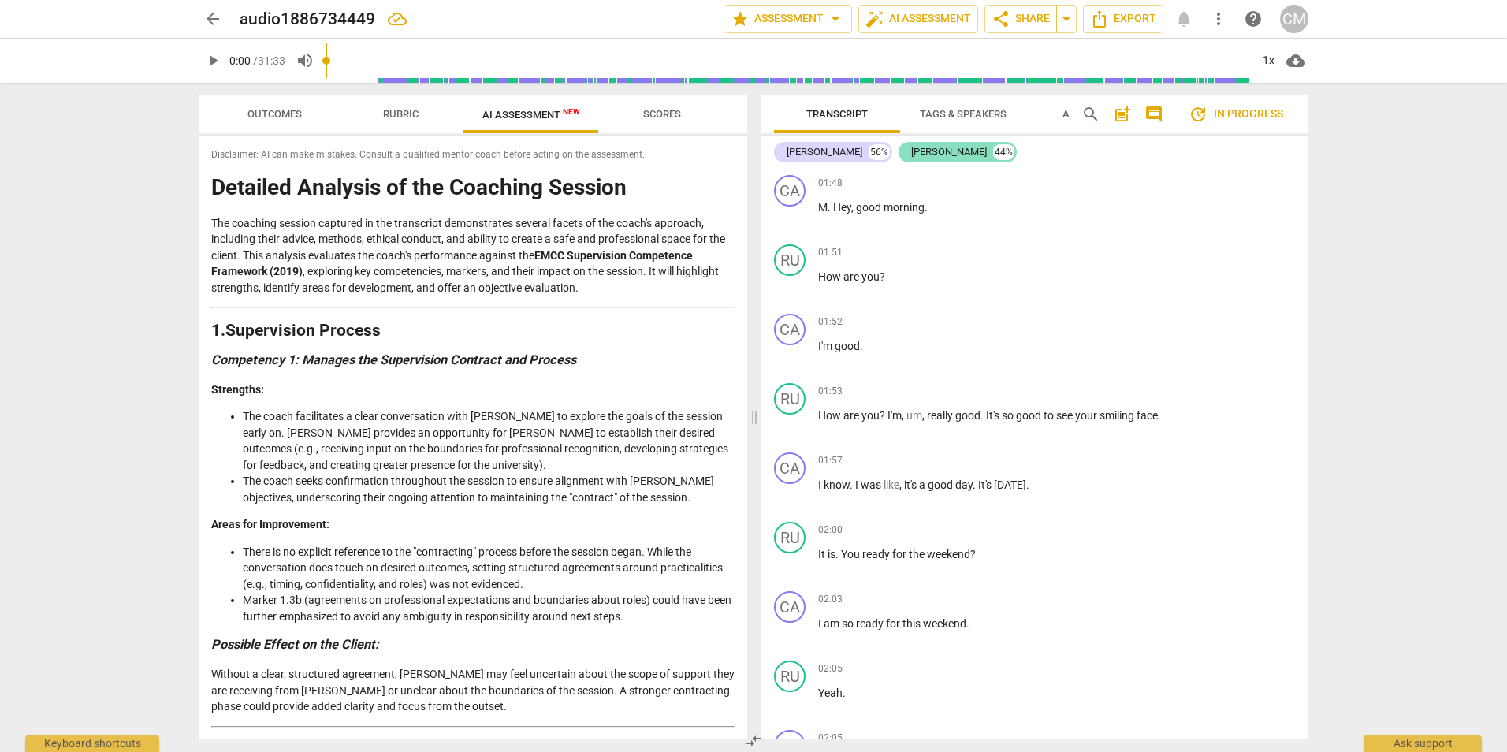
click at [911, 150] on div "Rudy" at bounding box center [949, 152] width 76 height 16
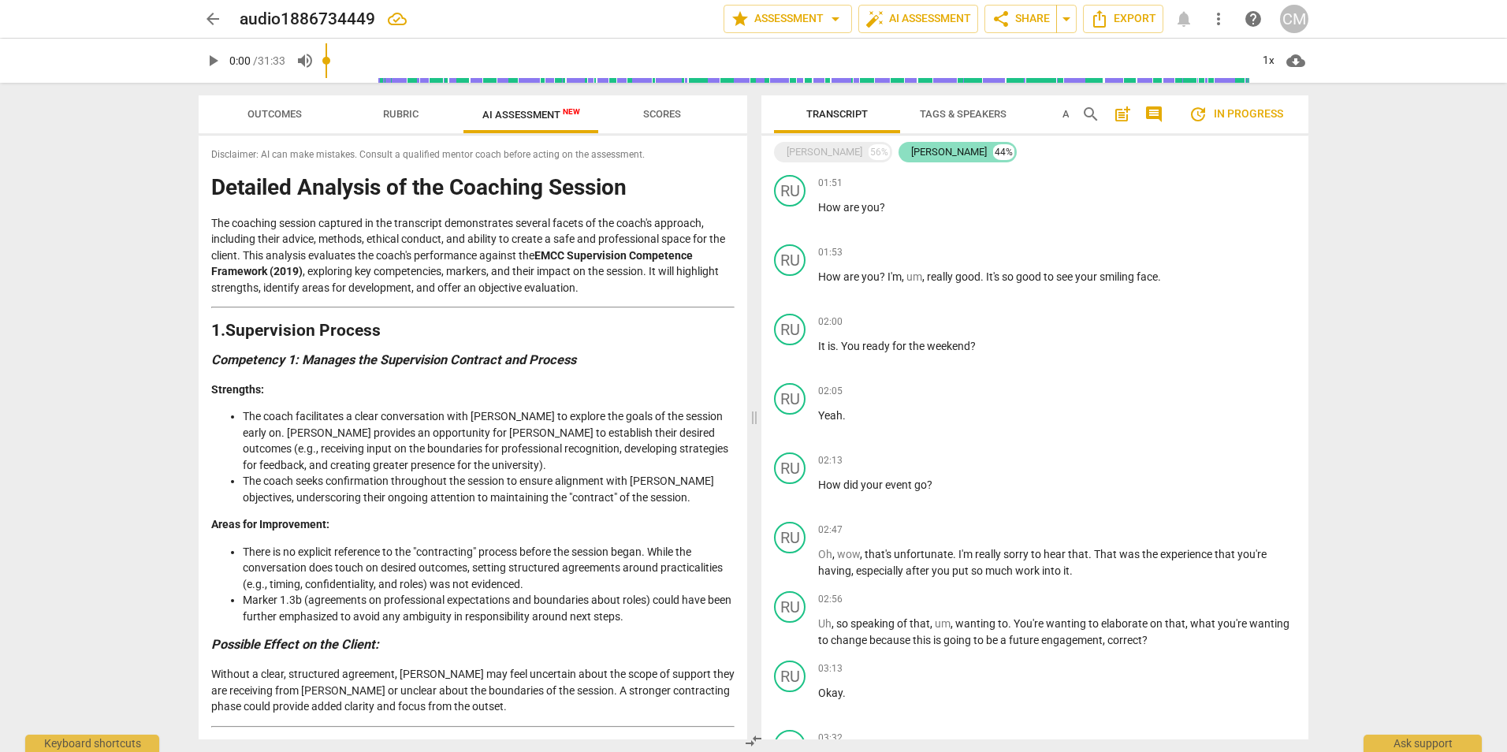
click at [911, 150] on div "Rudy" at bounding box center [949, 152] width 76 height 16
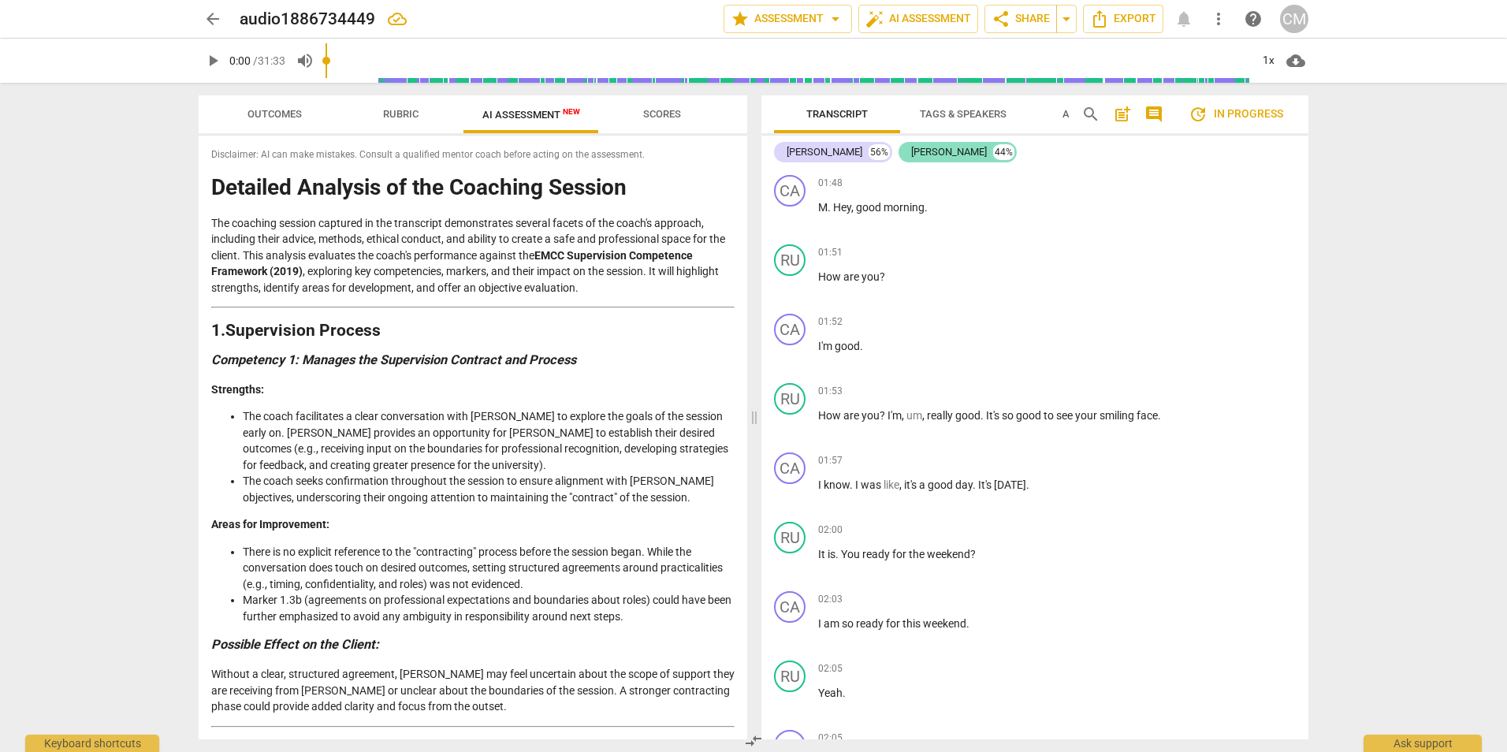
click at [911, 150] on div "Rudy" at bounding box center [949, 152] width 76 height 16
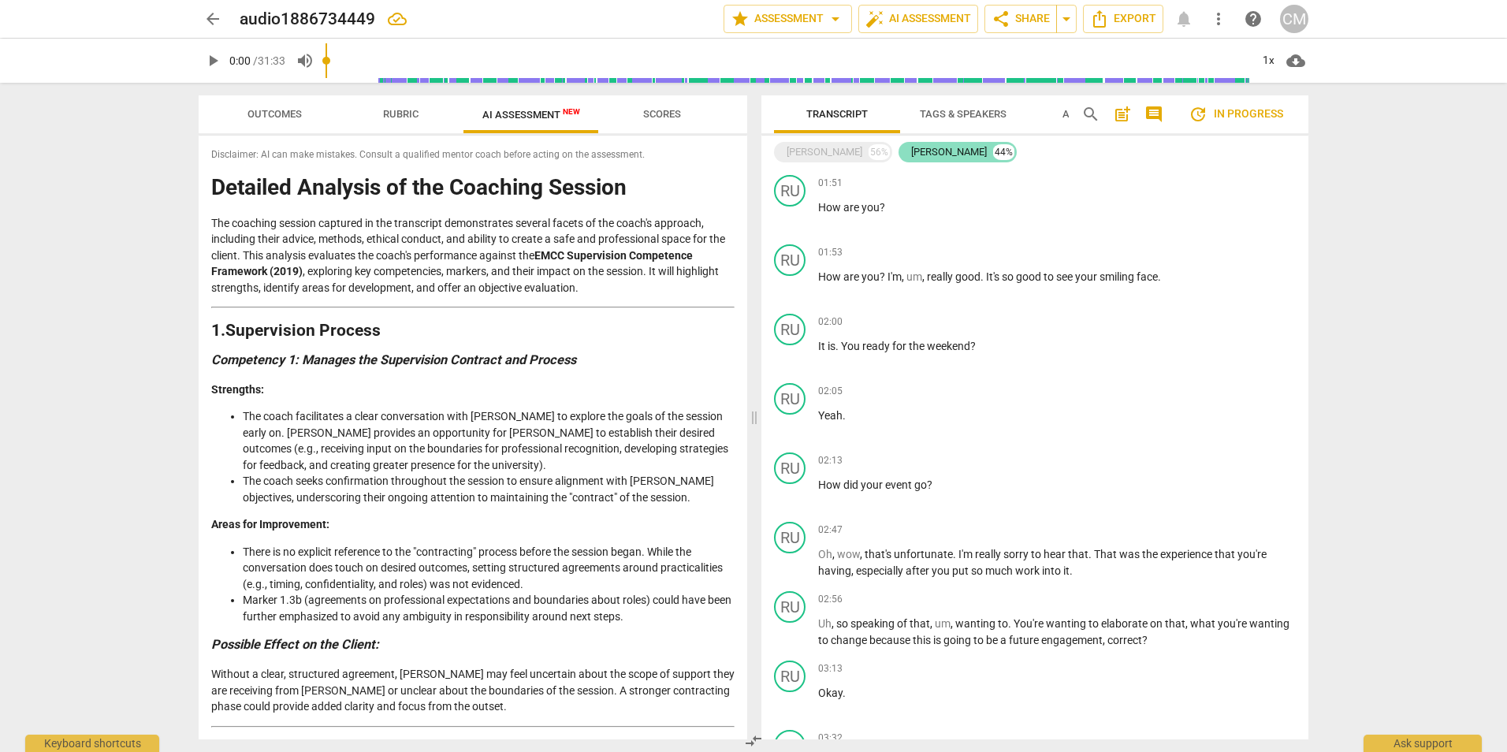
click at [911, 150] on div "Rudy" at bounding box center [949, 152] width 76 height 16
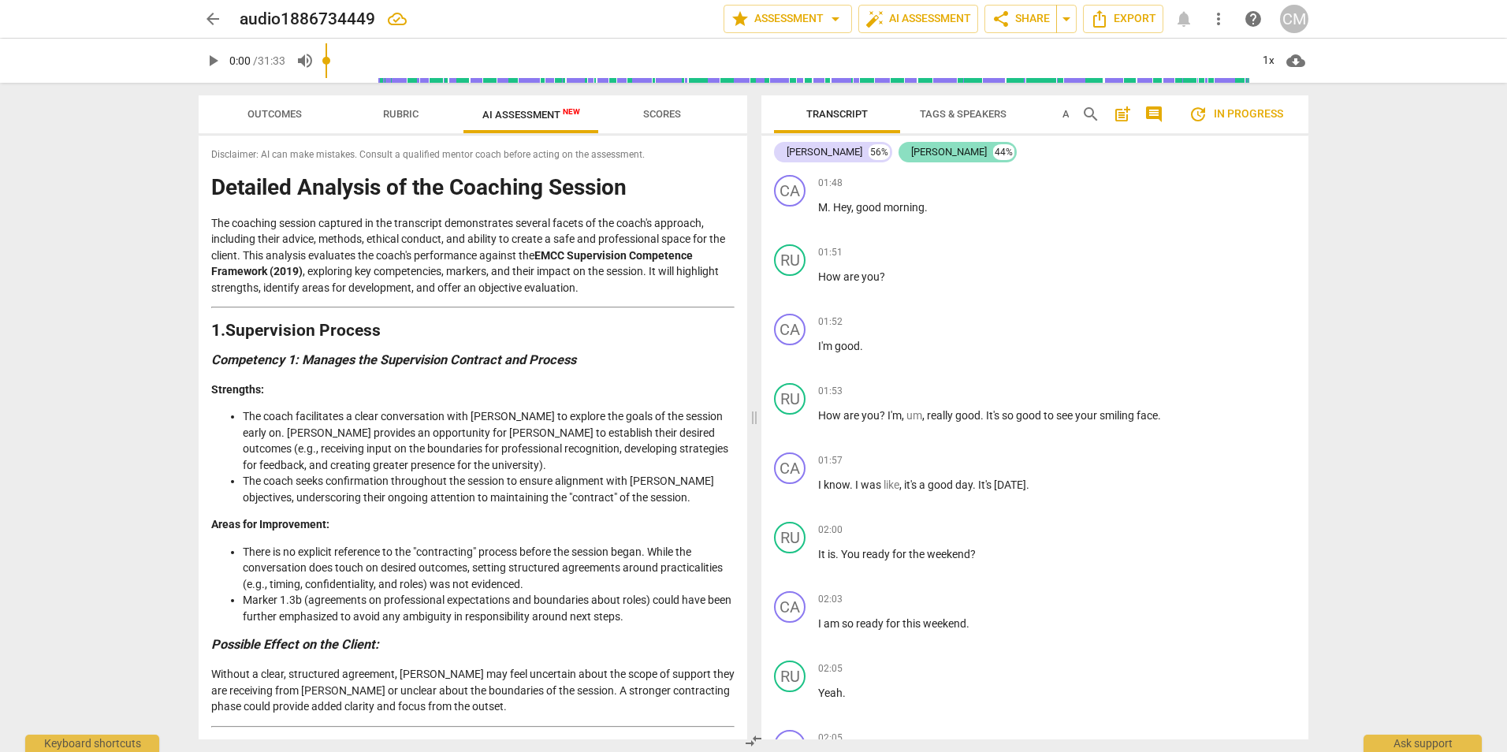
click at [911, 150] on div "Rudy" at bounding box center [949, 152] width 76 height 16
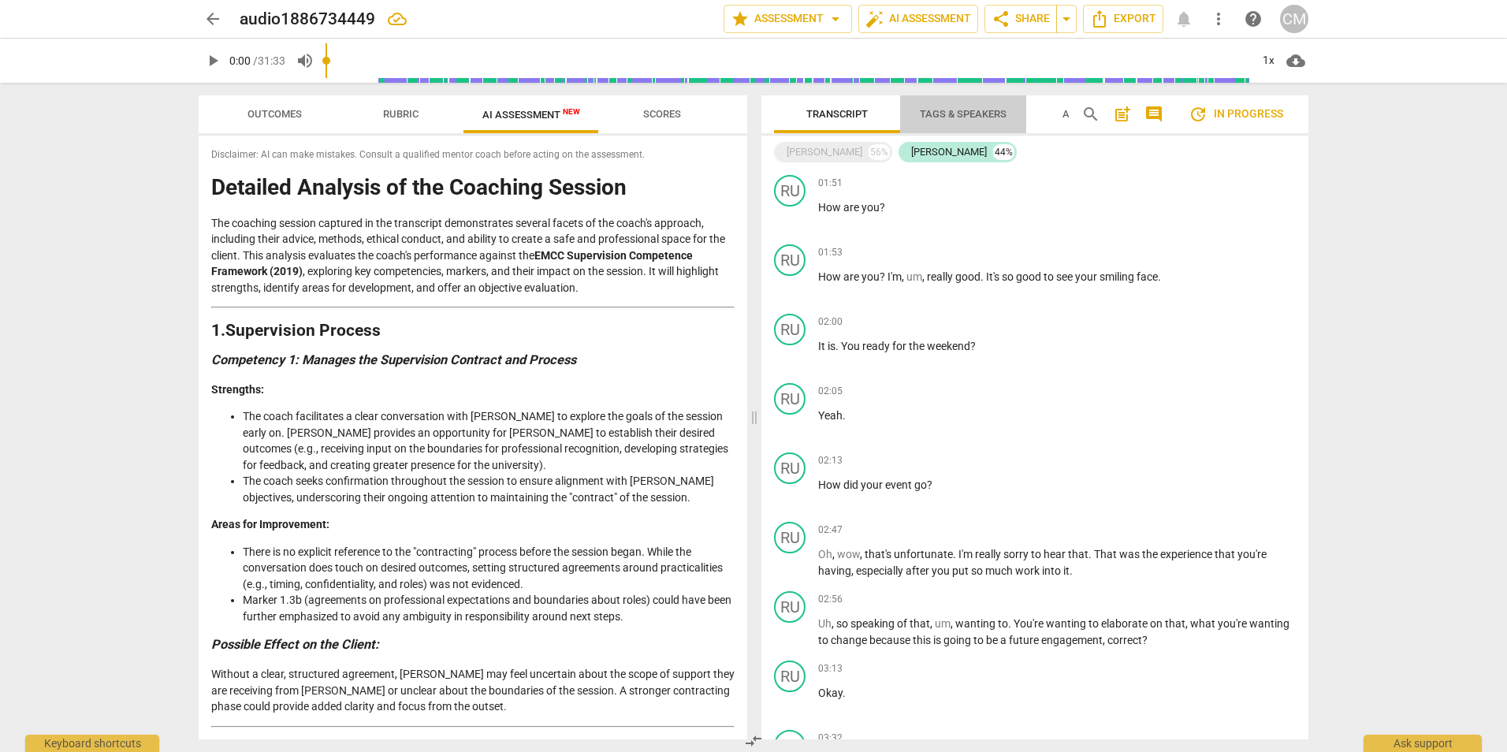
click at [959, 114] on span "Tags & Speakers" at bounding box center [963, 114] width 87 height 12
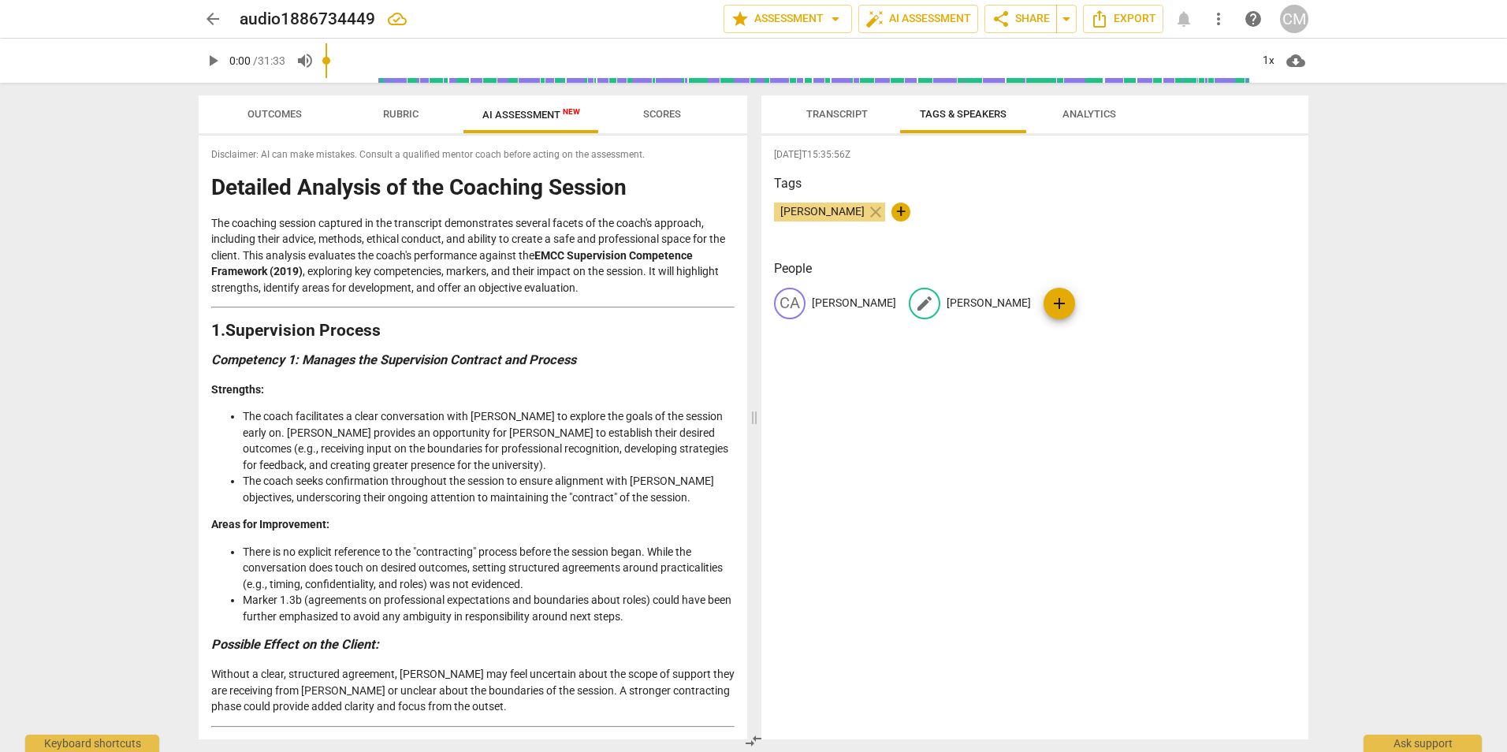
click at [947, 299] on p "Rudy" at bounding box center [989, 303] width 84 height 17
type input "Casey"
click at [825, 297] on p "Casey" at bounding box center [854, 303] width 84 height 17
type input "C"
type input "Rudy"
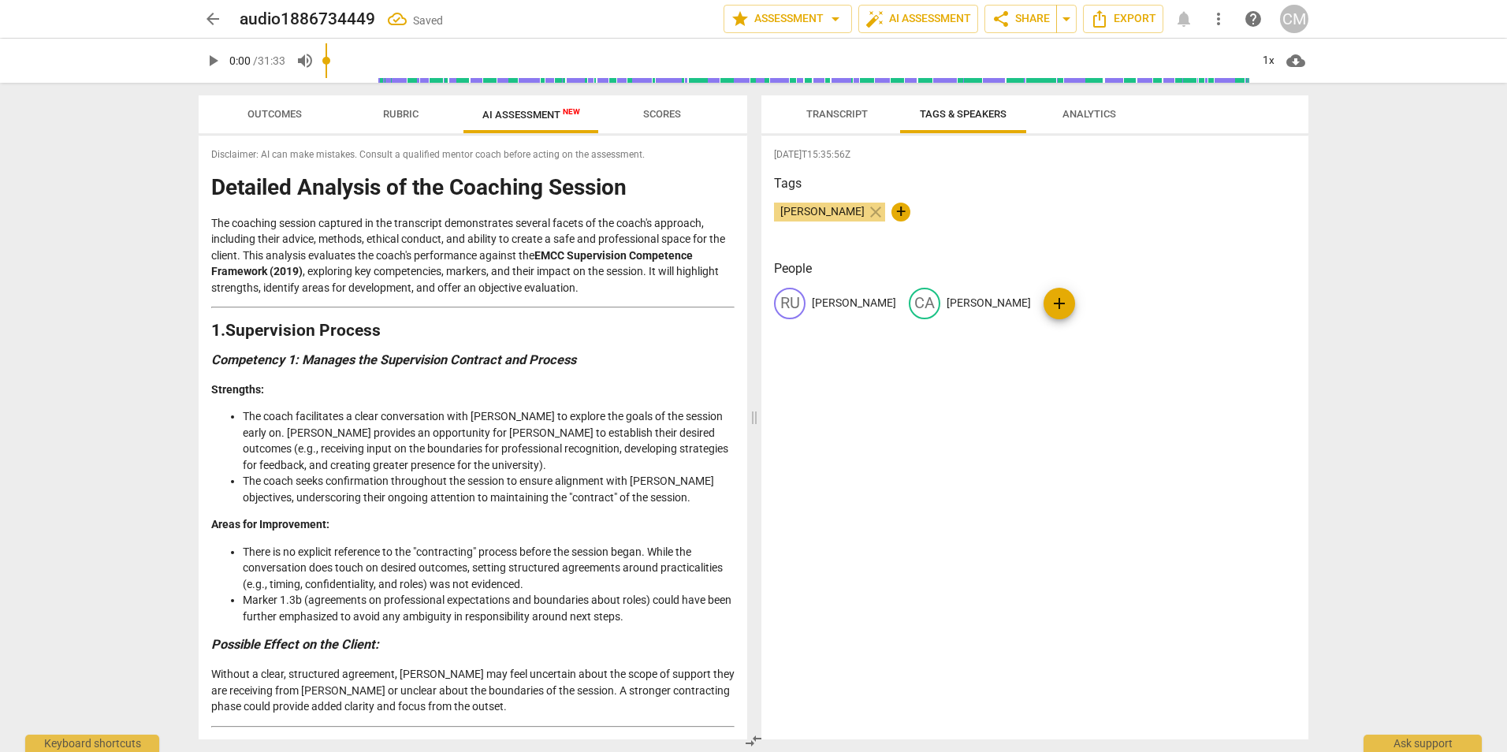
click at [423, 464] on li "The coach facilitates a clear conversation with Casey to explore the goals of t…" at bounding box center [489, 440] width 492 height 65
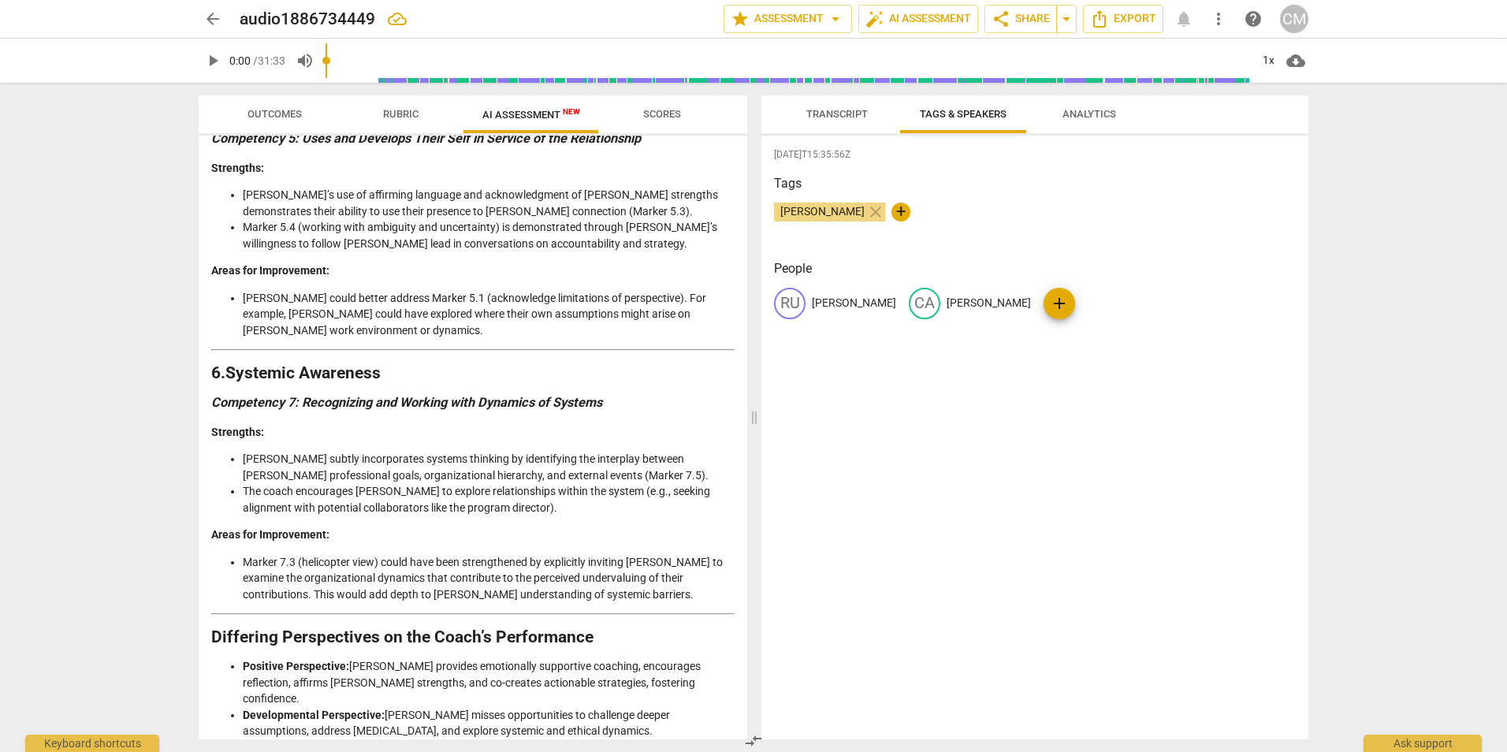
scroll to position [2270, 0]
